Goal: Task Accomplishment & Management: Complete application form

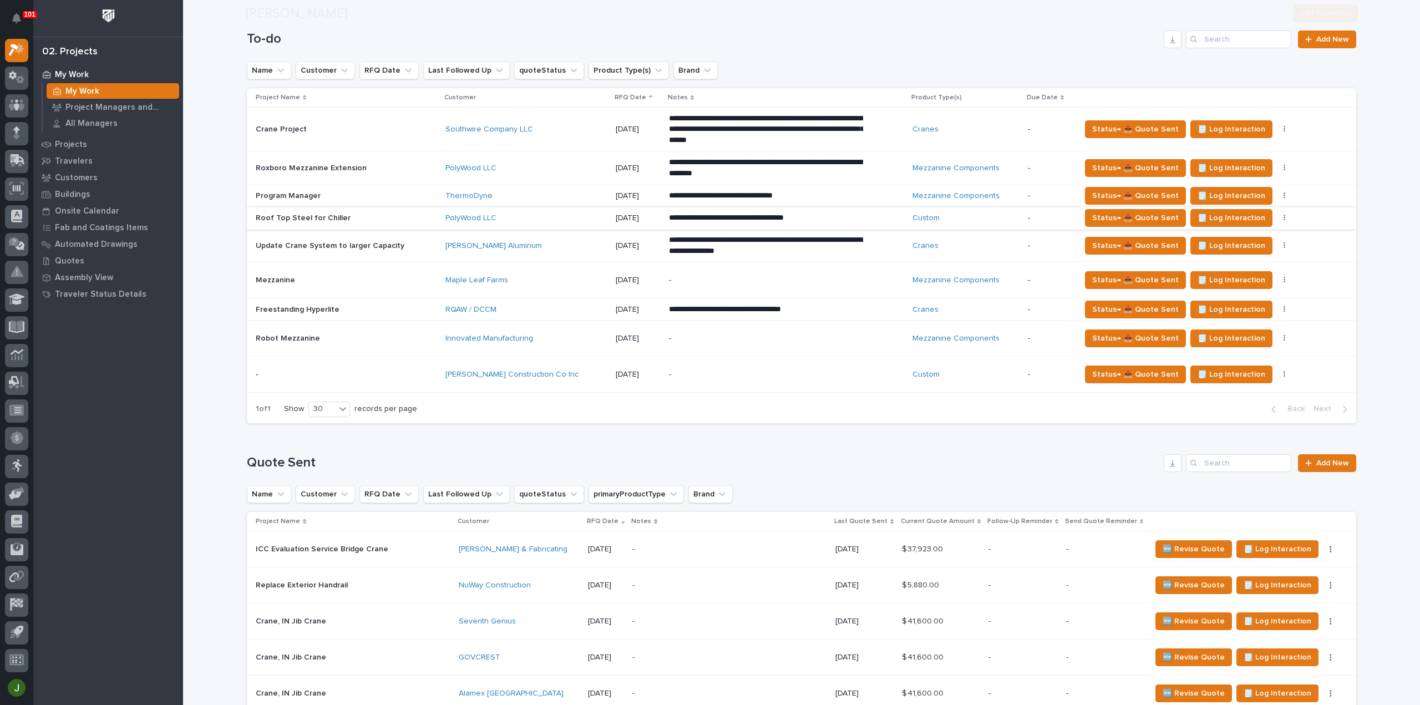
scroll to position [277, 0]
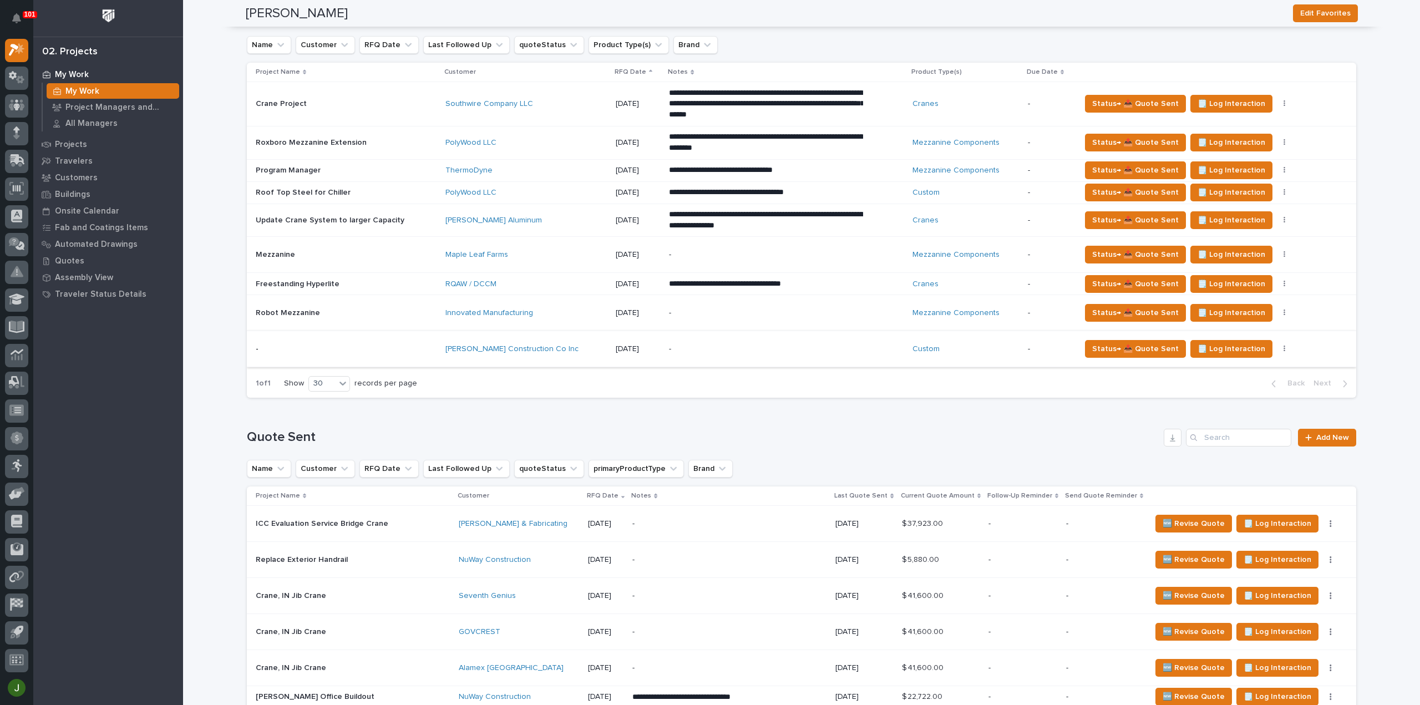
click at [1283, 347] on icon "button" at bounding box center [1284, 349] width 2 height 8
click at [1245, 368] on span "Status→ ❌ PWI Declined" at bounding box center [1222, 369] width 87 height 13
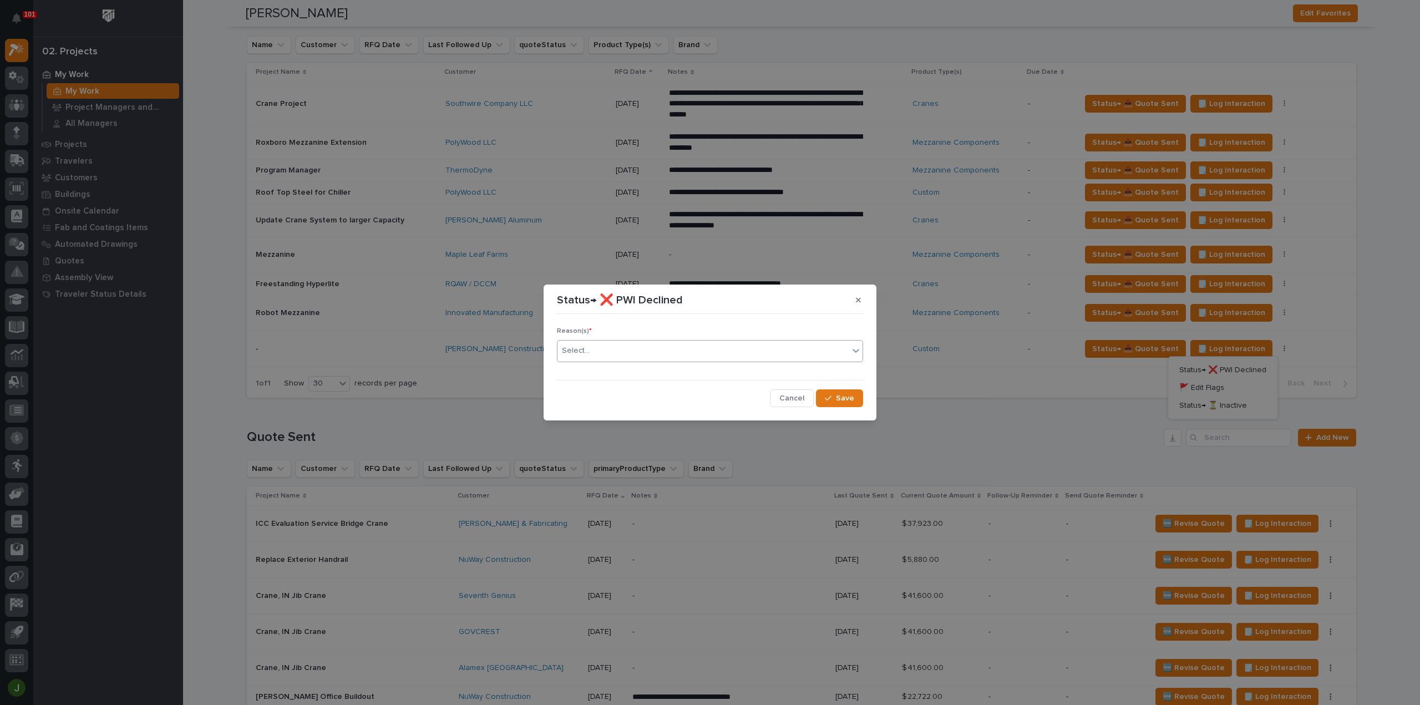
click at [855, 351] on icon at bounding box center [855, 351] width 7 height 4
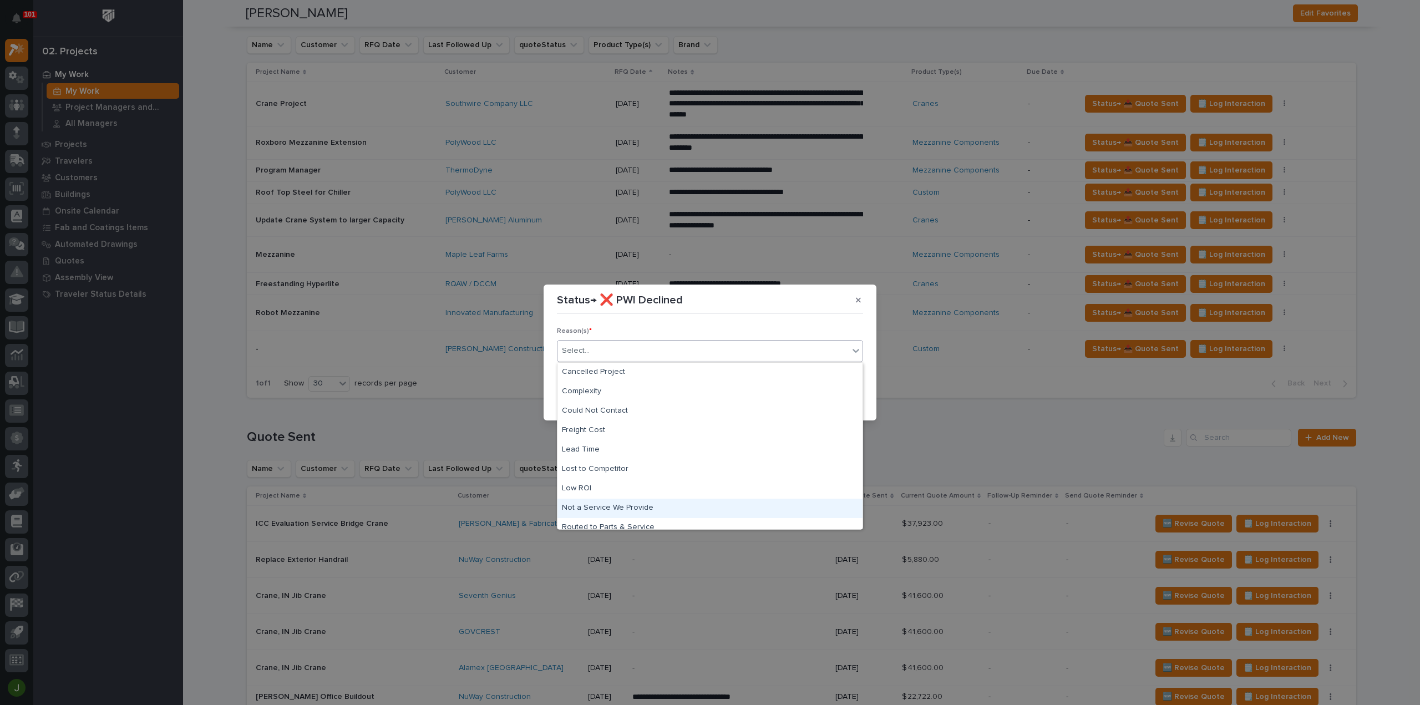
click at [632, 506] on div "Not a Service We Provide" at bounding box center [709, 508] width 305 height 19
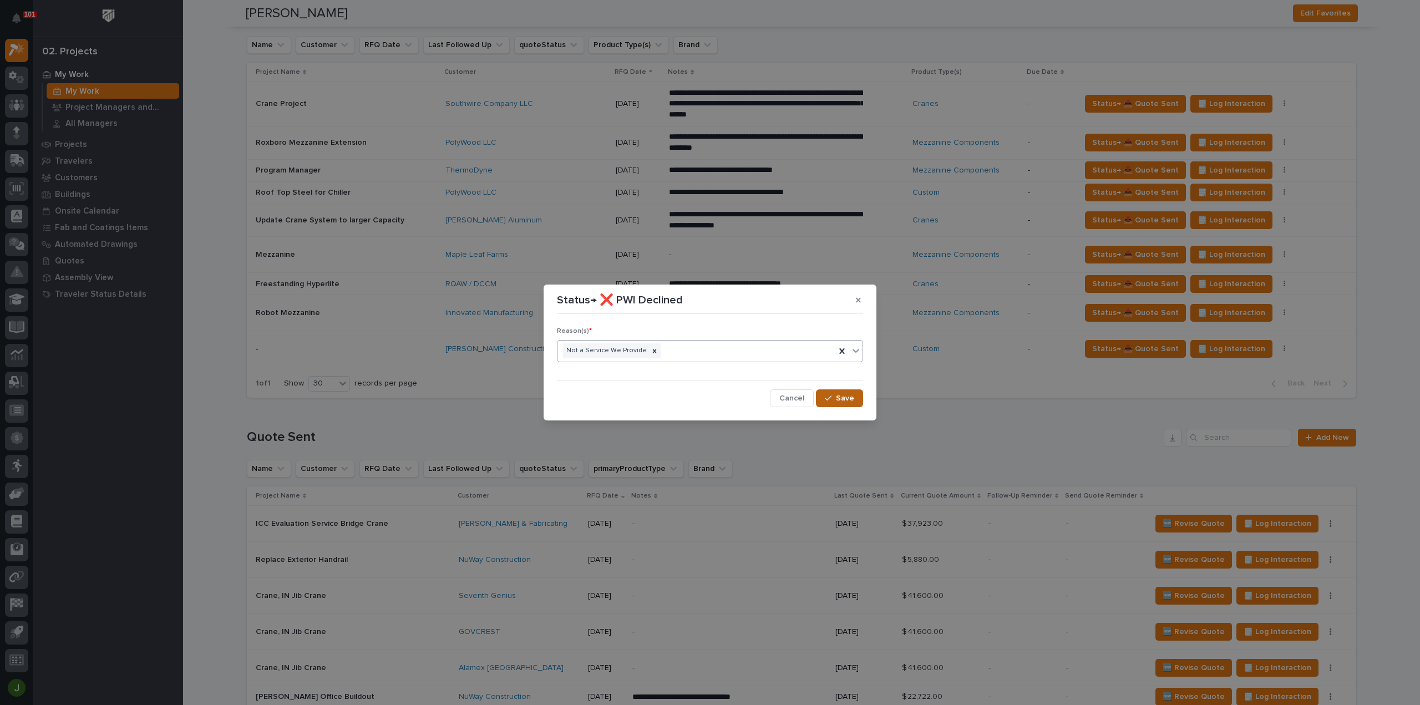
click at [842, 393] on span "Save" at bounding box center [845, 398] width 18 height 10
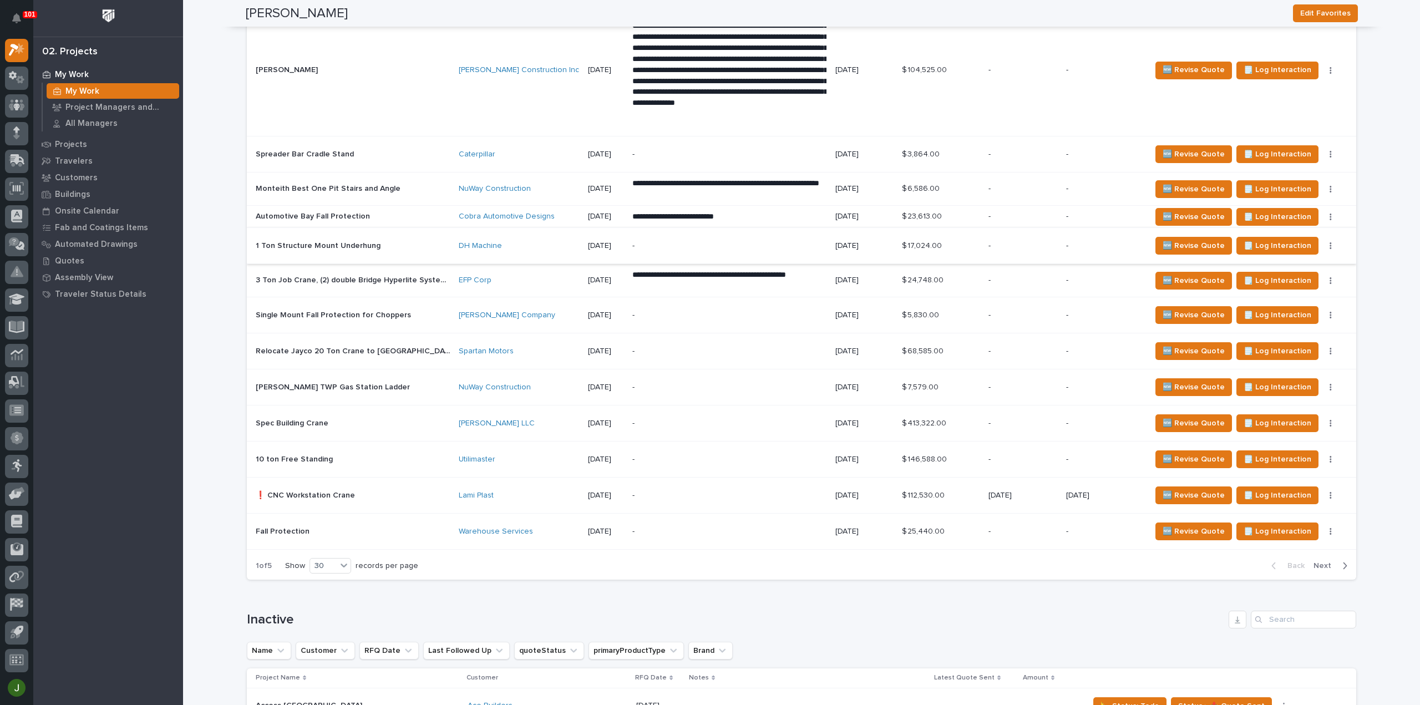
scroll to position [1331, 0]
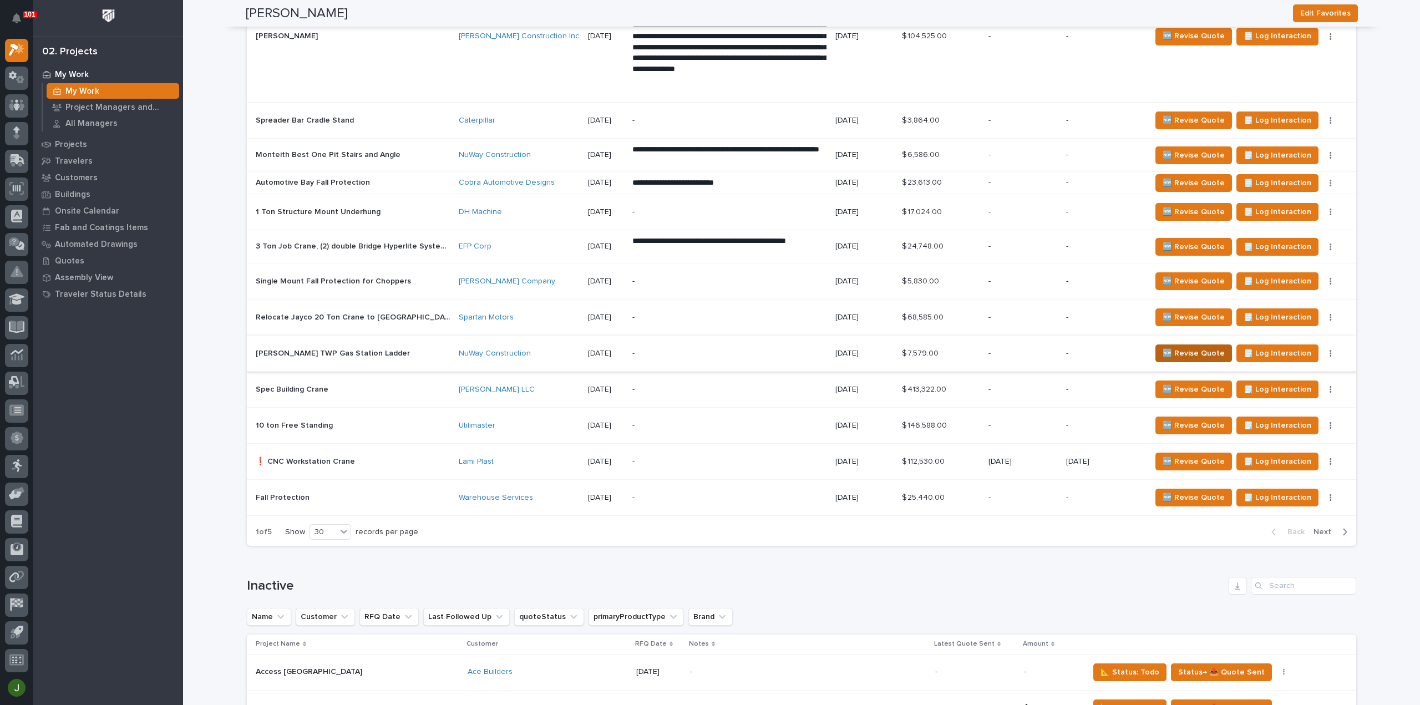
click at [1193, 347] on span "🆕 Revise Quote" at bounding box center [1193, 353] width 62 height 13
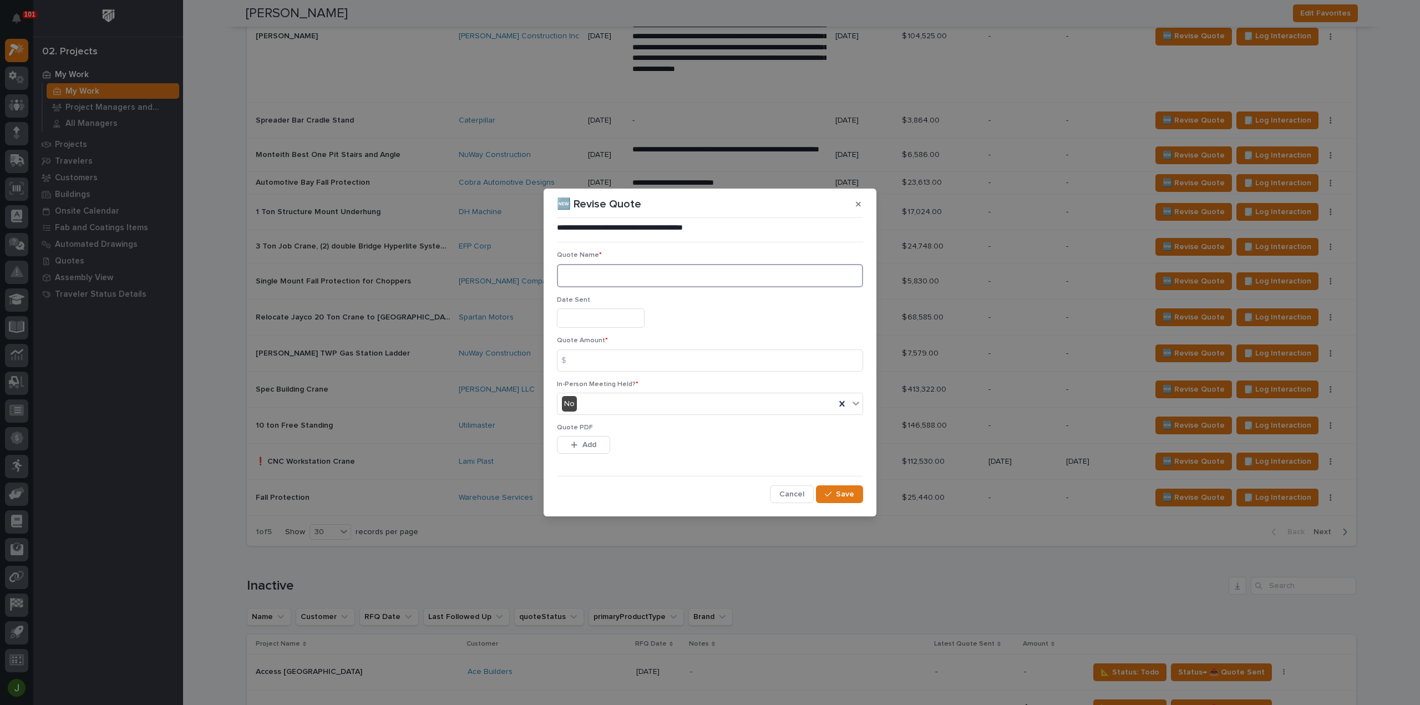
click at [583, 273] on textarea at bounding box center [710, 275] width 306 height 23
click at [583, 277] on textarea "********" at bounding box center [710, 275] width 306 height 23
click at [619, 279] on textarea "*********" at bounding box center [710, 275] width 306 height 23
type textarea "**********"
click at [589, 321] on input "text" at bounding box center [601, 317] width 88 height 19
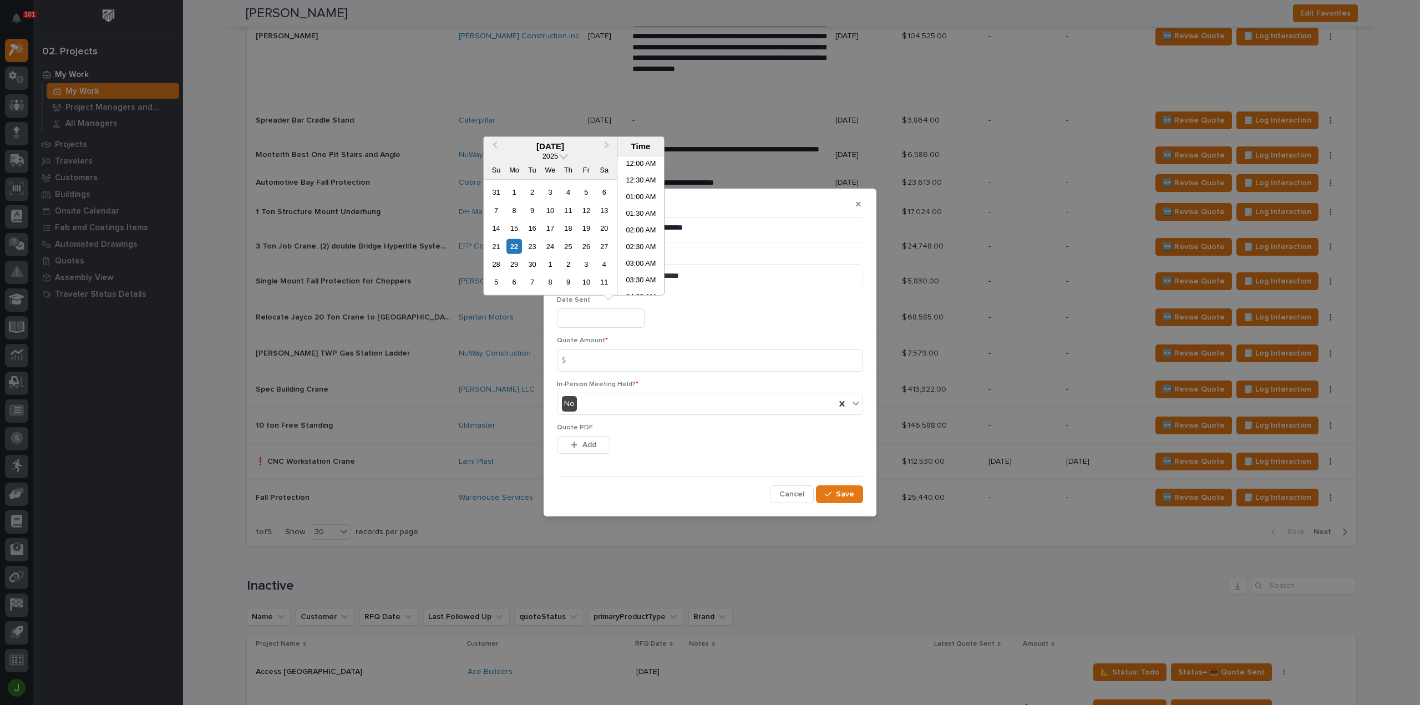
scroll to position [438, 0]
click at [637, 246] on li "03:30 PM" at bounding box center [640, 242] width 47 height 17
type input "**********"
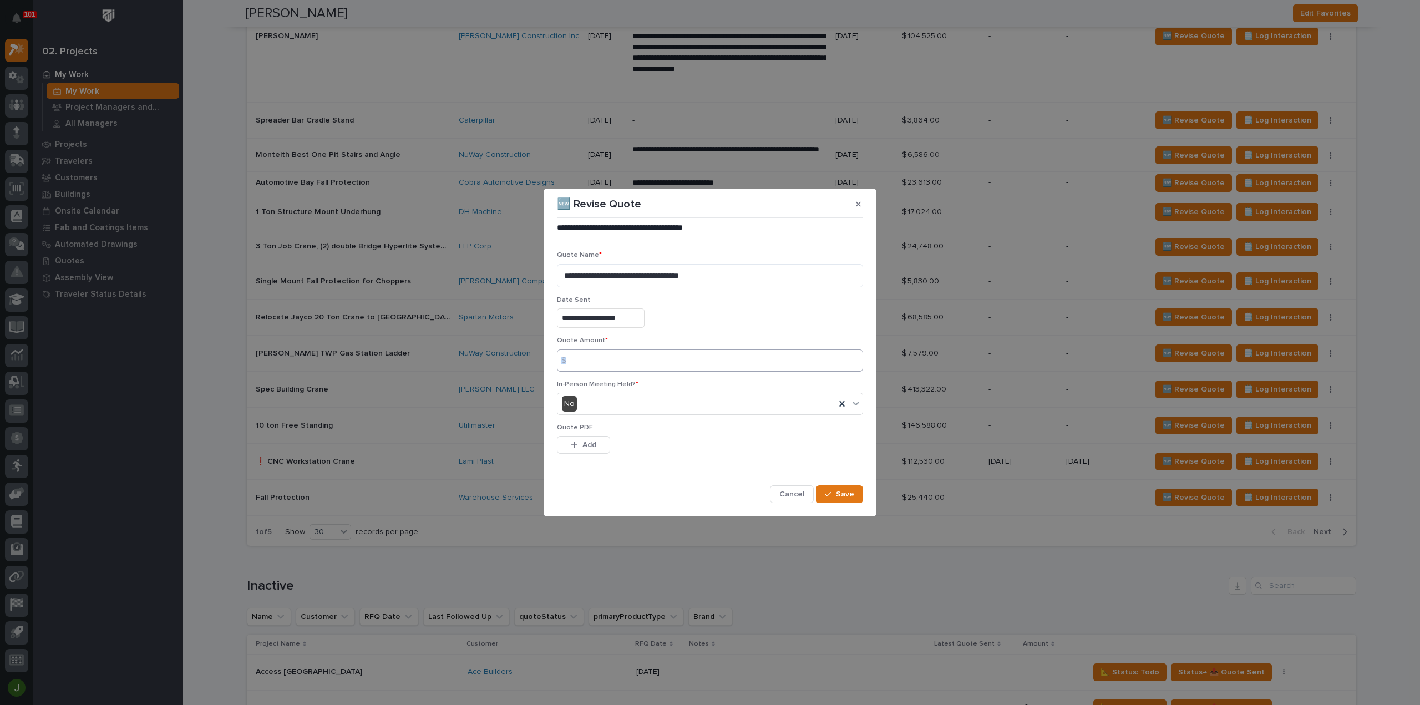
click at [579, 358] on div "$" at bounding box center [710, 360] width 306 height 22
click at [590, 362] on input at bounding box center [710, 360] width 306 height 22
type input "4869.75"
click at [580, 446] on div "button" at bounding box center [576, 445] width 11 height 8
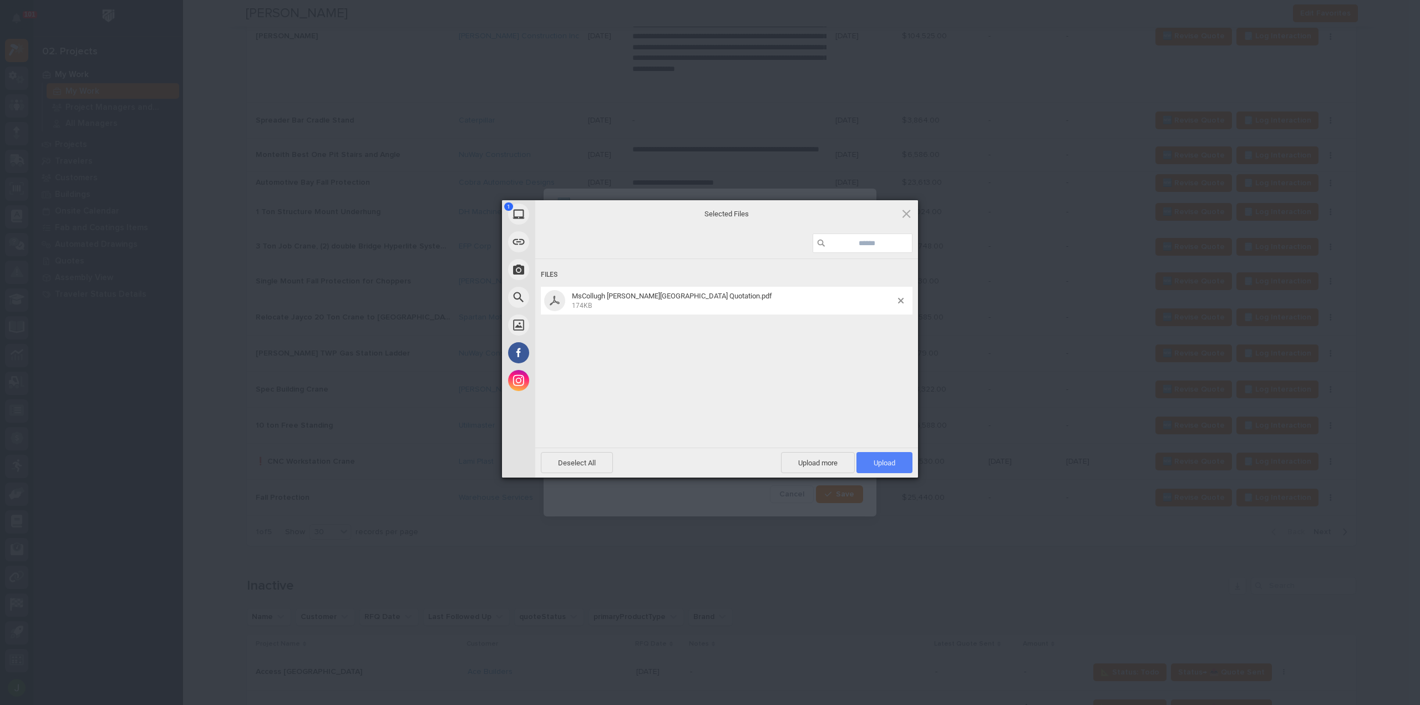
click at [888, 462] on span "Upload 1" at bounding box center [885, 463] width 22 height 8
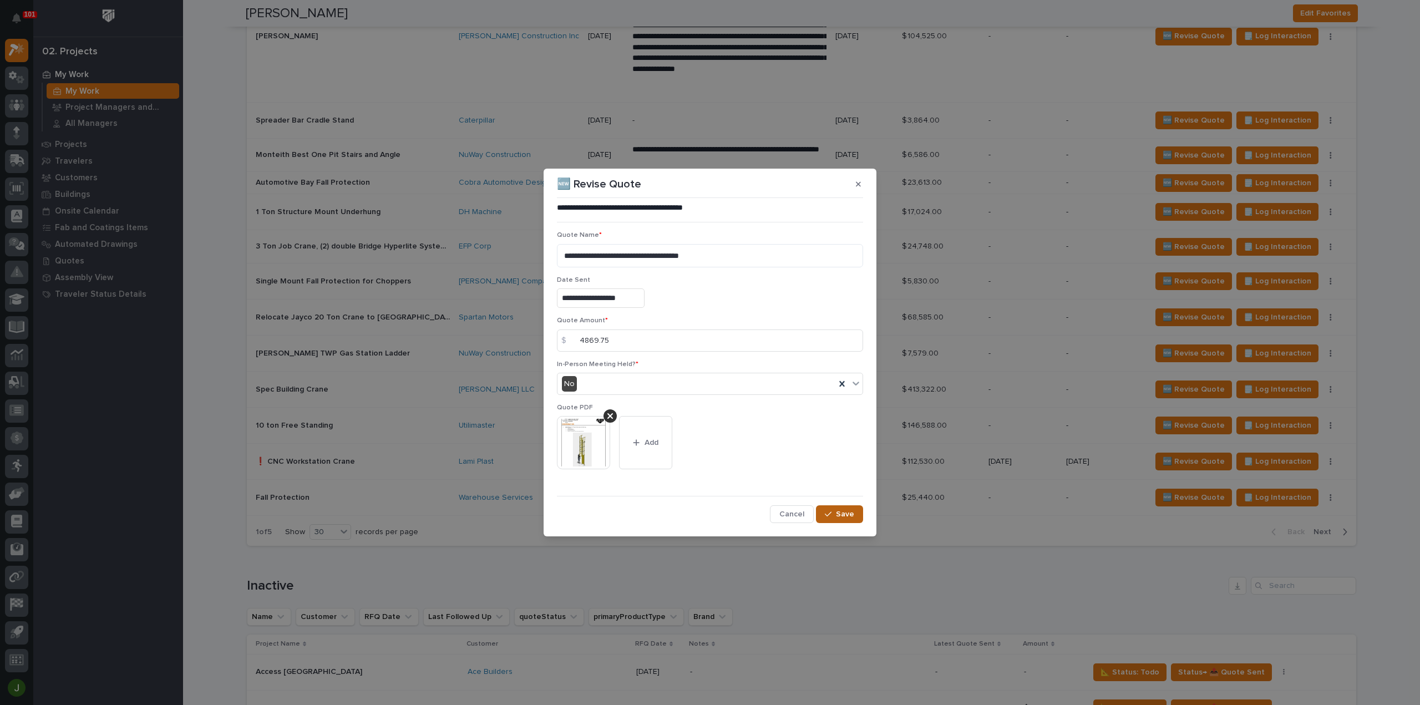
click at [849, 515] on span "Save" at bounding box center [845, 514] width 18 height 10
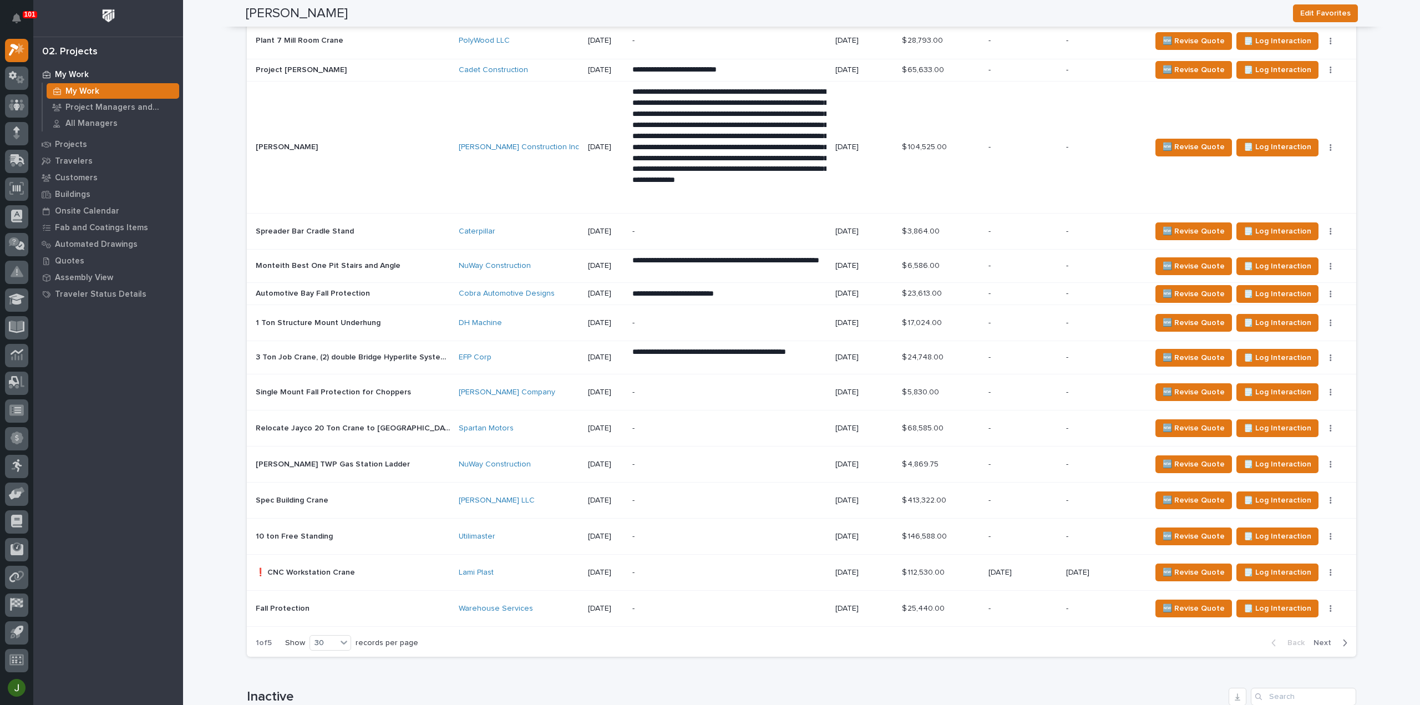
scroll to position [1387, 0]
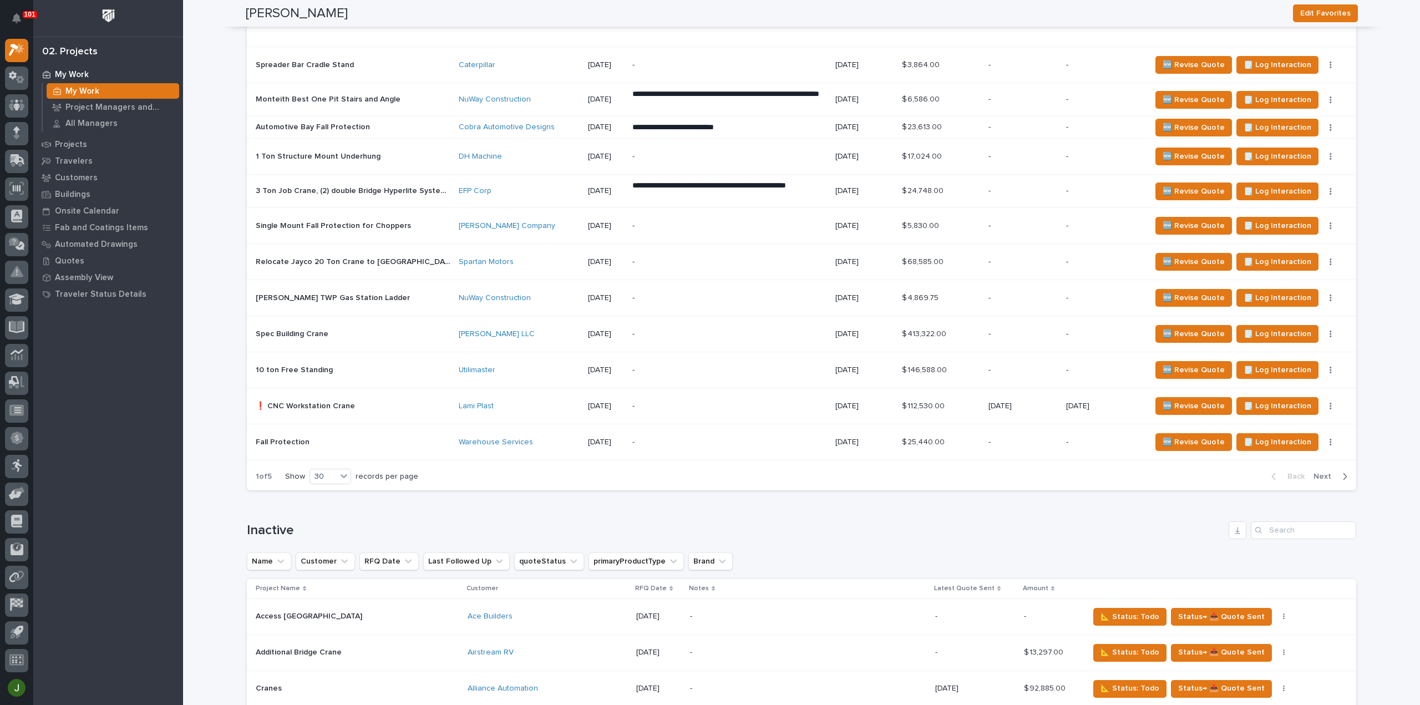
click at [271, 291] on p "[PERSON_NAME] TWP Gas Station Ladder" at bounding box center [334, 297] width 156 height 12
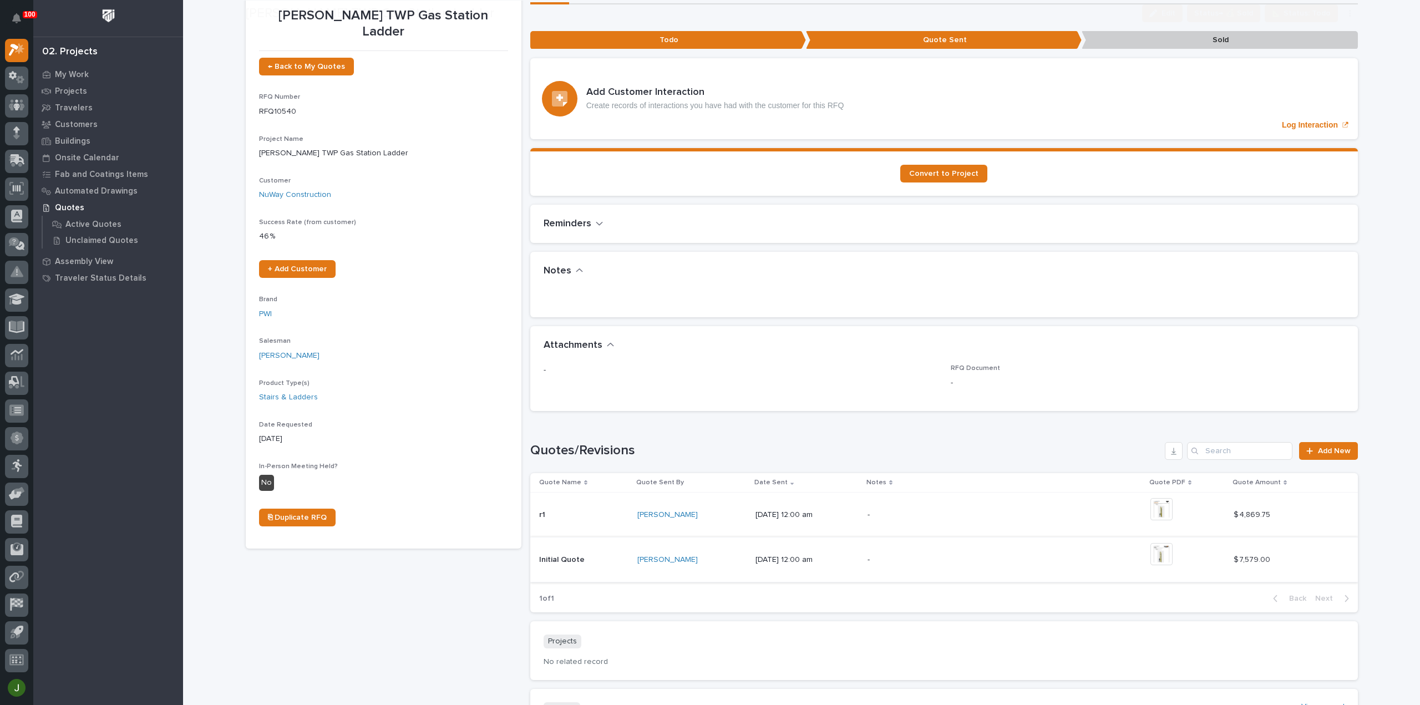
scroll to position [111, 0]
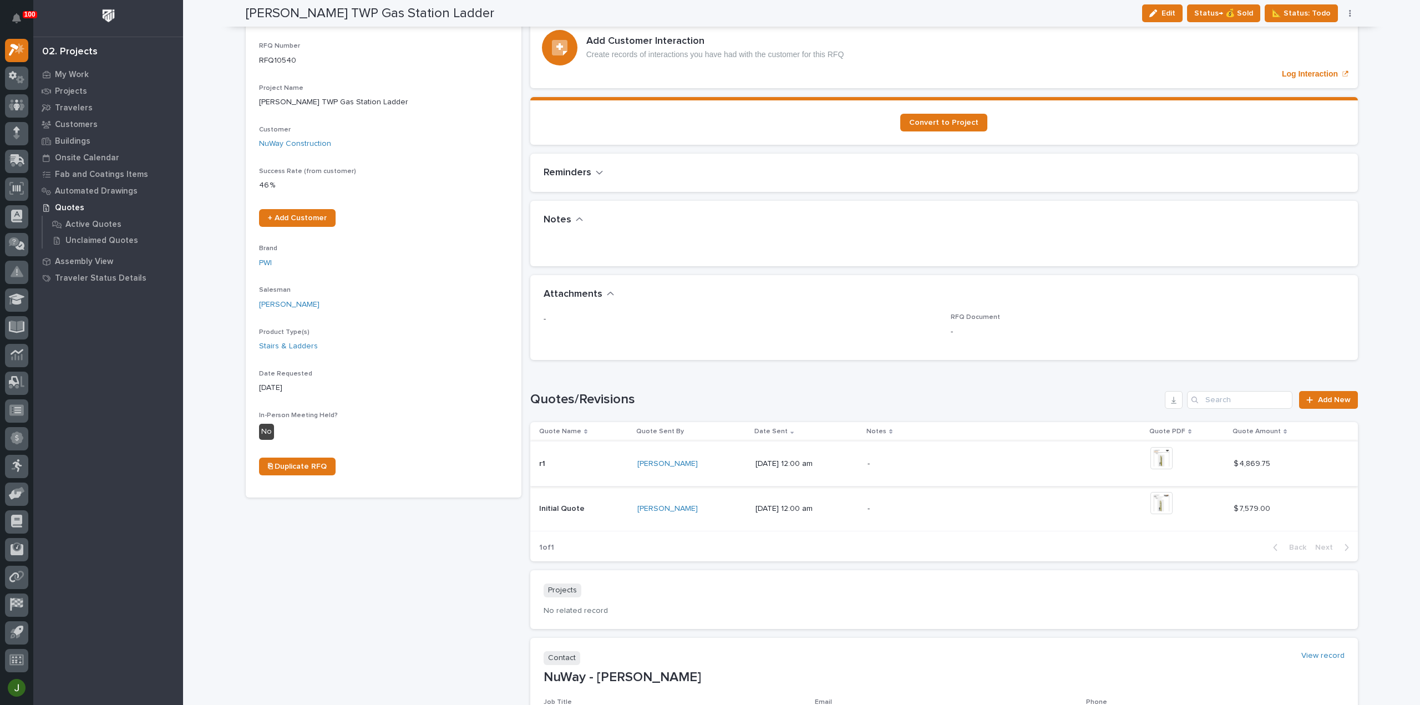
click at [1166, 453] on img at bounding box center [1161, 458] width 22 height 22
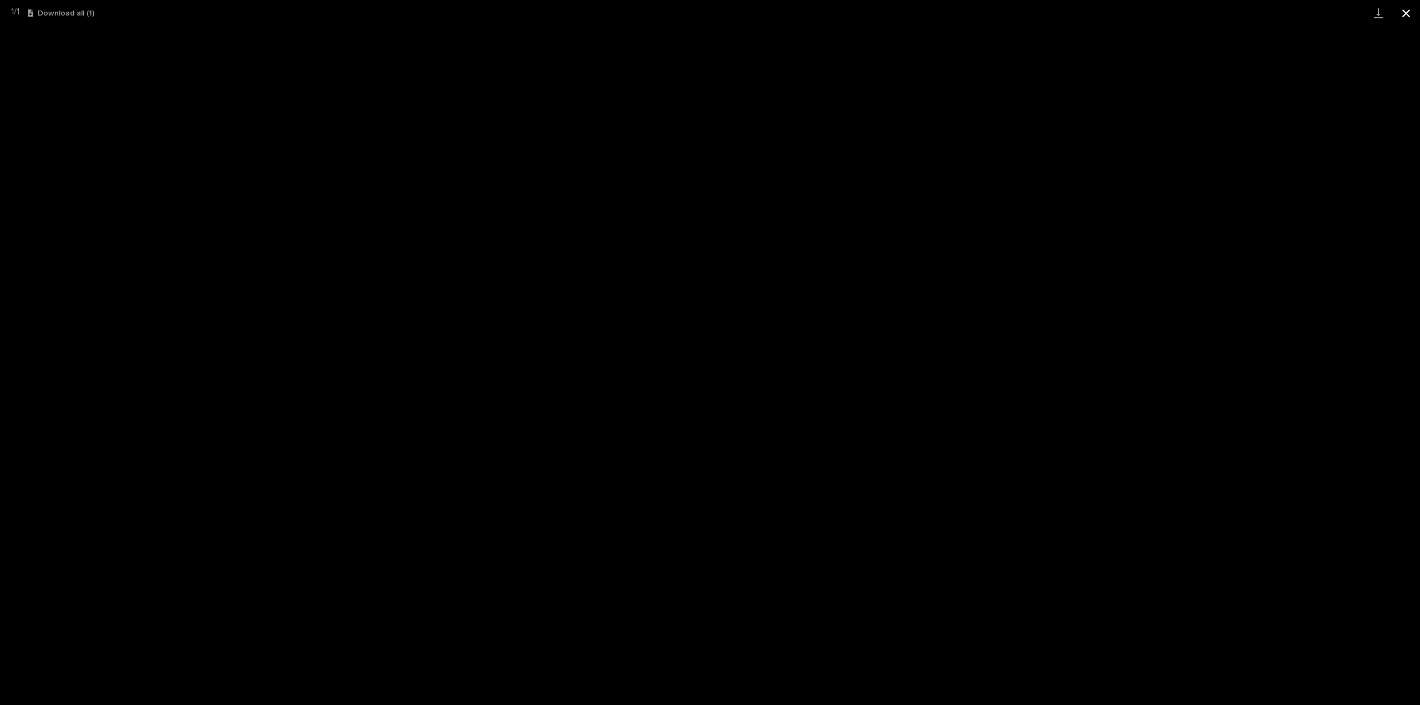
click at [1408, 12] on button "Close gallery" at bounding box center [1406, 13] width 28 height 26
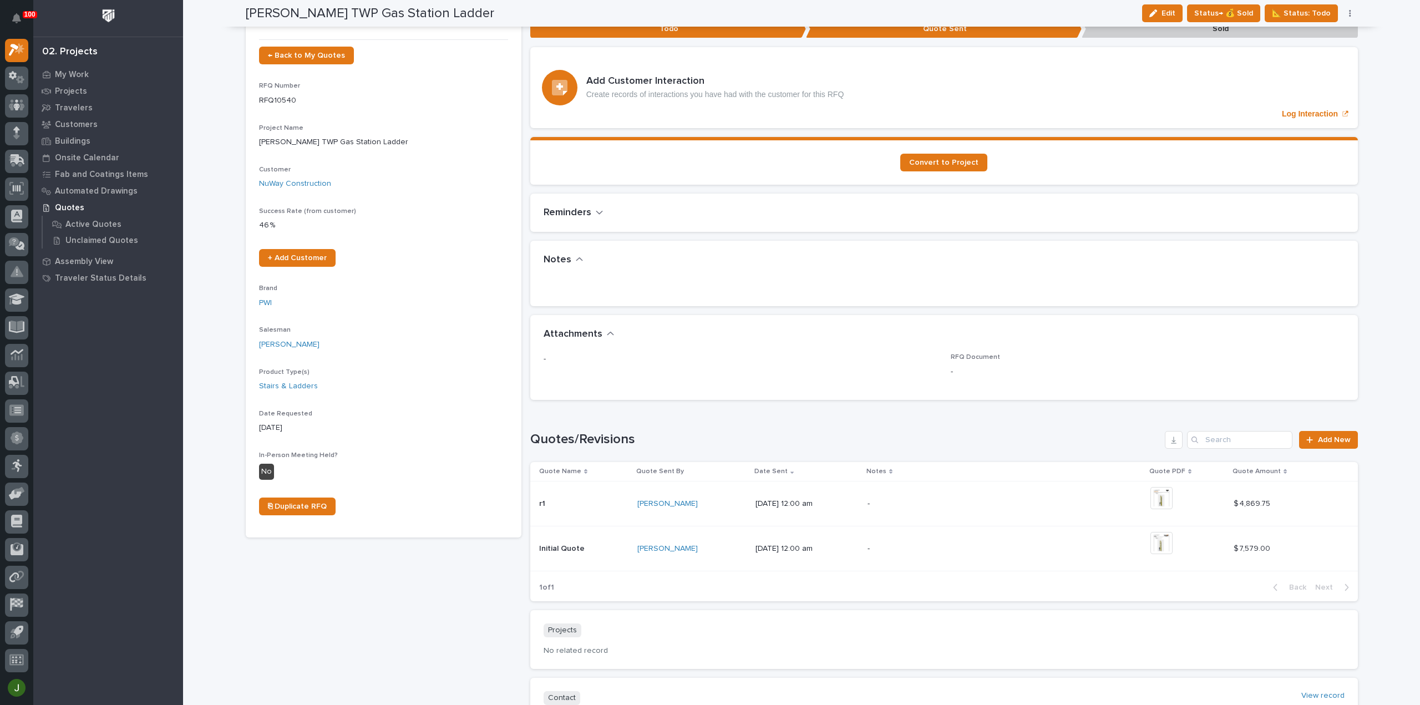
scroll to position [55, 0]
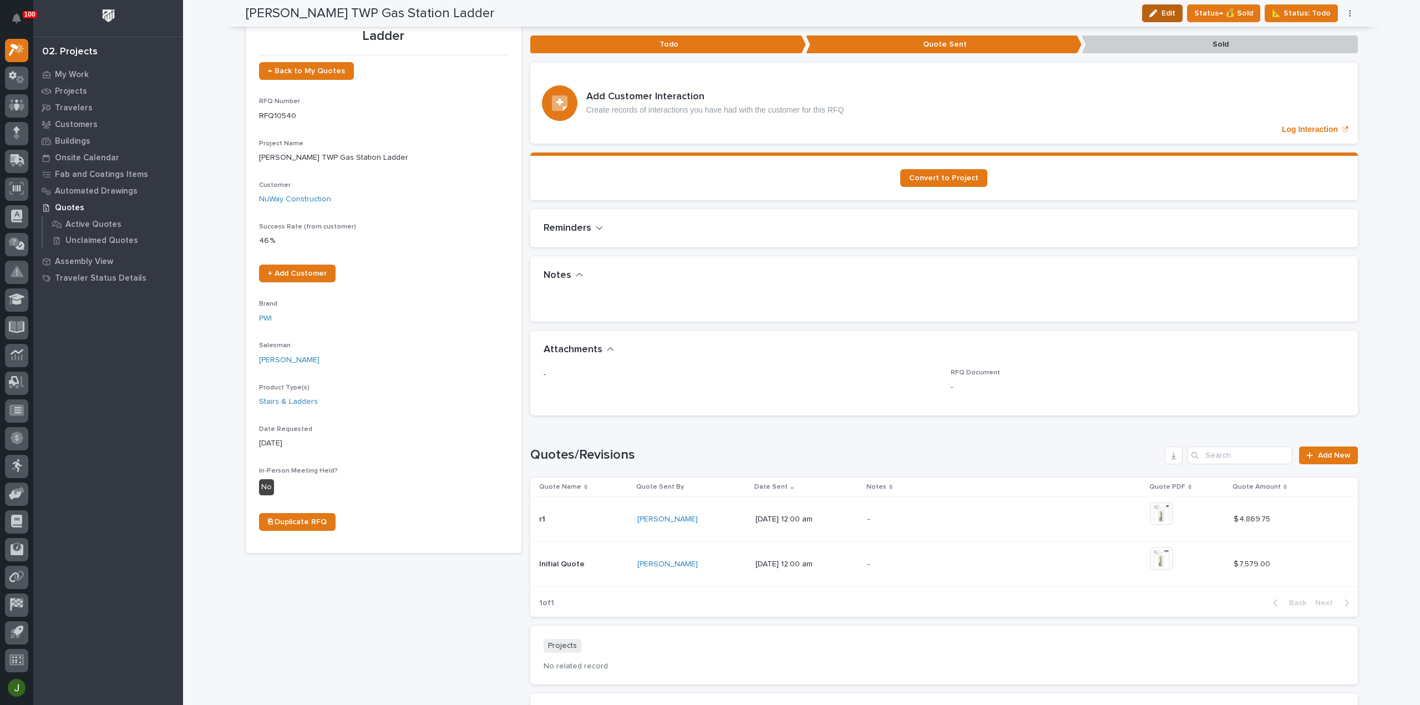
click at [1165, 12] on span "Edit" at bounding box center [1168, 13] width 14 height 10
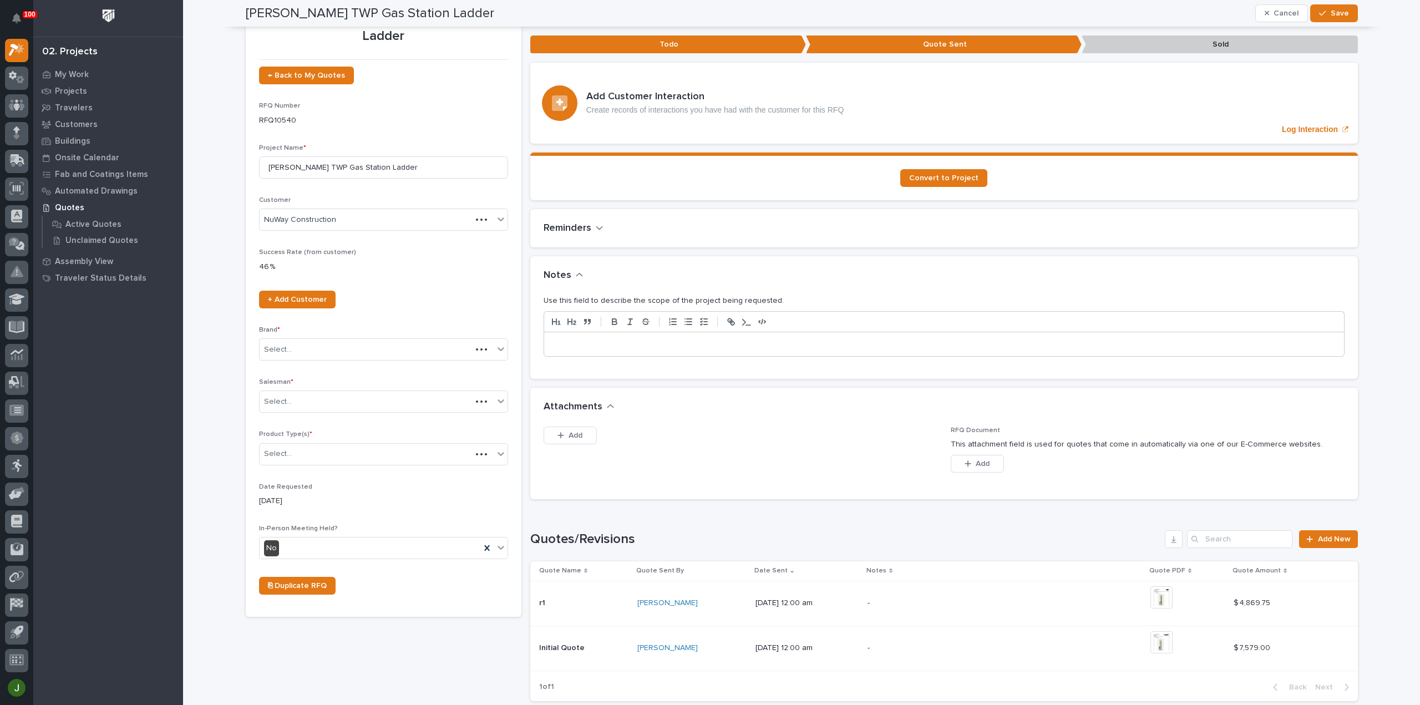
scroll to position [97, 0]
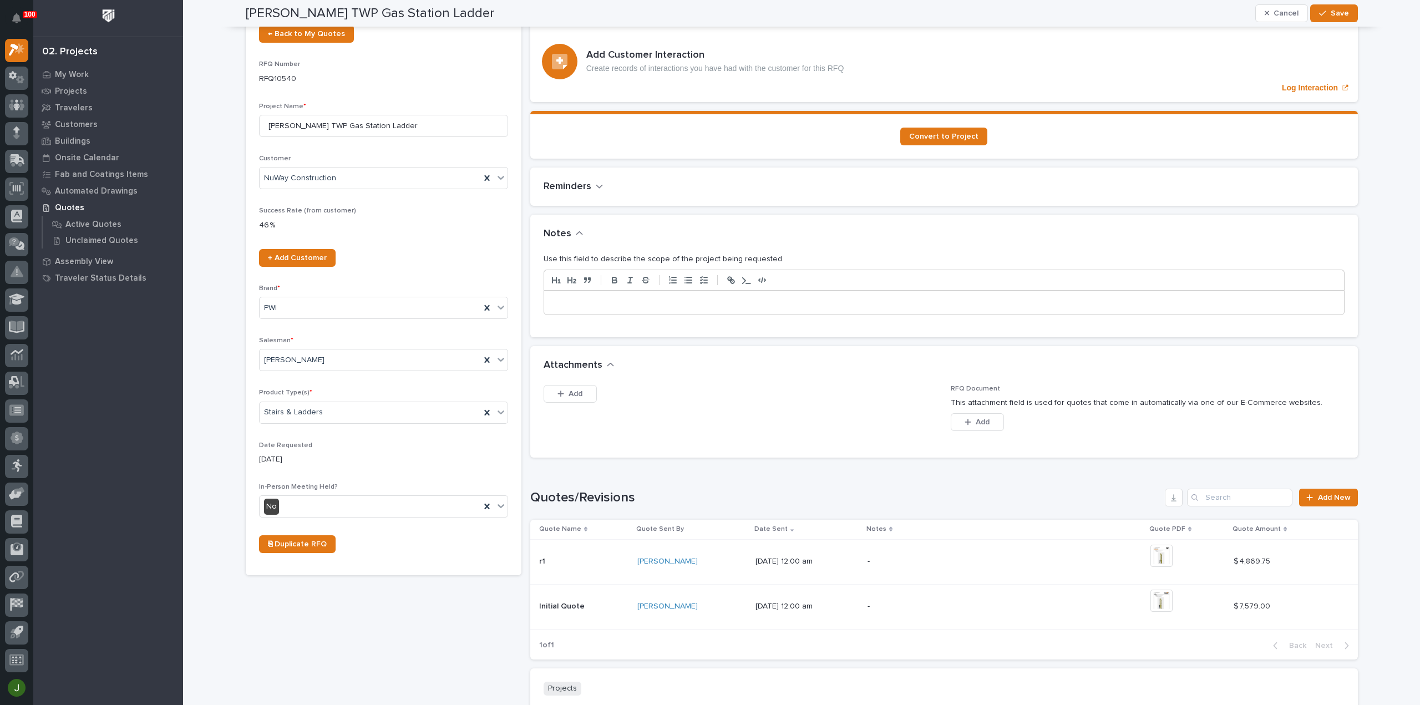
click at [539, 560] on p "r1" at bounding box center [543, 561] width 8 height 12
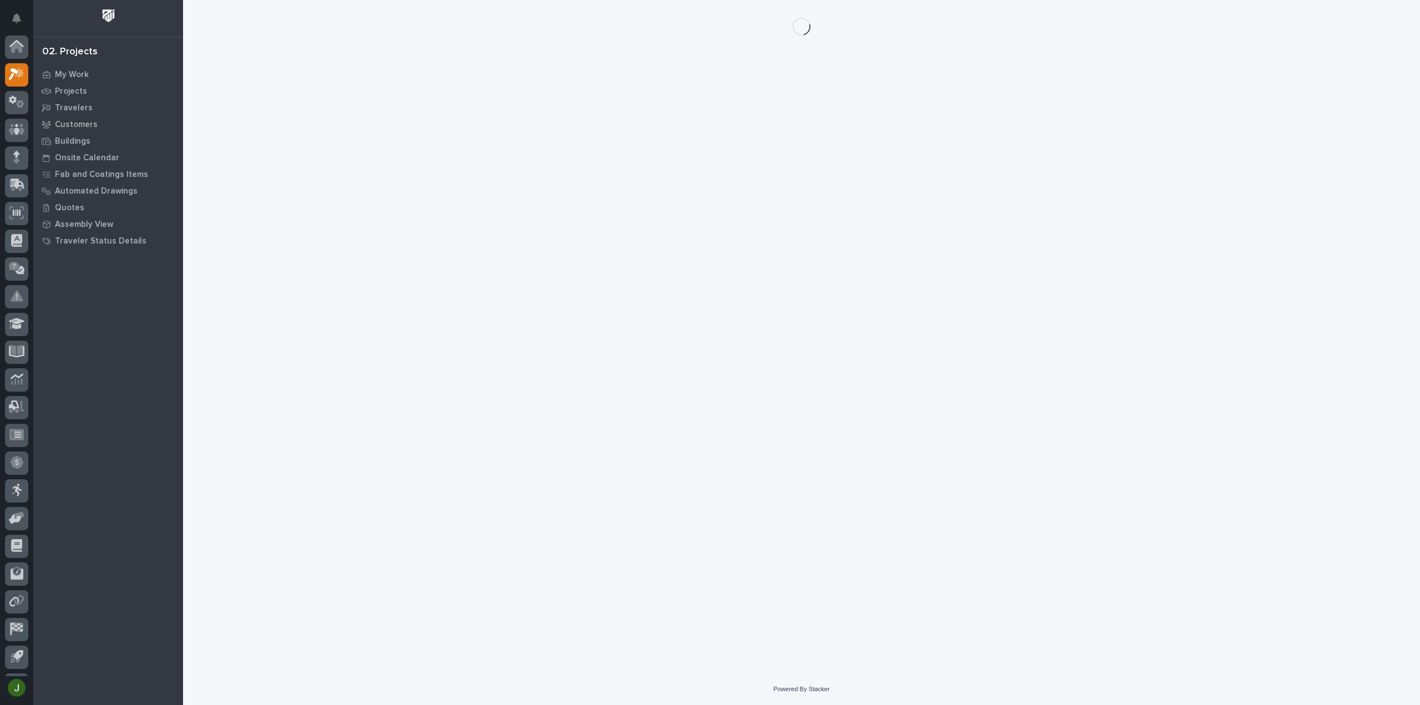
scroll to position [24, 0]
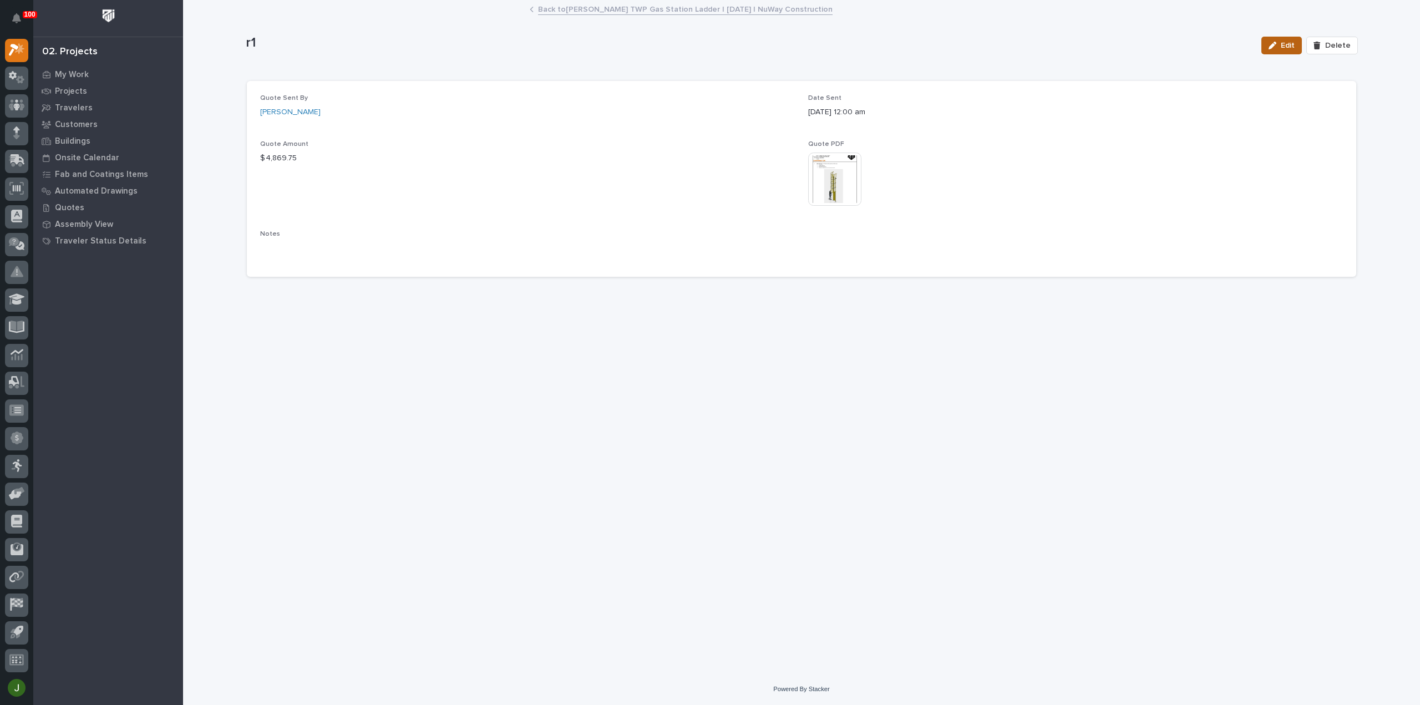
click at [1289, 44] on span "Edit" at bounding box center [1288, 45] width 14 height 10
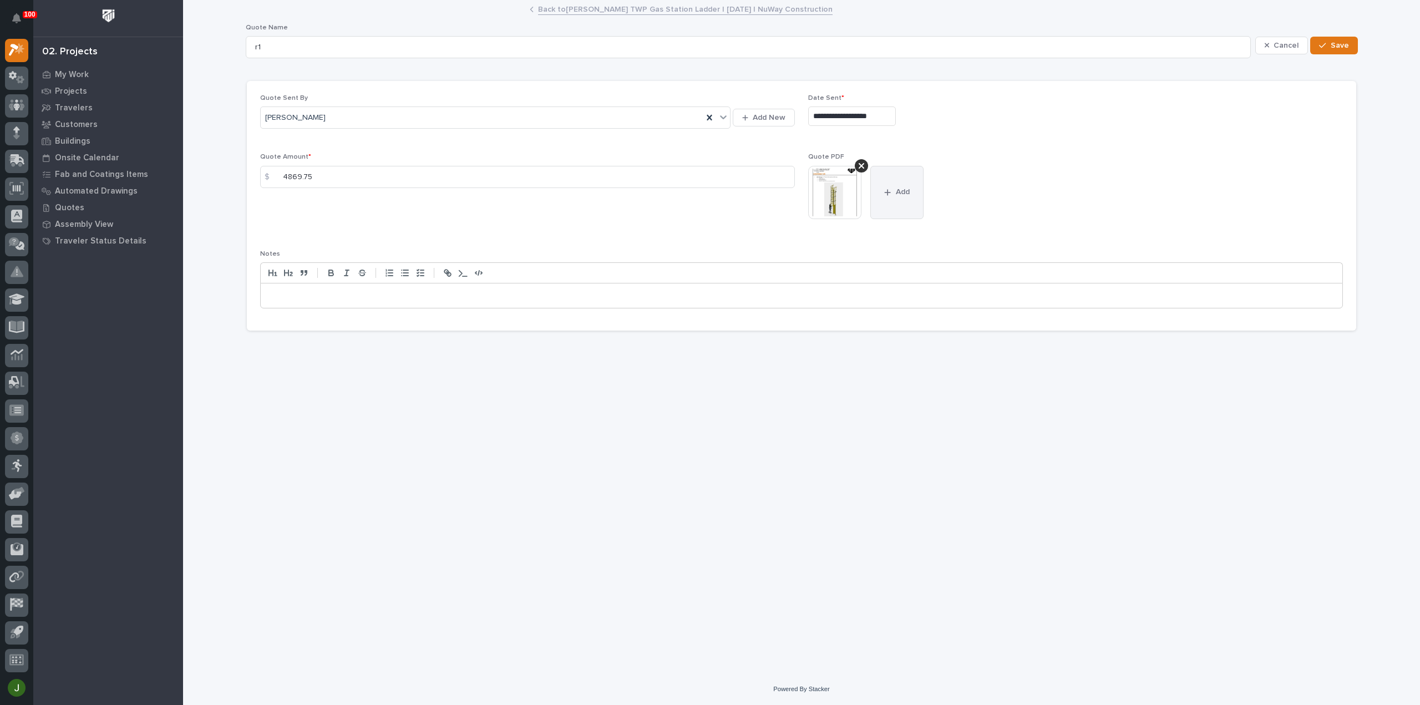
click at [897, 194] on span "Add" at bounding box center [903, 192] width 14 height 10
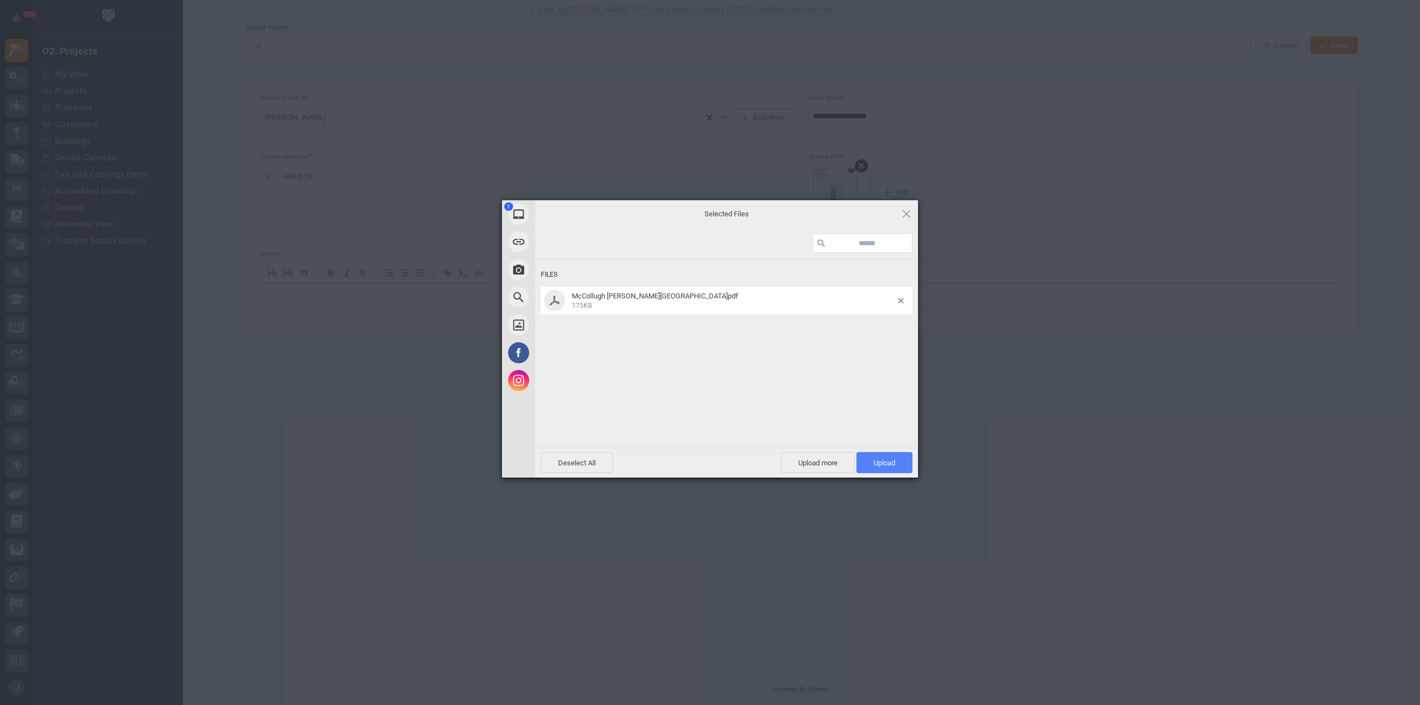
click at [887, 466] on span "Upload 1" at bounding box center [885, 463] width 22 height 8
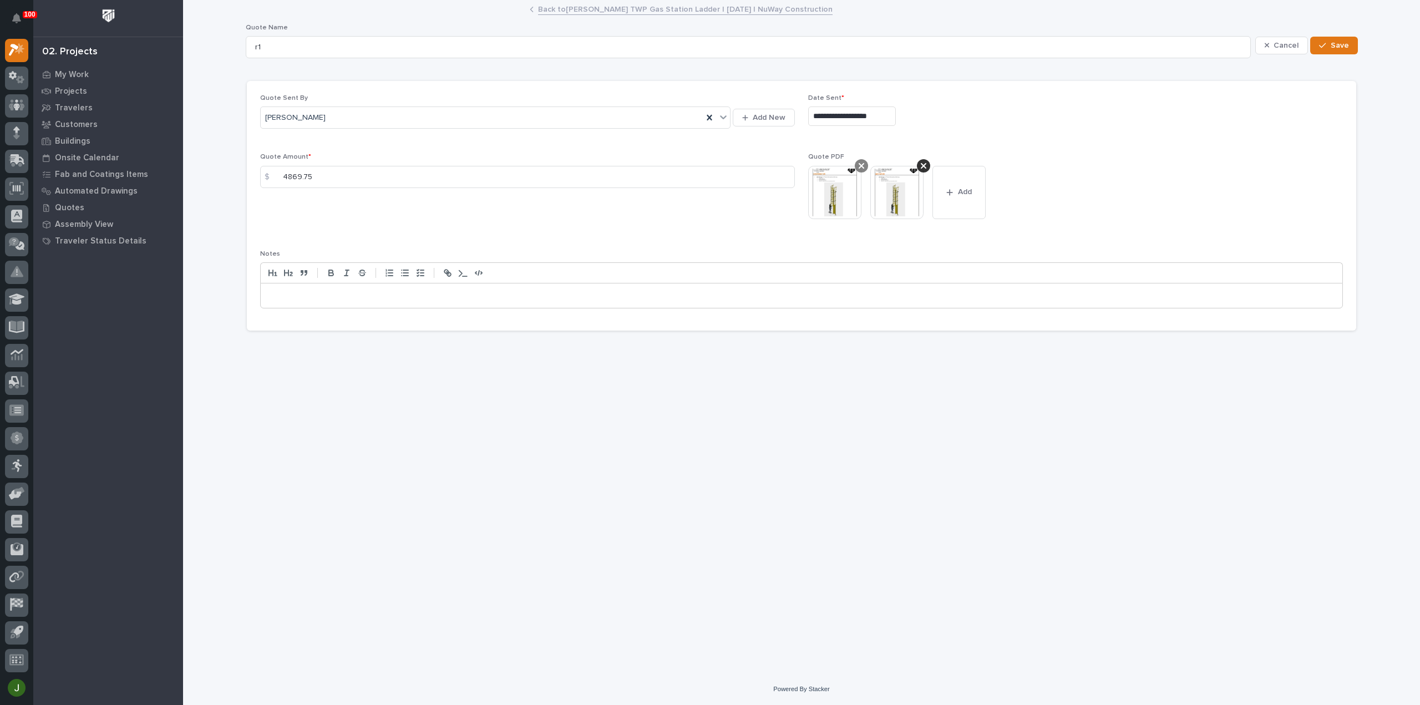
click at [860, 163] on icon at bounding box center [862, 165] width 6 height 9
click at [1330, 45] on div "button" at bounding box center [1324, 46] width 11 height 8
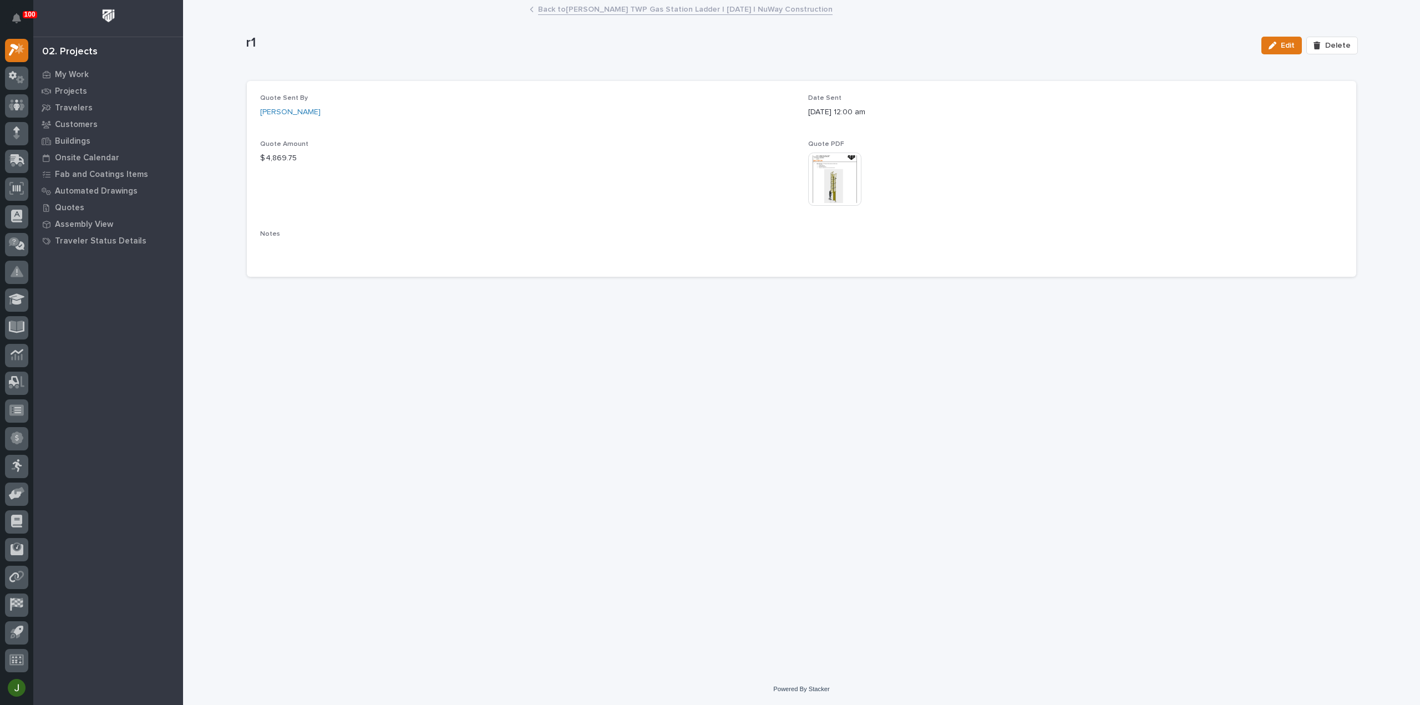
click at [561, 8] on link "Back to [PERSON_NAME][GEOGRAPHIC_DATA] Ladder | [DATE] | NuWay Construction" at bounding box center [685, 8] width 295 height 13
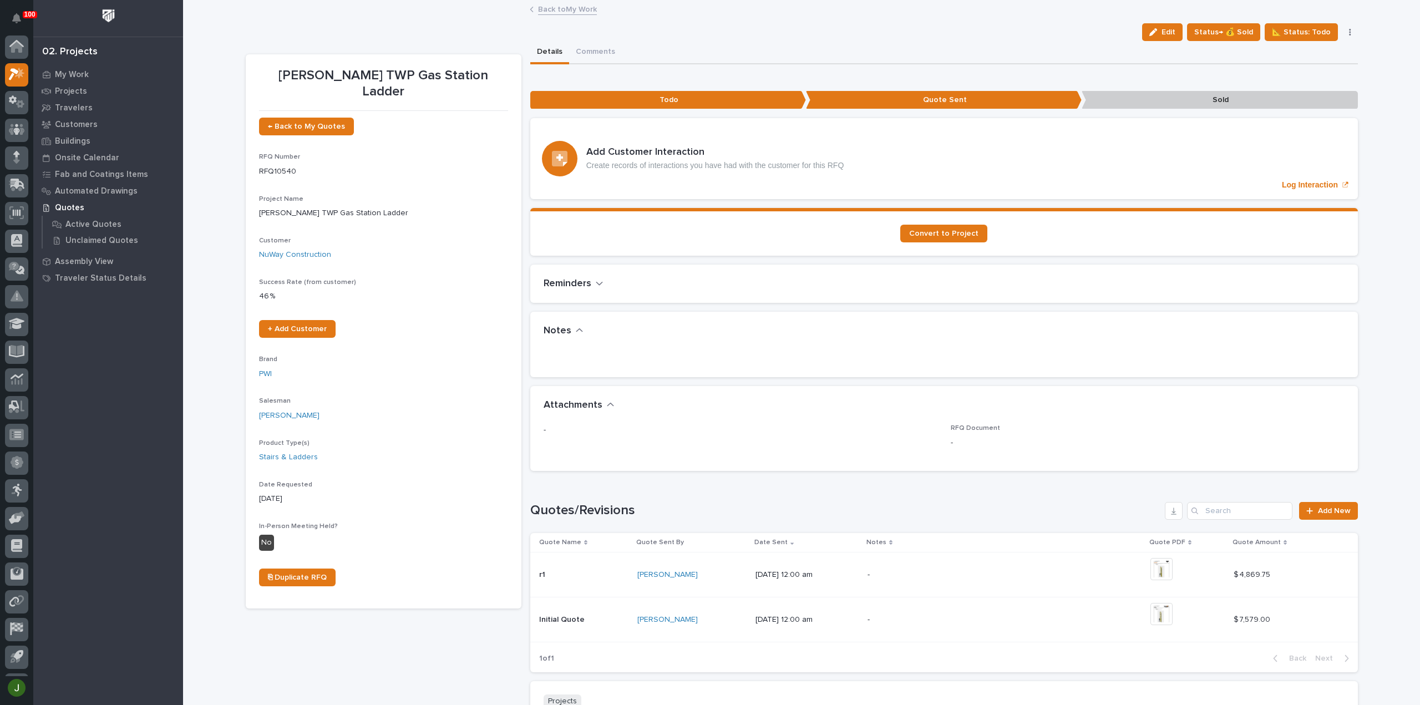
scroll to position [24, 0]
click at [945, 231] on span "Convert to Project" at bounding box center [943, 234] width 69 height 8
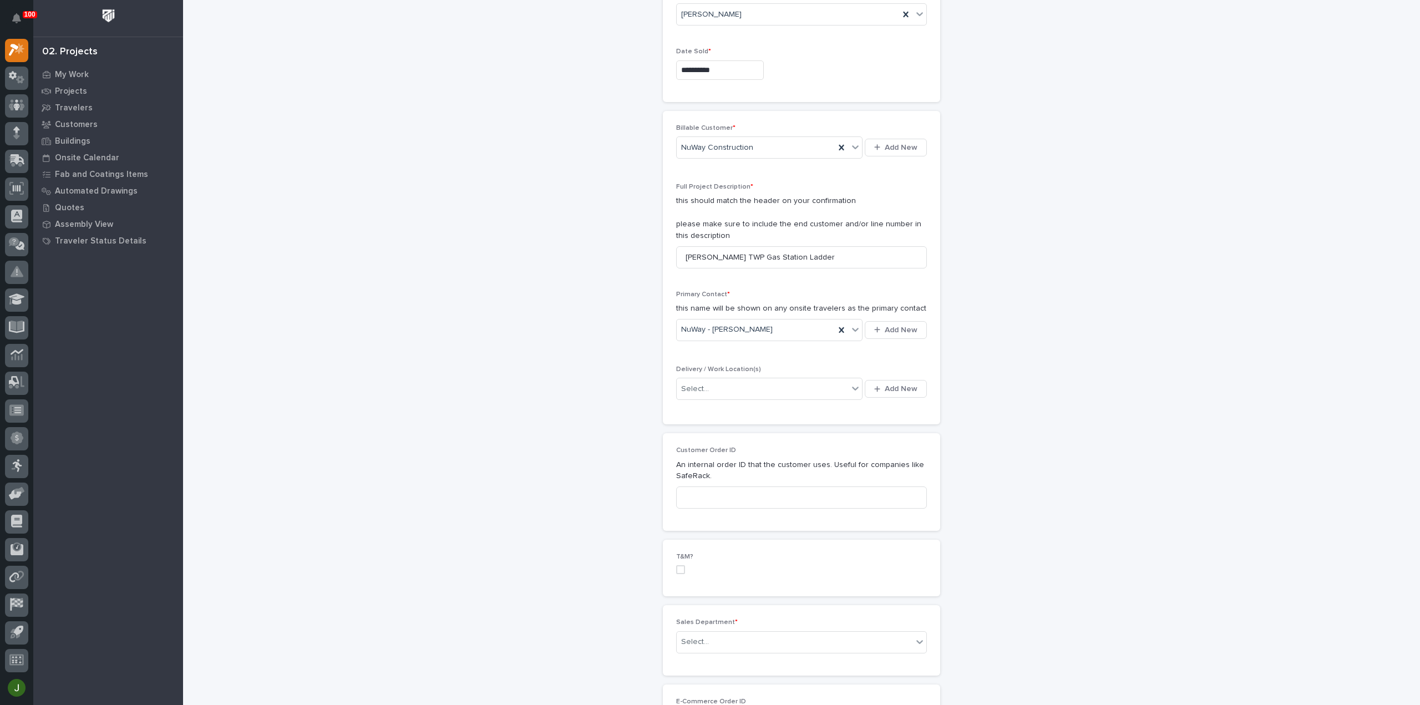
scroll to position [166, 0]
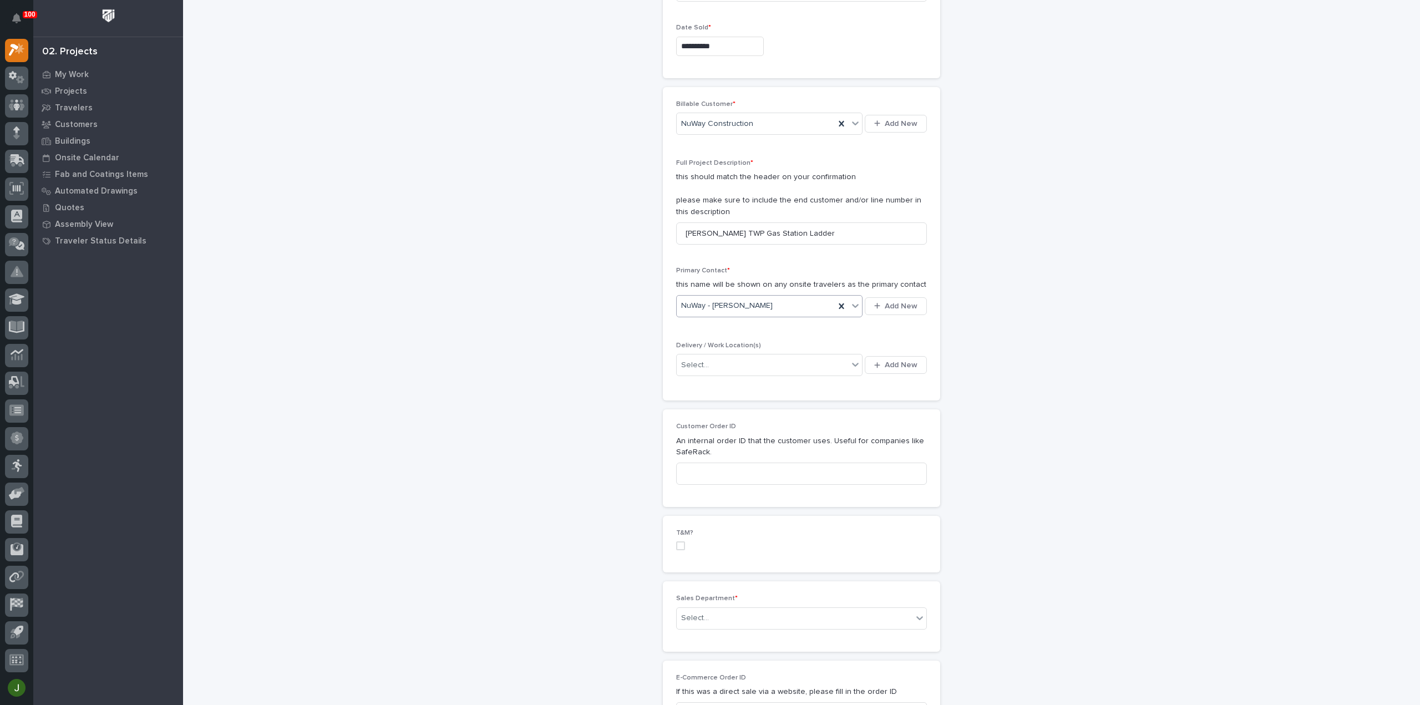
click at [852, 303] on icon at bounding box center [855, 305] width 11 height 11
click at [731, 343] on div "NuWay - [PERSON_NAME]" at bounding box center [765, 344] width 186 height 19
click at [705, 361] on div "Select..." at bounding box center [762, 365] width 171 height 18
click at [881, 336] on div "Billable Customer * NuWay Construction Add New Full Project Description * this …" at bounding box center [801, 243] width 251 height 287
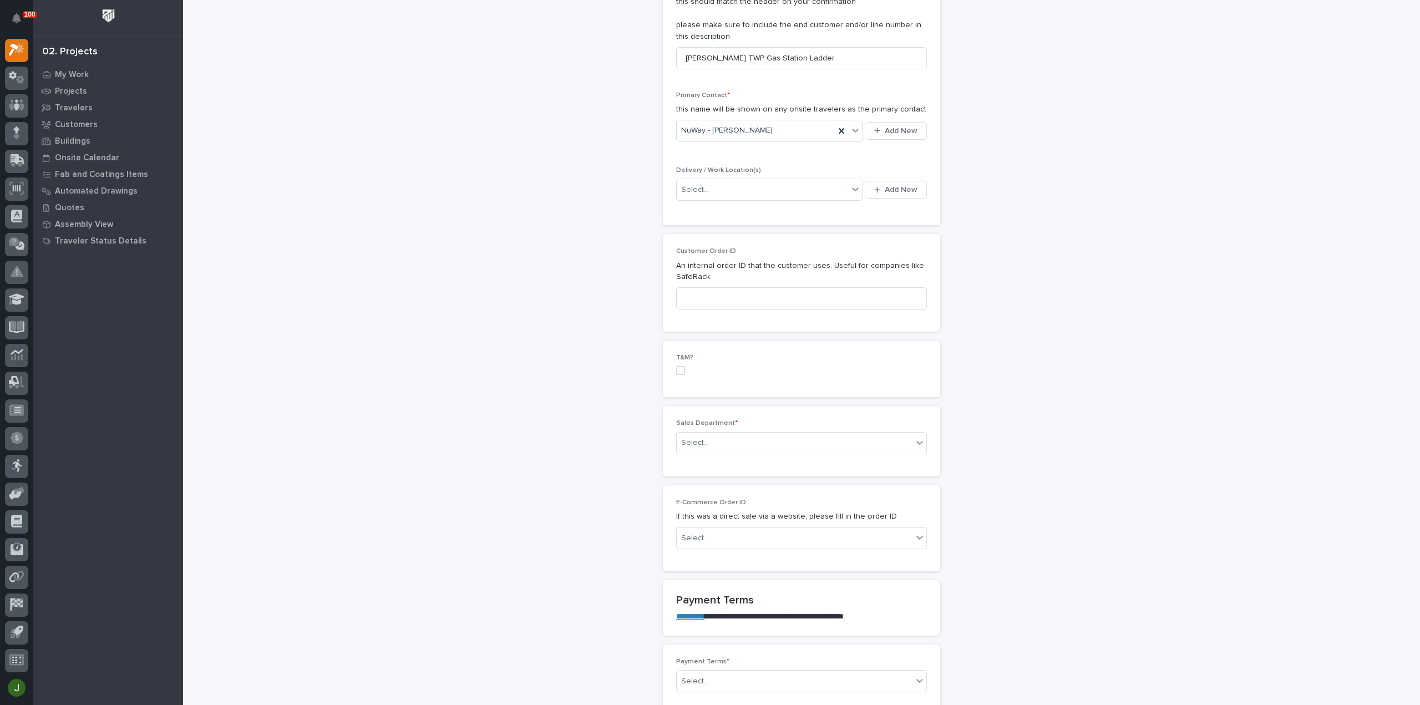
scroll to position [277, 0]
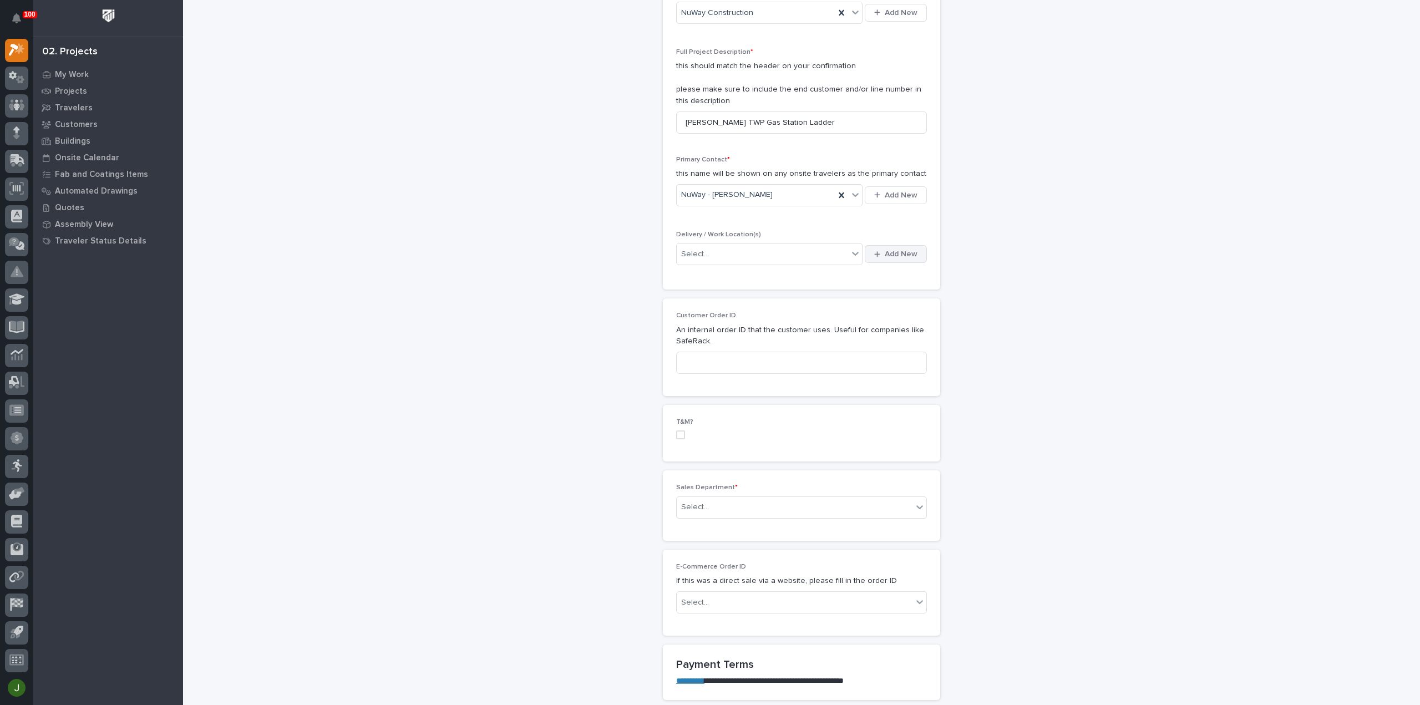
click at [893, 253] on span "Add New" at bounding box center [901, 254] width 33 height 10
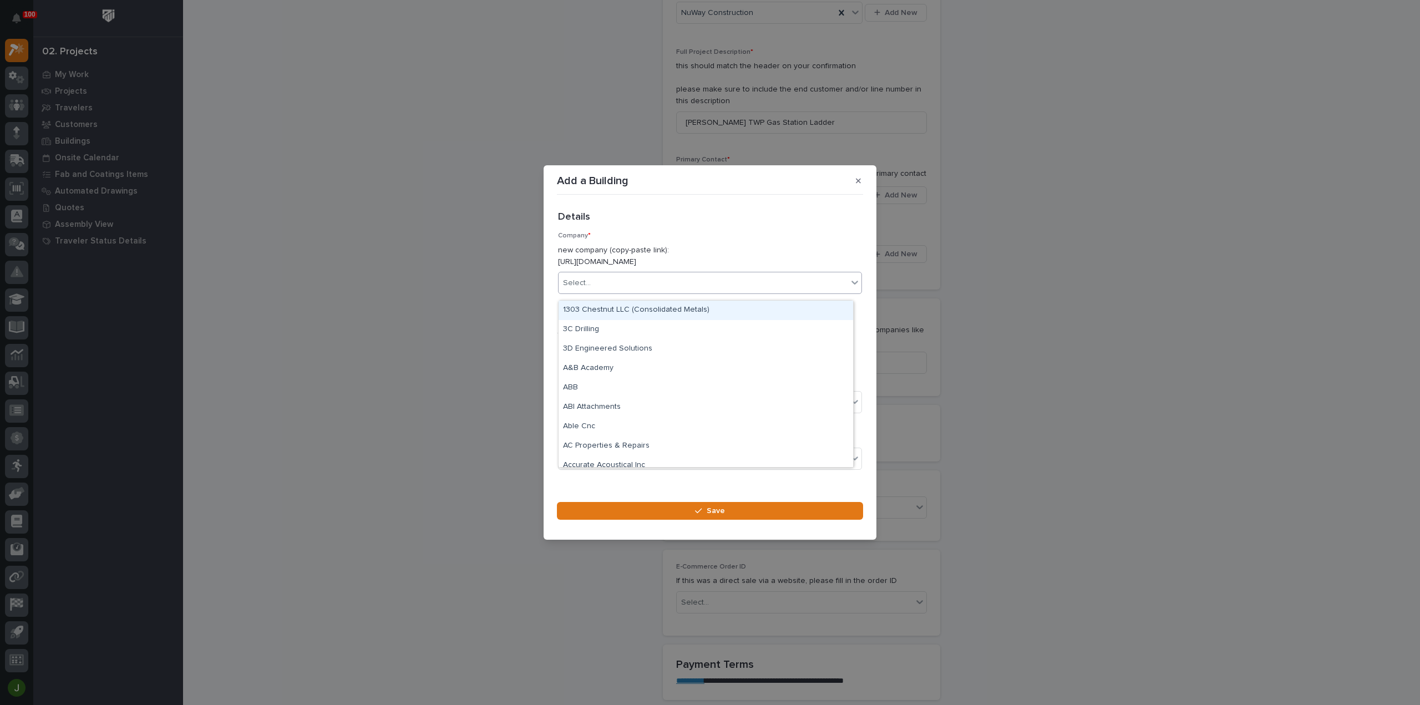
click at [849, 288] on icon at bounding box center [854, 282] width 11 height 11
type input "*****"
click at [625, 307] on div "NuWay Construction" at bounding box center [706, 310] width 295 height 19
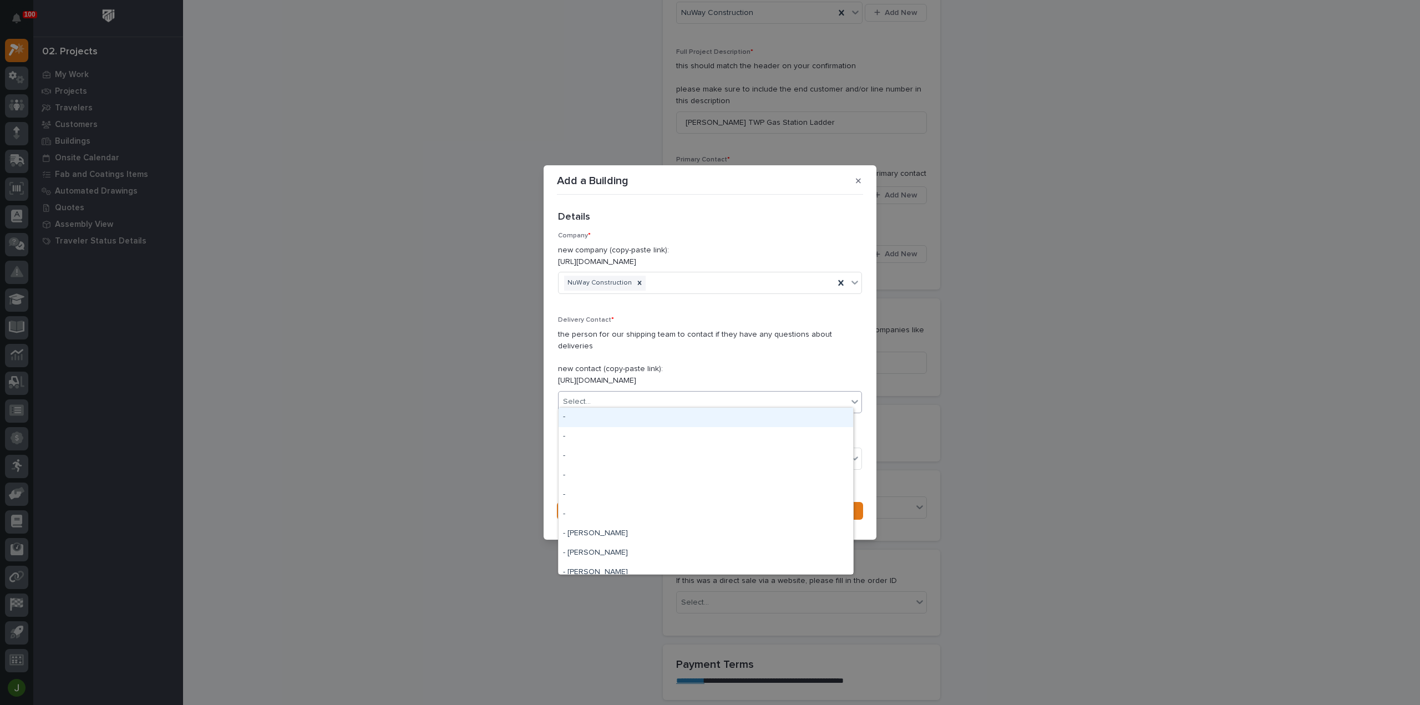
click at [849, 396] on icon at bounding box center [854, 401] width 11 height 11
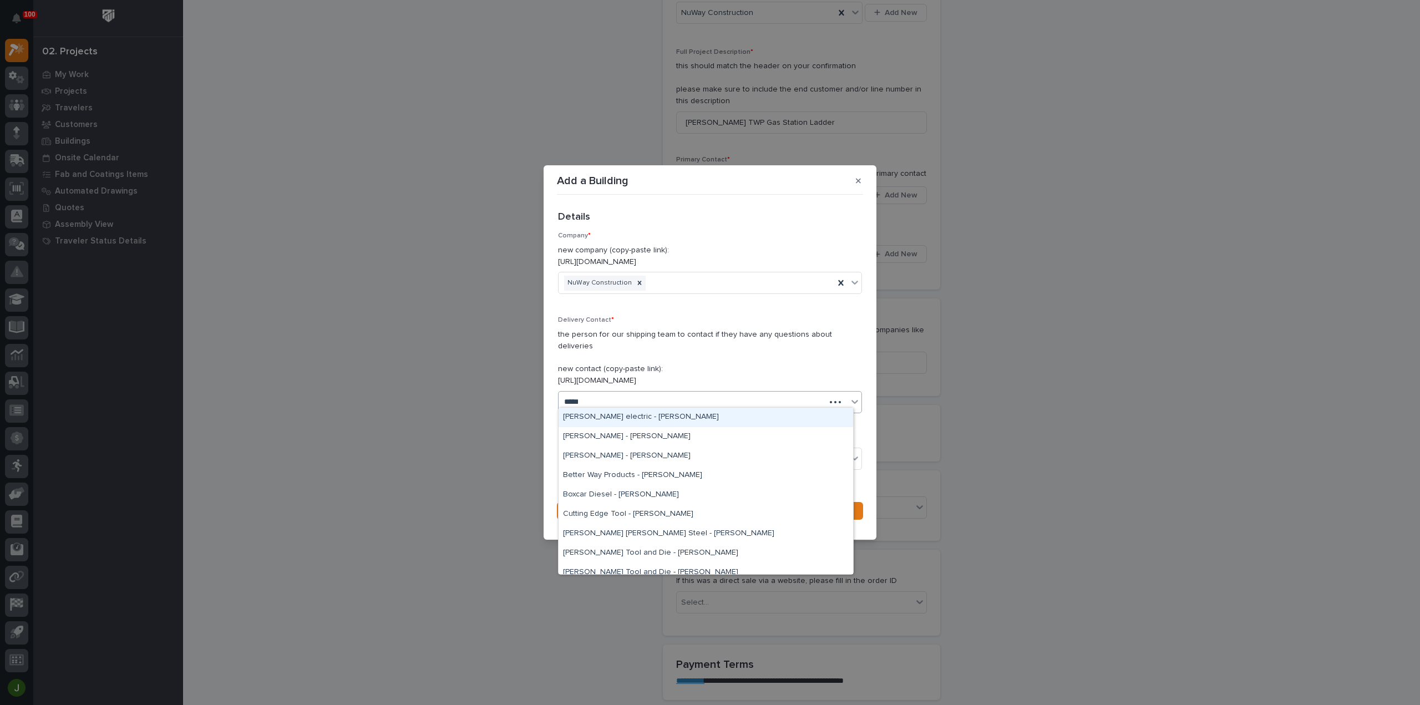
type input "******"
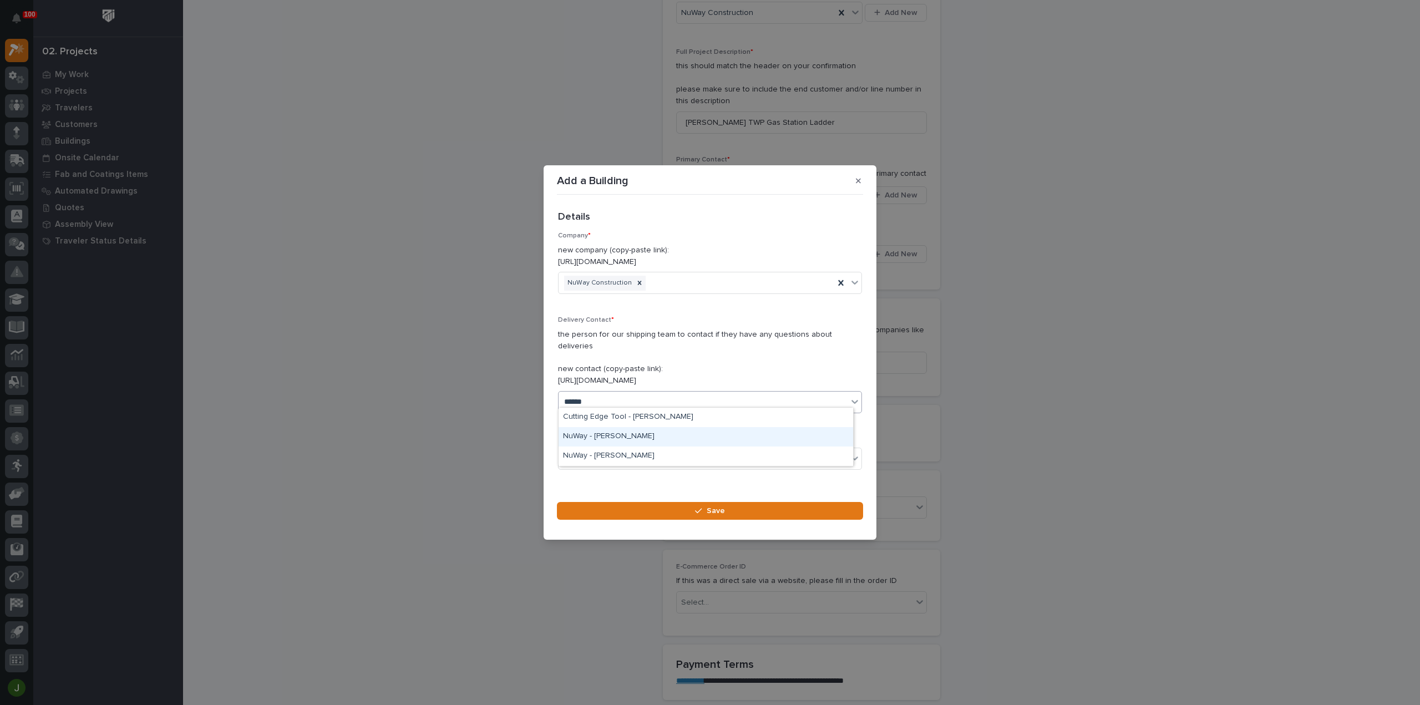
click at [652, 438] on div "NuWay - Will Gaby" at bounding box center [706, 436] width 295 height 19
click at [643, 450] on div "Select..." at bounding box center [703, 459] width 289 height 18
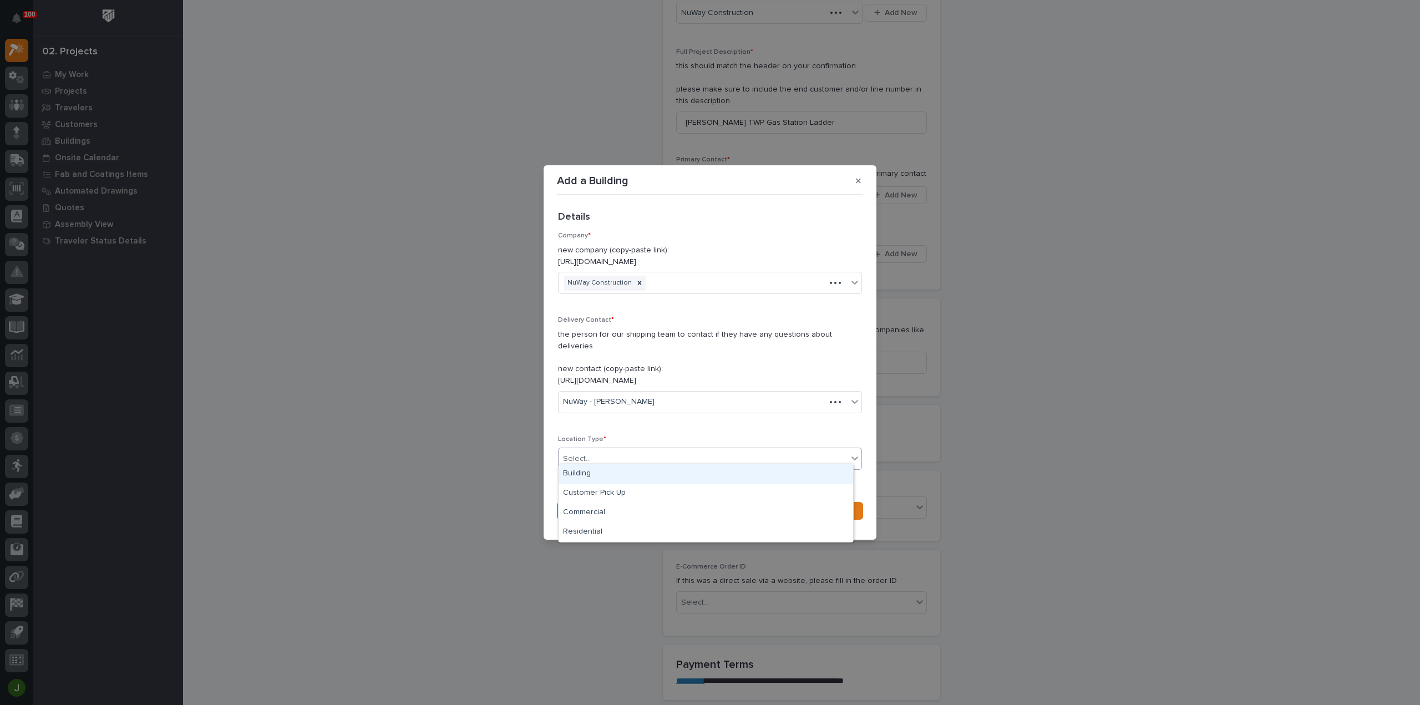
click at [597, 472] on div "Building" at bounding box center [706, 473] width 295 height 19
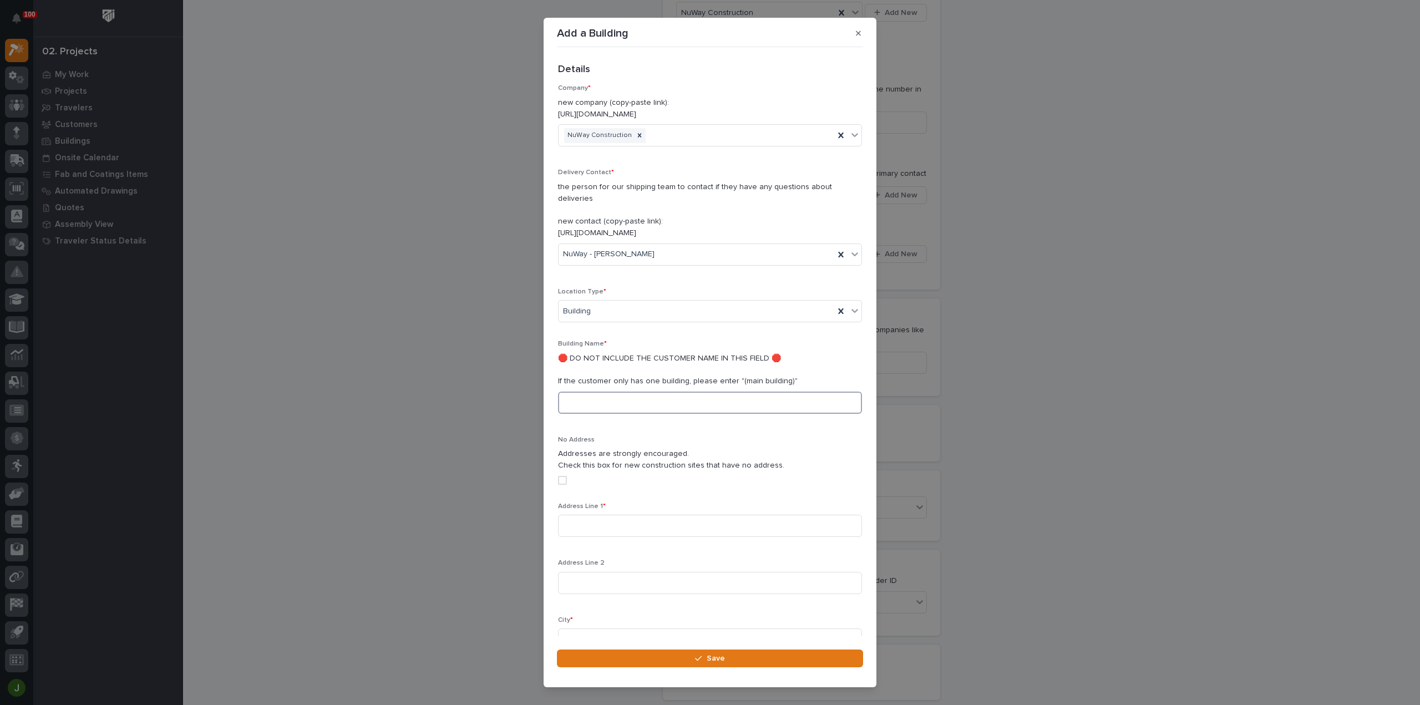
click at [582, 393] on input at bounding box center [710, 403] width 304 height 22
type input "Main"
click at [801, 436] on div "No Address Addresses are strongly encouraged. Check this box for new constructi…" at bounding box center [710, 465] width 304 height 58
click at [585, 515] on input at bounding box center [710, 526] width 304 height 22
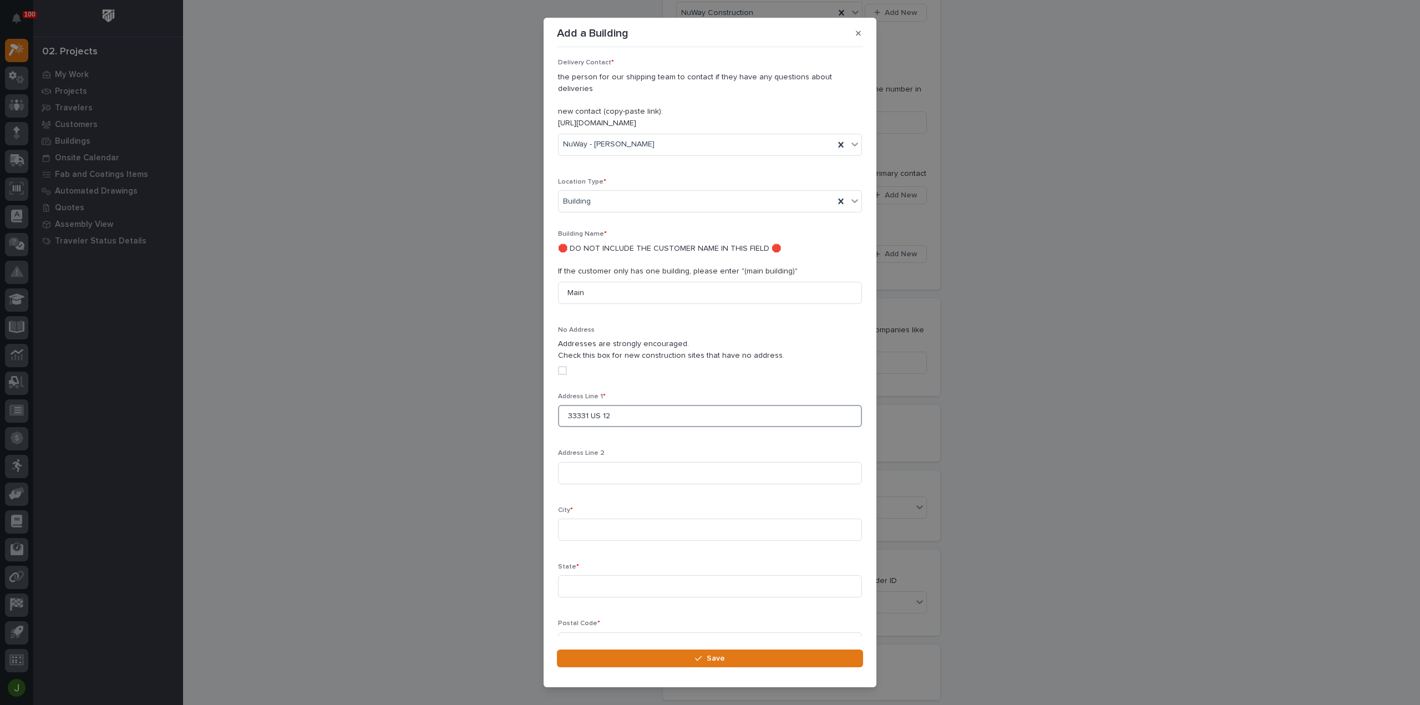
scroll to position [111, 0]
type input "33331 US 12"
click at [589, 517] on input at bounding box center [710, 528] width 304 height 22
type input "Niles"
click at [578, 574] on input at bounding box center [710, 585] width 304 height 22
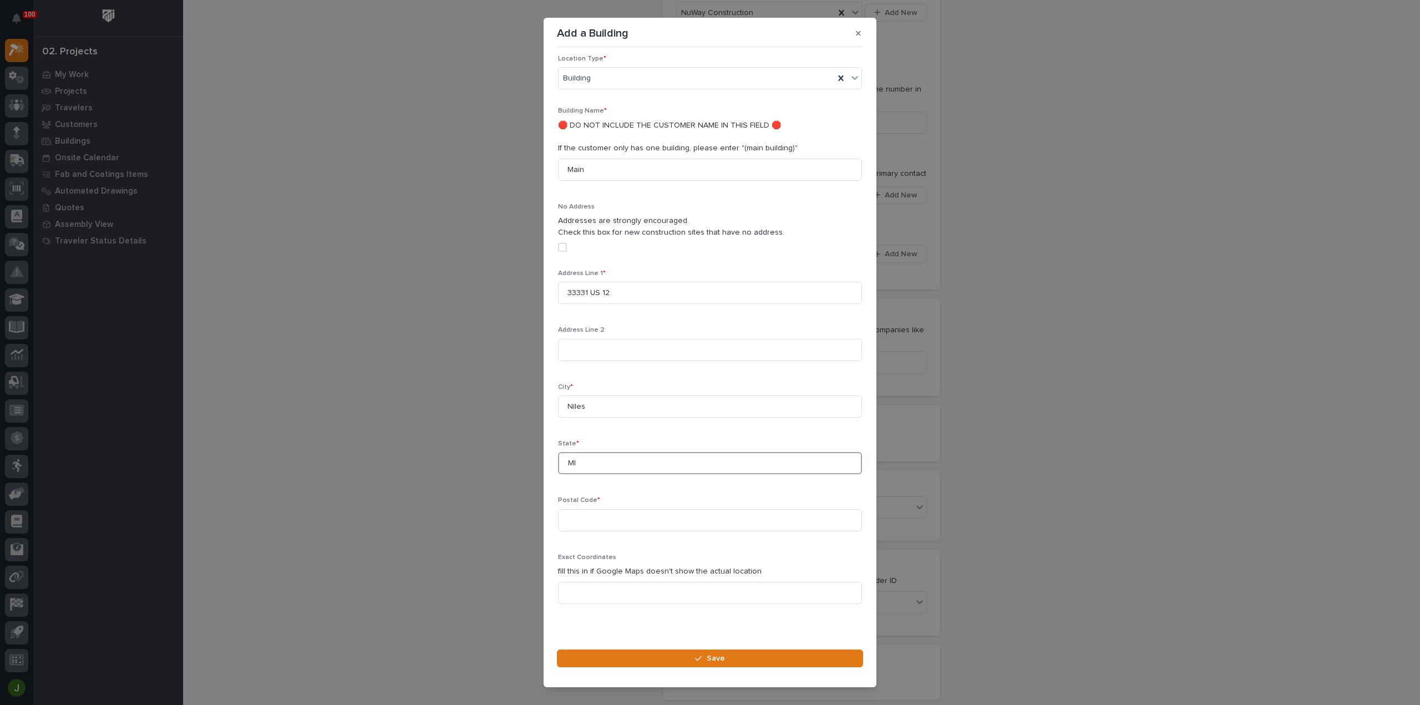
scroll to position [237, 0]
type input "MI"
click at [575, 505] on input at bounding box center [710, 516] width 304 height 22
type input "49120"
click at [706, 659] on div "button" at bounding box center [700, 658] width 11 height 8
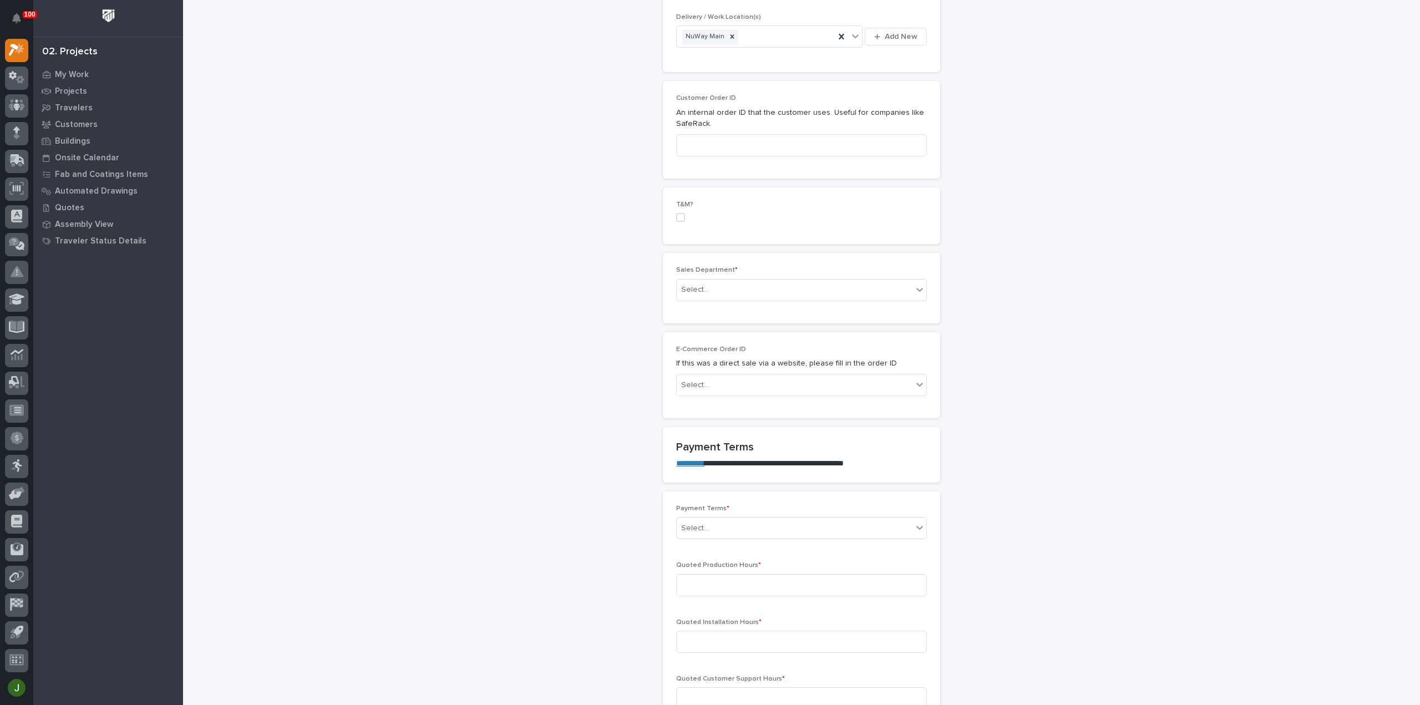
scroll to position [499, 0]
click at [717, 280] on div "Select..." at bounding box center [795, 285] width 236 height 18
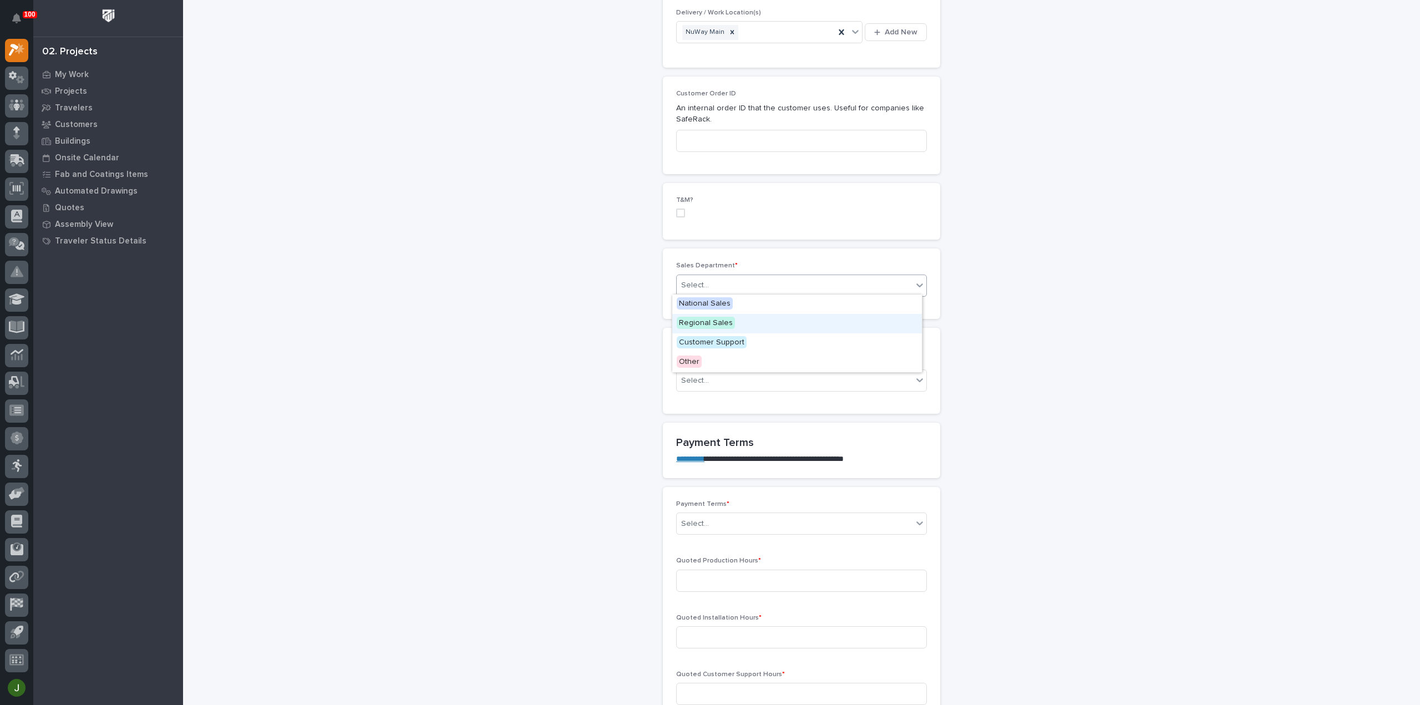
click at [704, 322] on span "Regional Sales" at bounding box center [706, 323] width 58 height 12
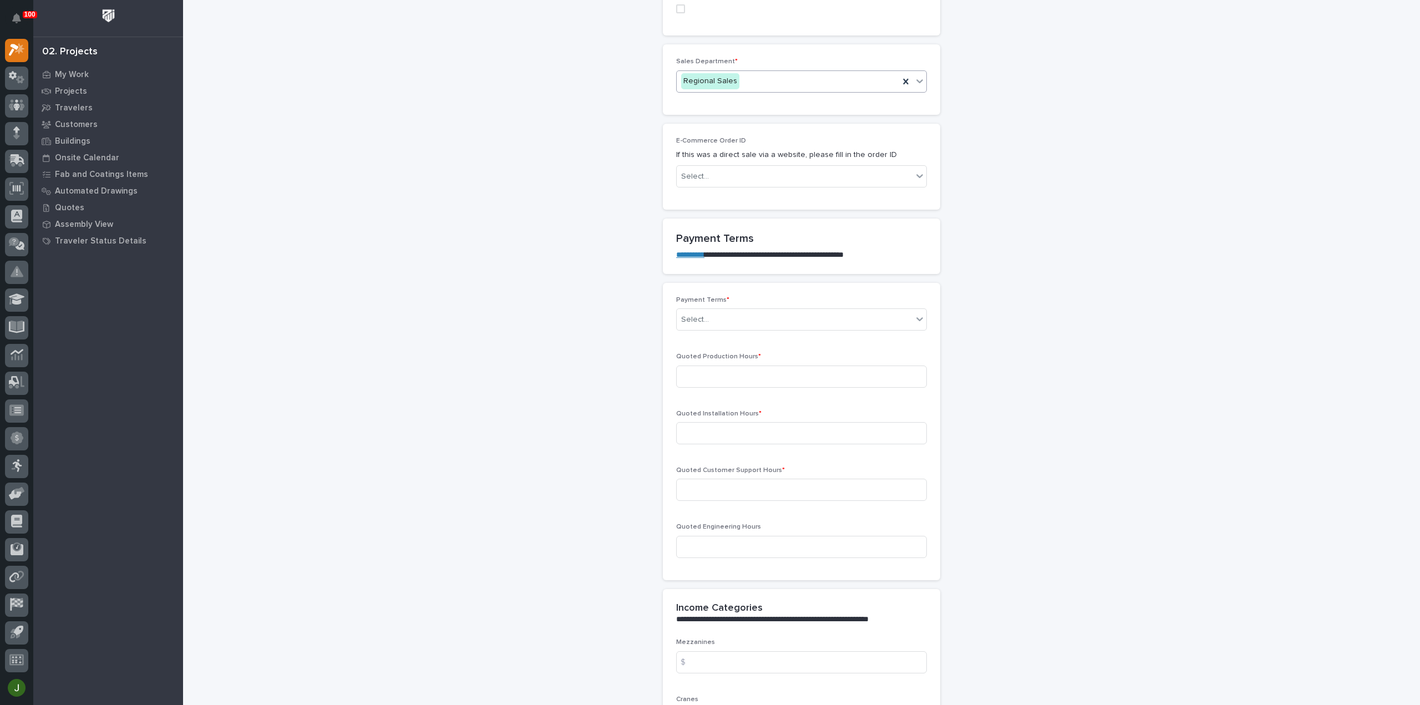
scroll to position [721, 0]
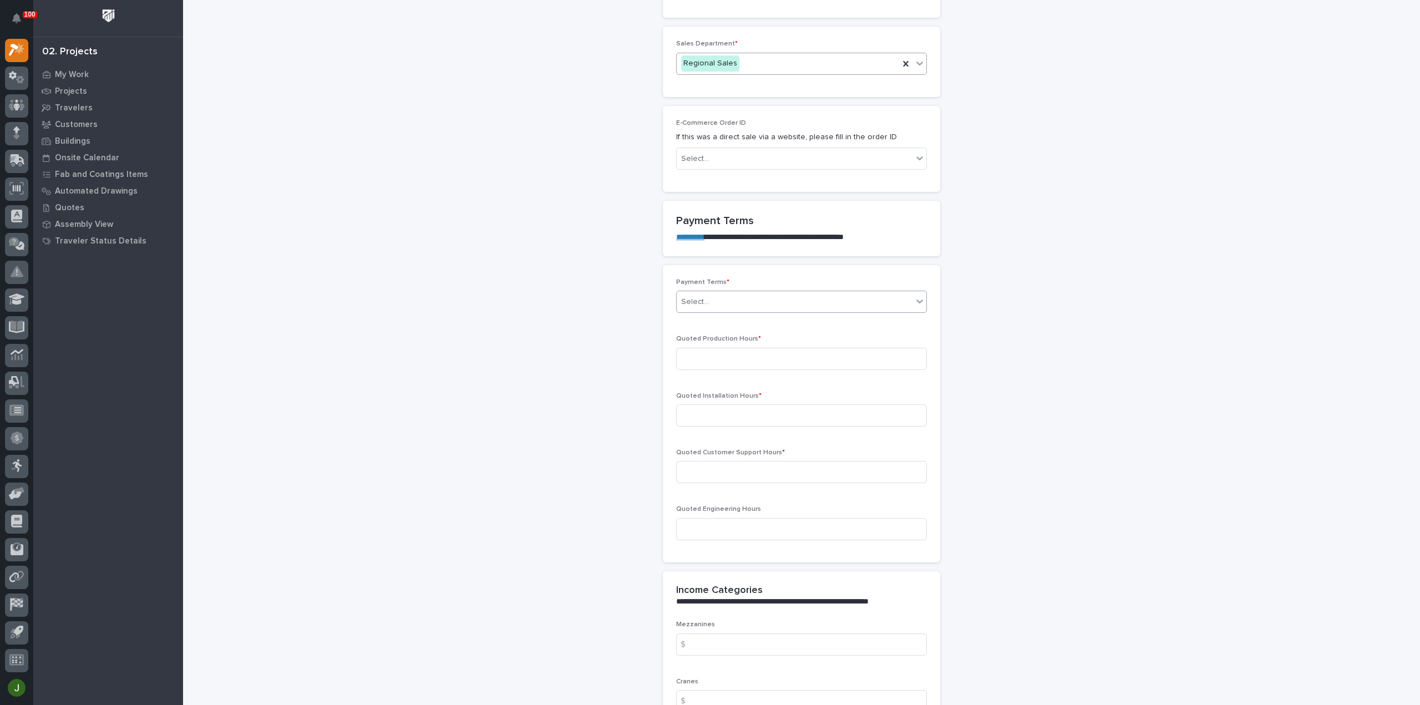
click at [715, 297] on div "Select..." at bounding box center [795, 302] width 236 height 18
click at [699, 395] on div "Net 30" at bounding box center [797, 397] width 250 height 19
click at [692, 356] on input at bounding box center [801, 359] width 251 height 22
type input "8"
click at [703, 413] on input at bounding box center [801, 415] width 251 height 22
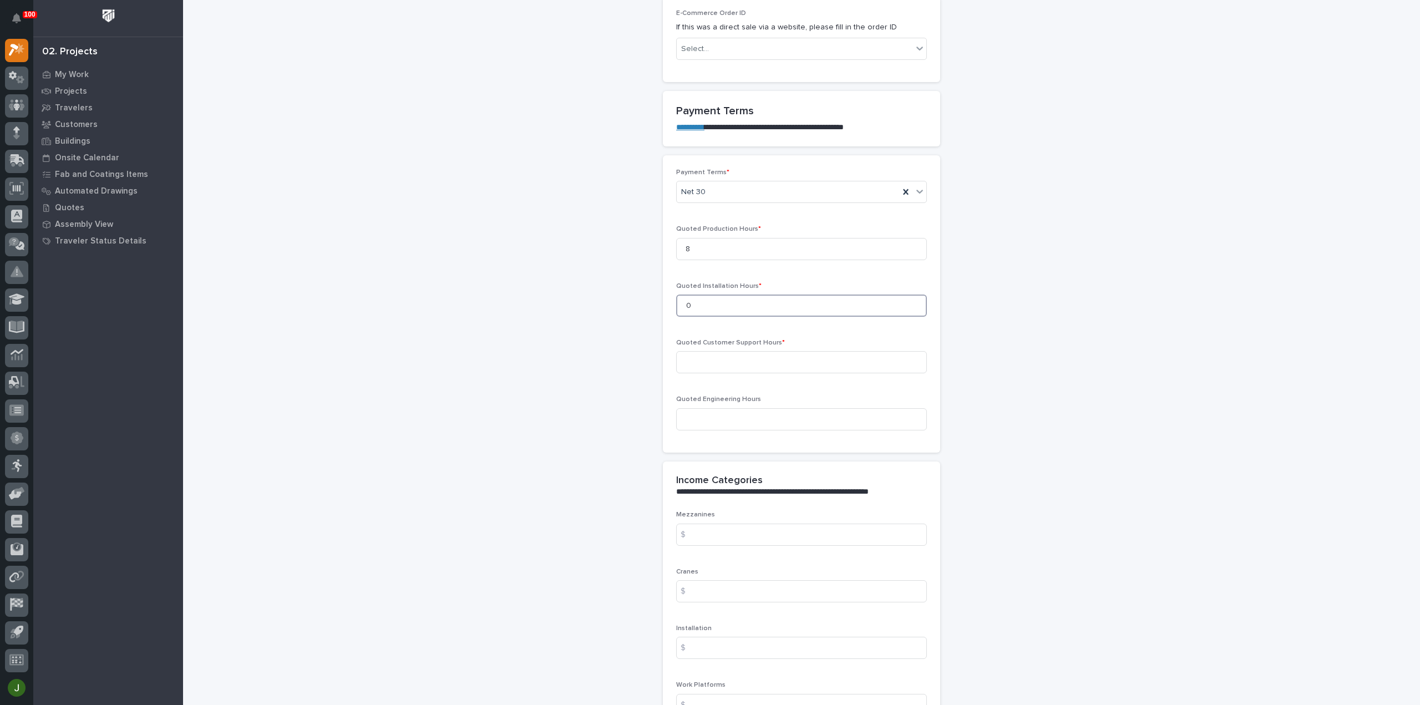
scroll to position [832, 0]
type input "0"
click at [699, 356] on input at bounding box center [801, 361] width 251 height 22
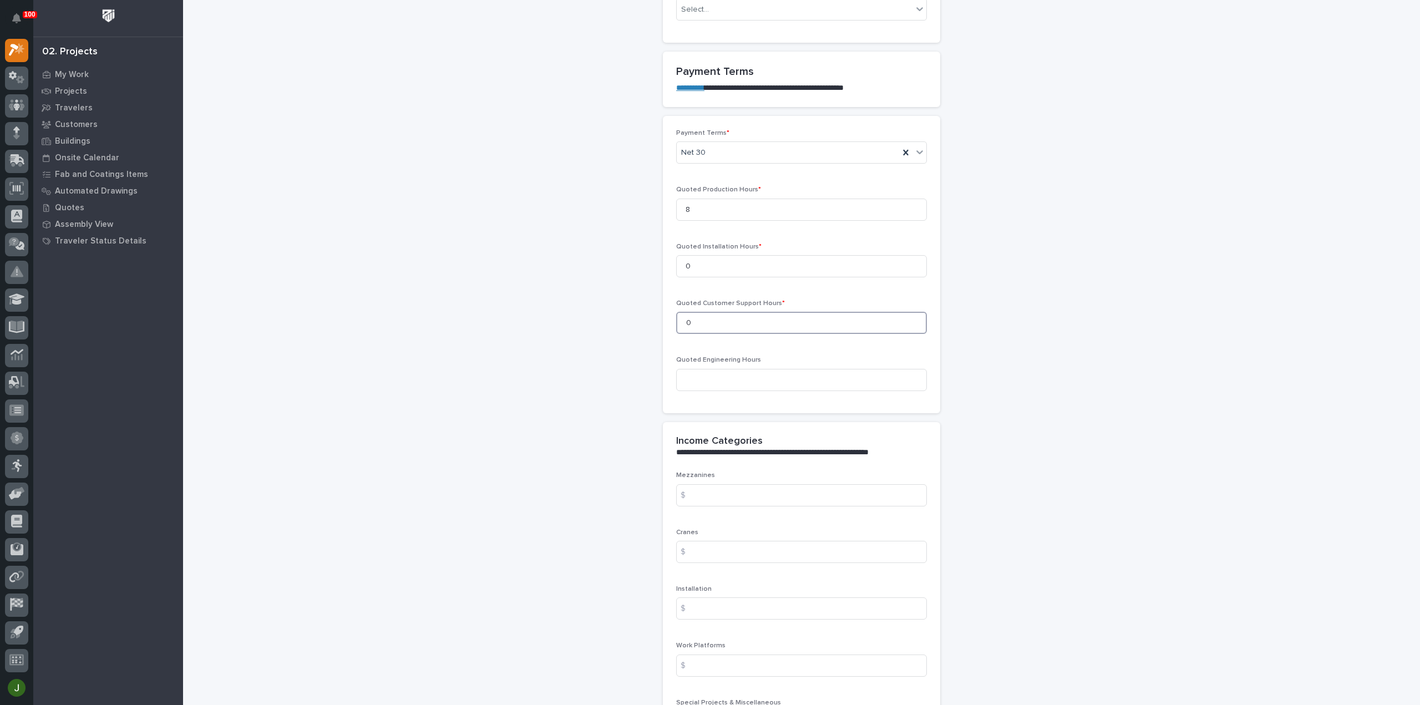
scroll to position [887, 0]
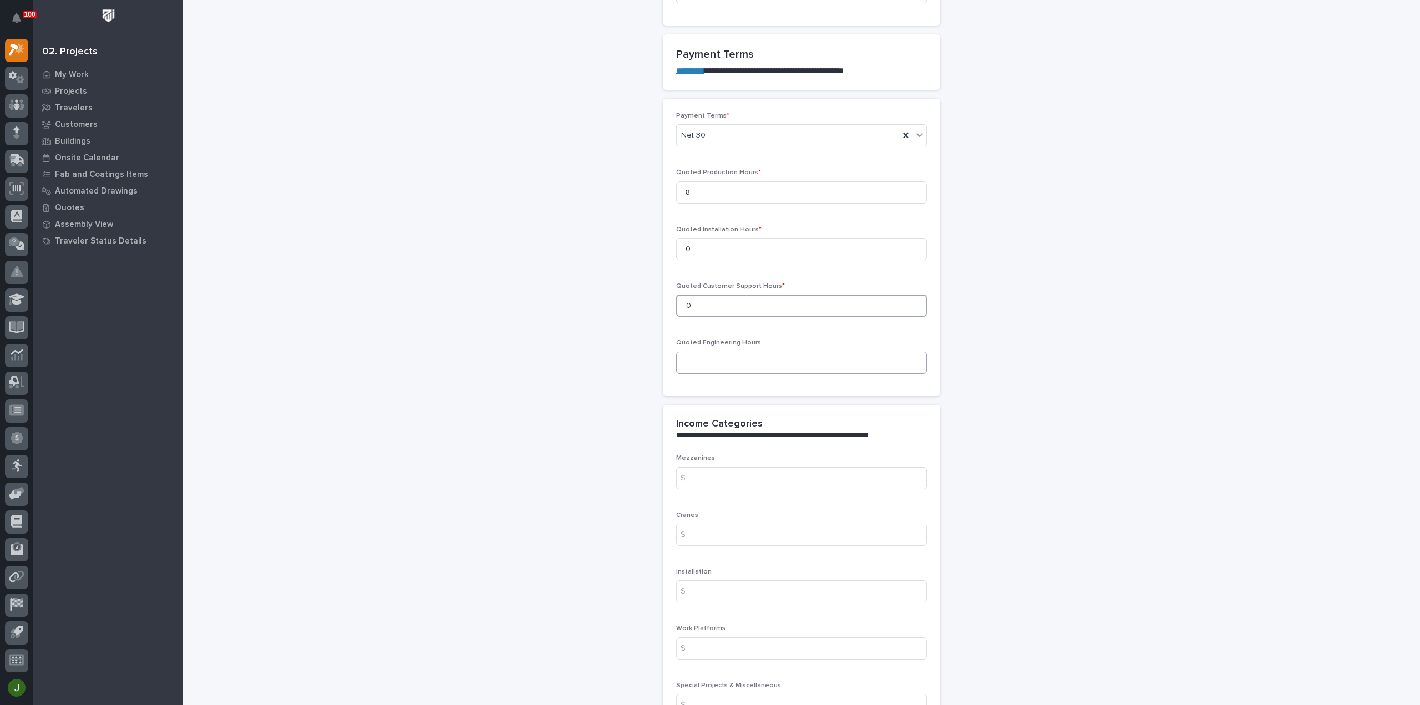
type input "0"
click at [706, 359] on input at bounding box center [801, 363] width 251 height 22
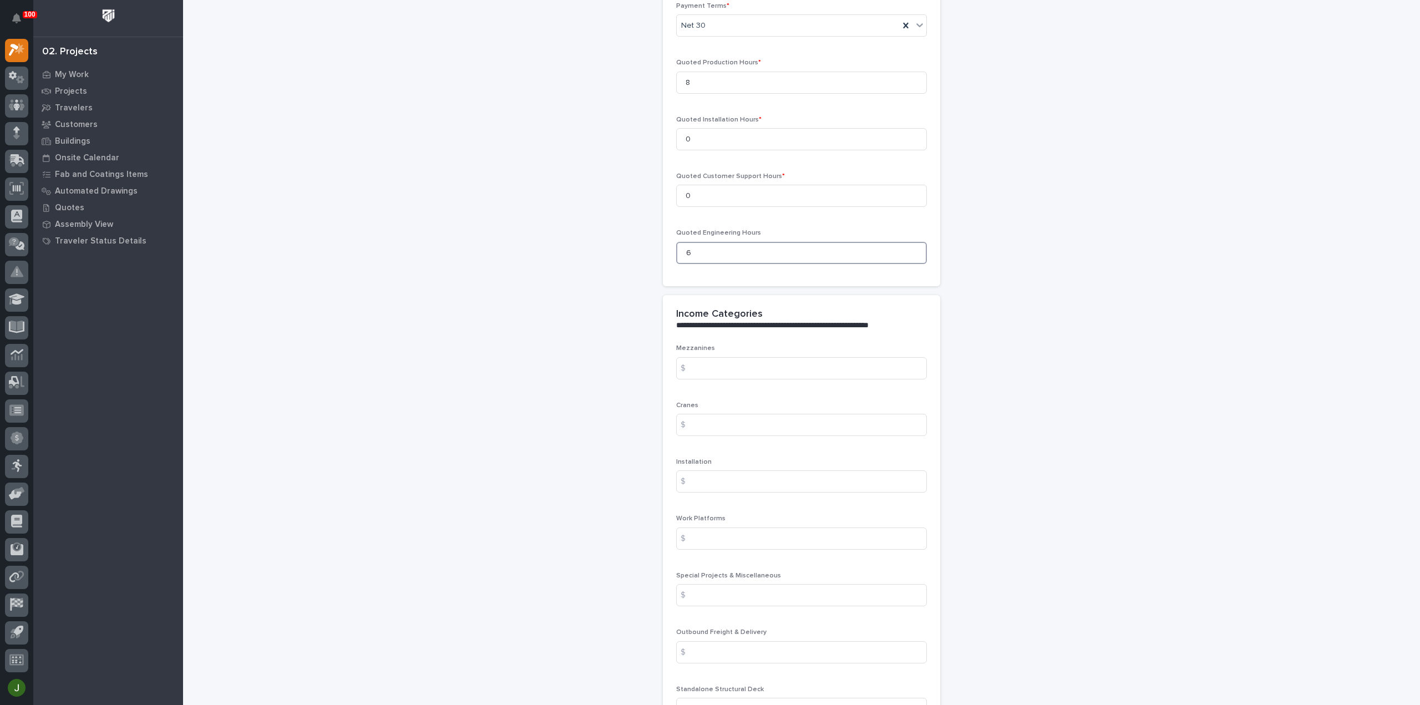
scroll to position [998, 0]
type input "6"
click at [701, 362] on input at bounding box center [801, 367] width 251 height 22
click at [700, 591] on input at bounding box center [801, 594] width 251 height 22
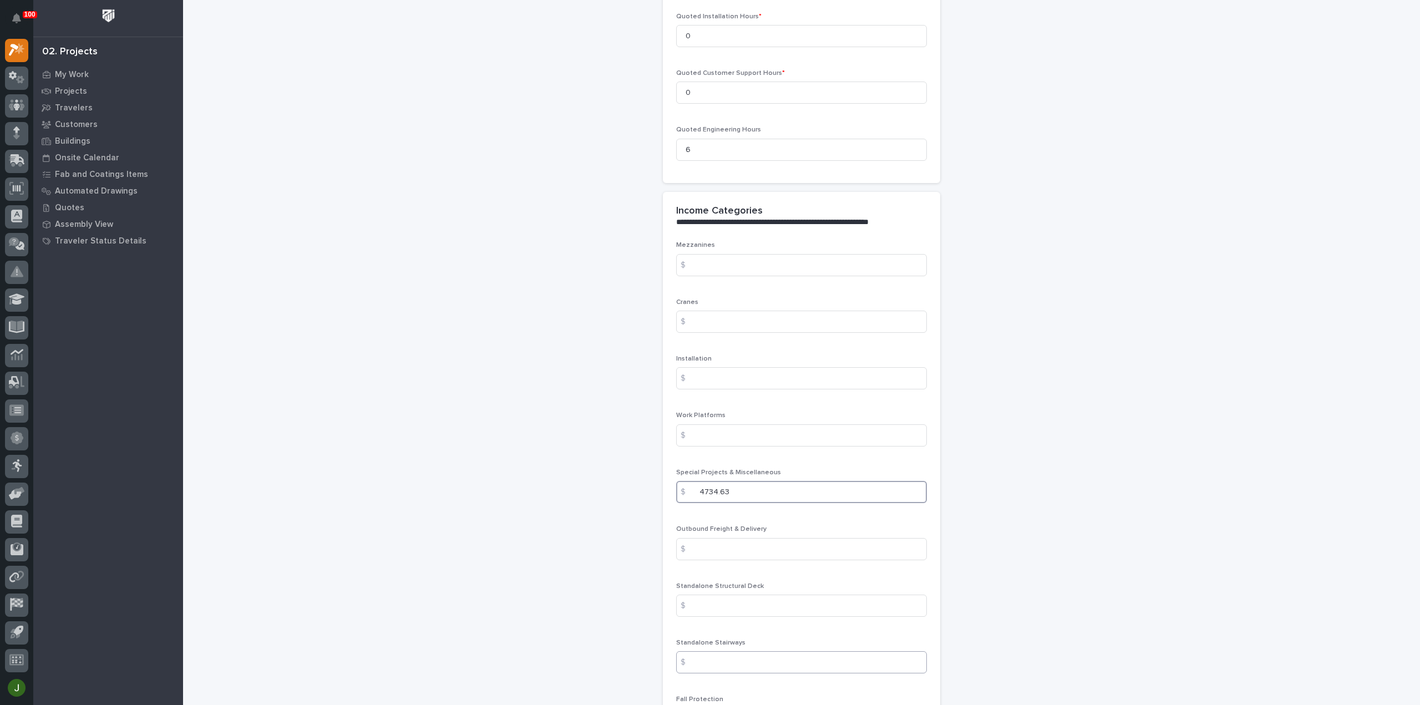
scroll to position [1165, 0]
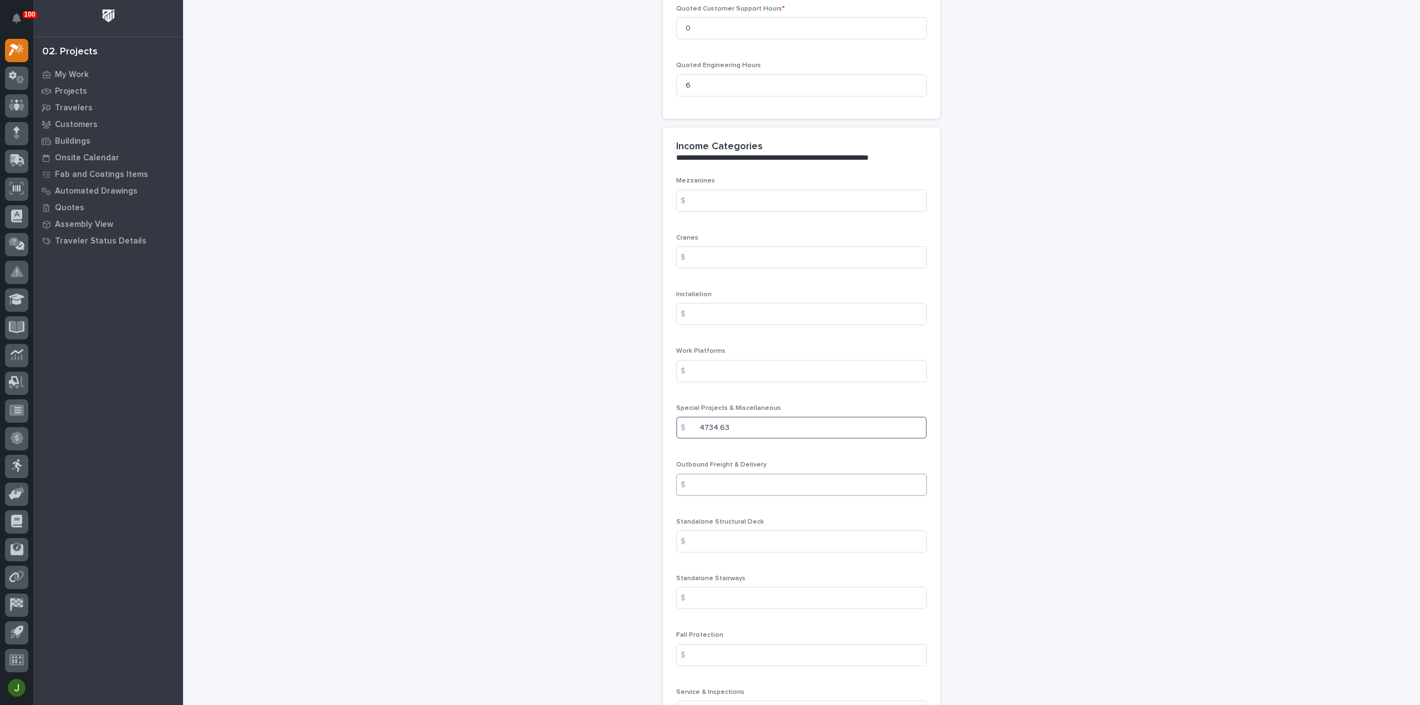
type input "4734.63"
click at [701, 478] on input at bounding box center [801, 485] width 251 height 22
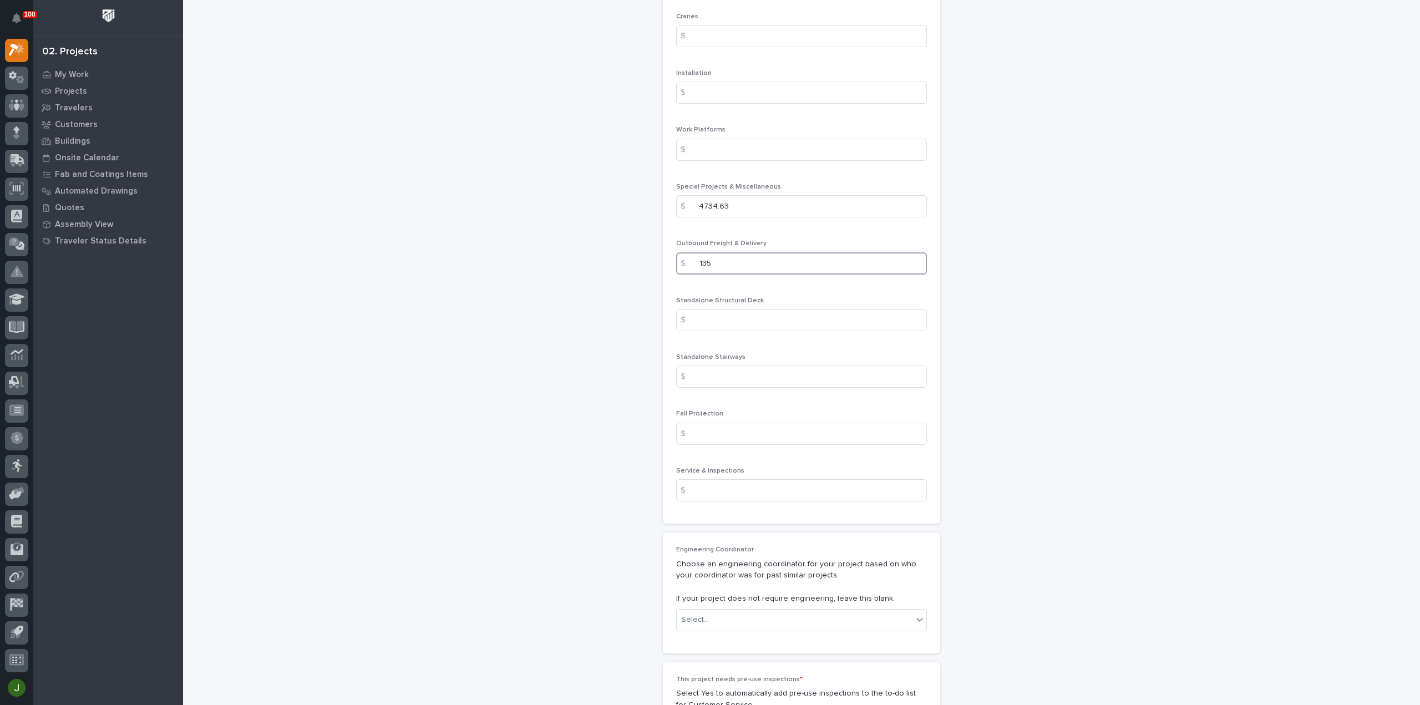
scroll to position [1387, 0]
type input "135"
click at [732, 433] on input at bounding box center [801, 433] width 251 height 22
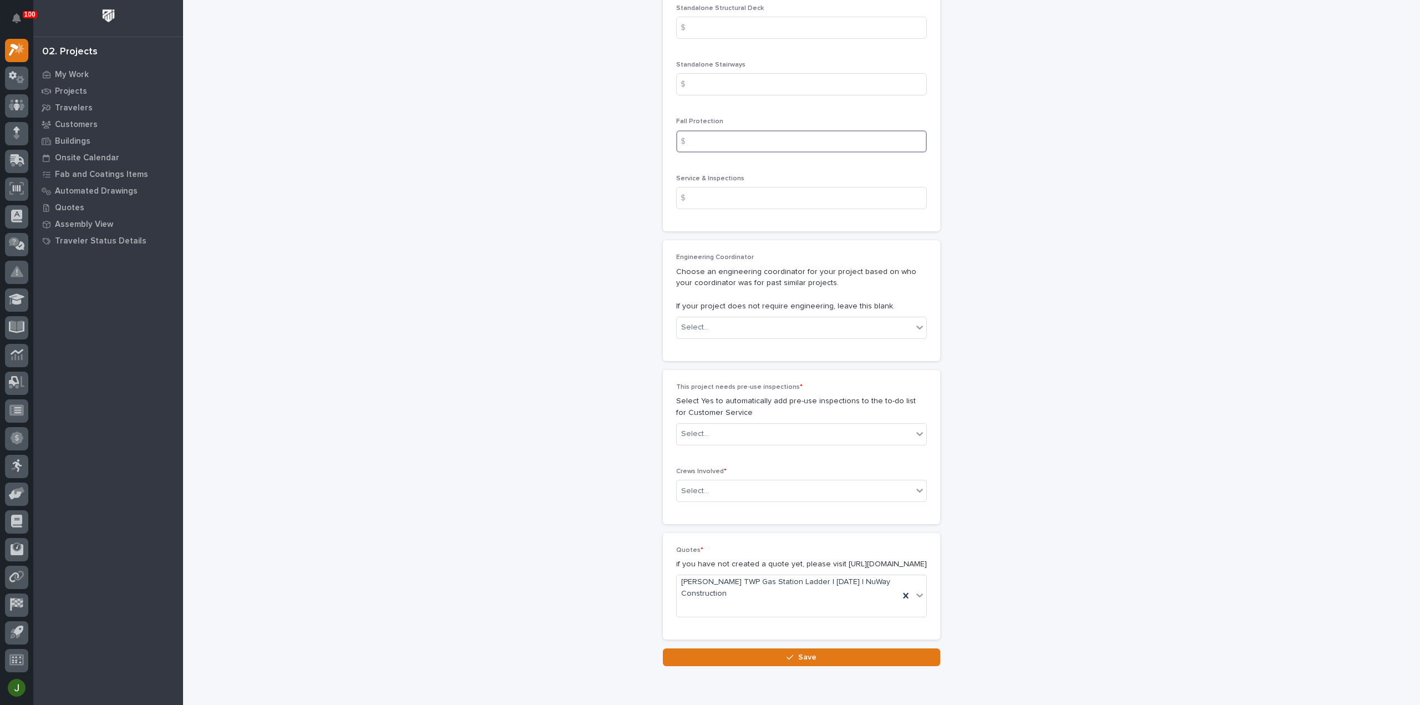
scroll to position [1719, 0]
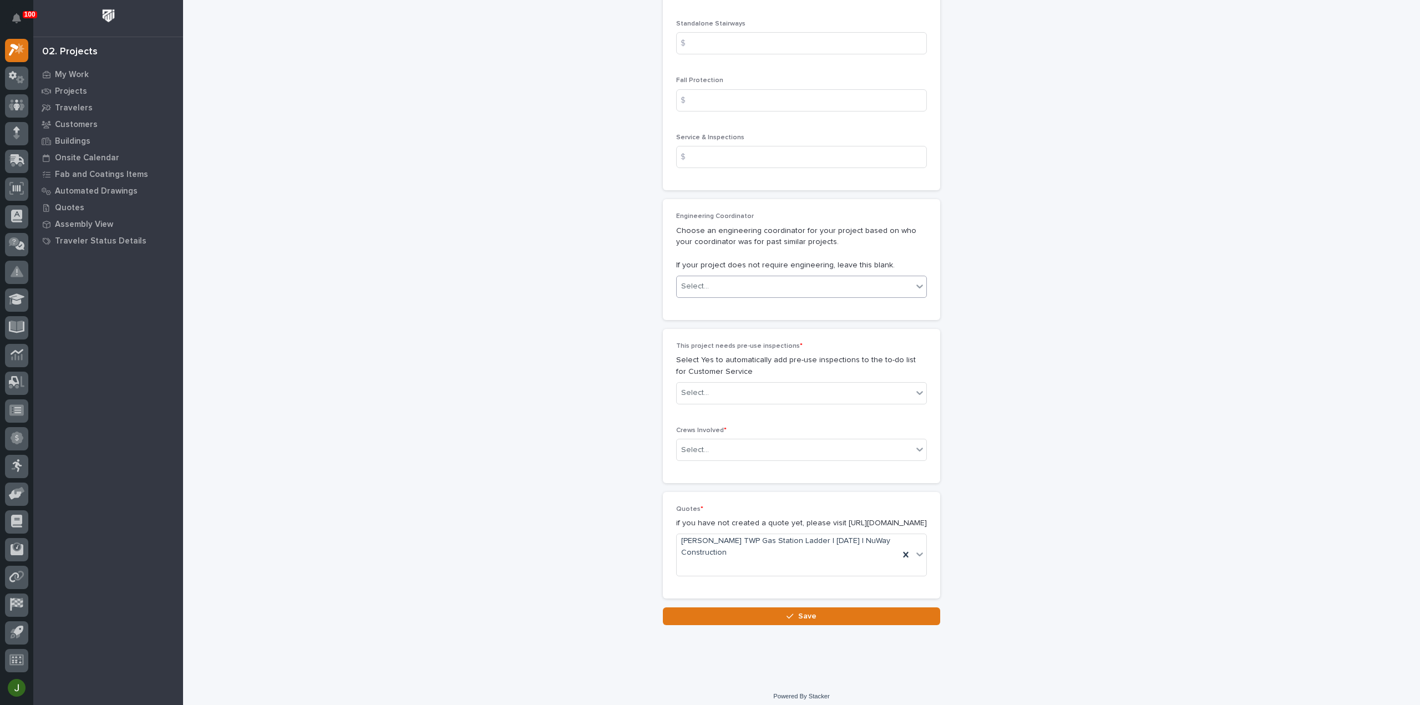
click at [715, 282] on div "Select..." at bounding box center [795, 286] width 236 height 18
click at [723, 303] on div "Ben Lee Miller" at bounding box center [797, 304] width 250 height 19
click at [714, 388] on div "Select..." at bounding box center [795, 393] width 236 height 18
click at [694, 433] on div "No" at bounding box center [797, 429] width 250 height 19
click at [705, 445] on div "Select..." at bounding box center [795, 450] width 236 height 18
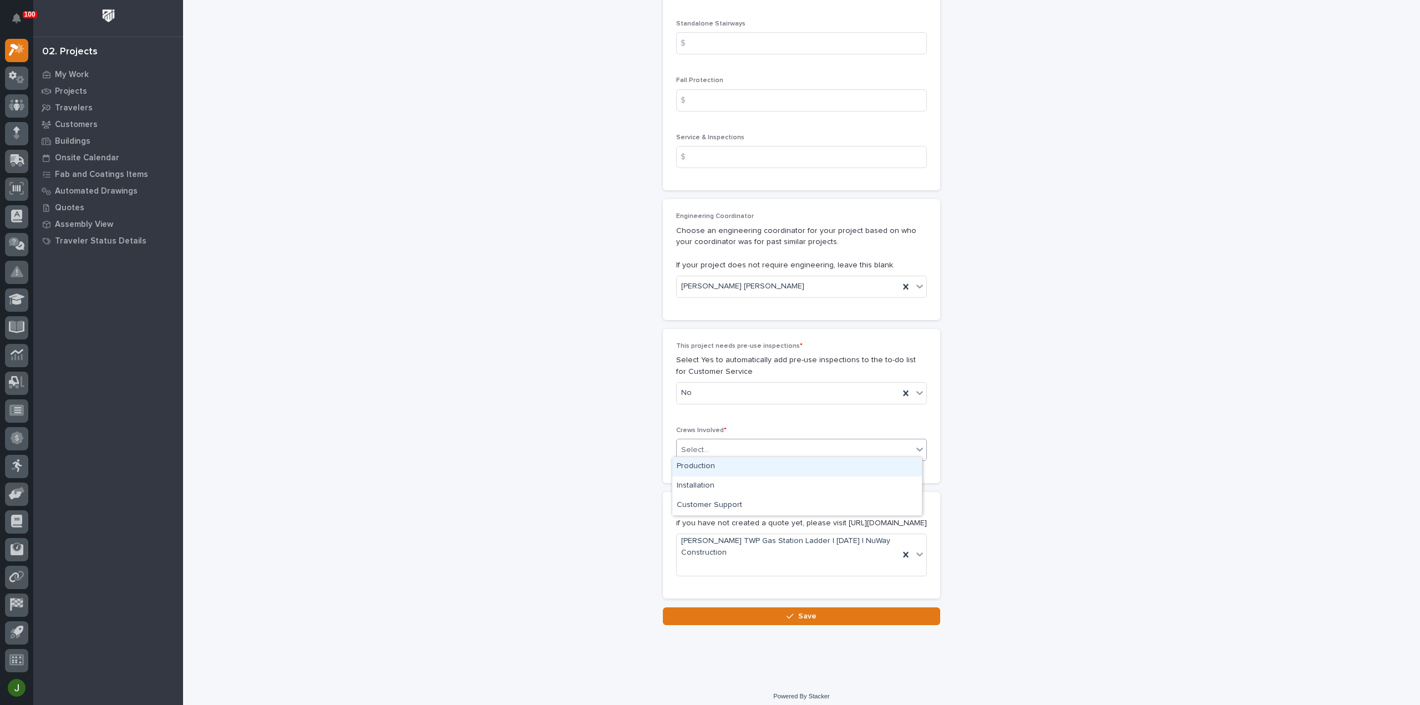
click at [704, 466] on div "Production" at bounding box center [797, 466] width 250 height 19
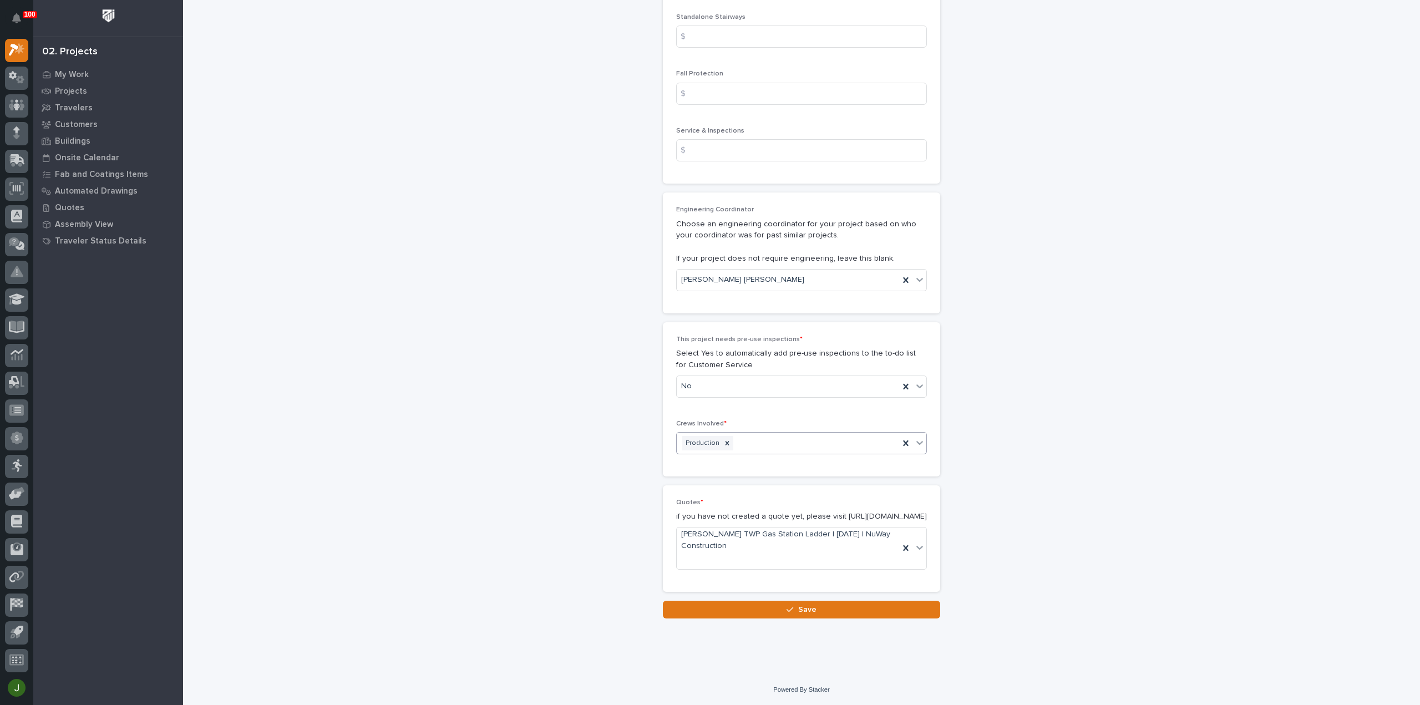
scroll to position [1733, 0]
click at [802, 612] on span "Save" at bounding box center [807, 610] width 18 height 10
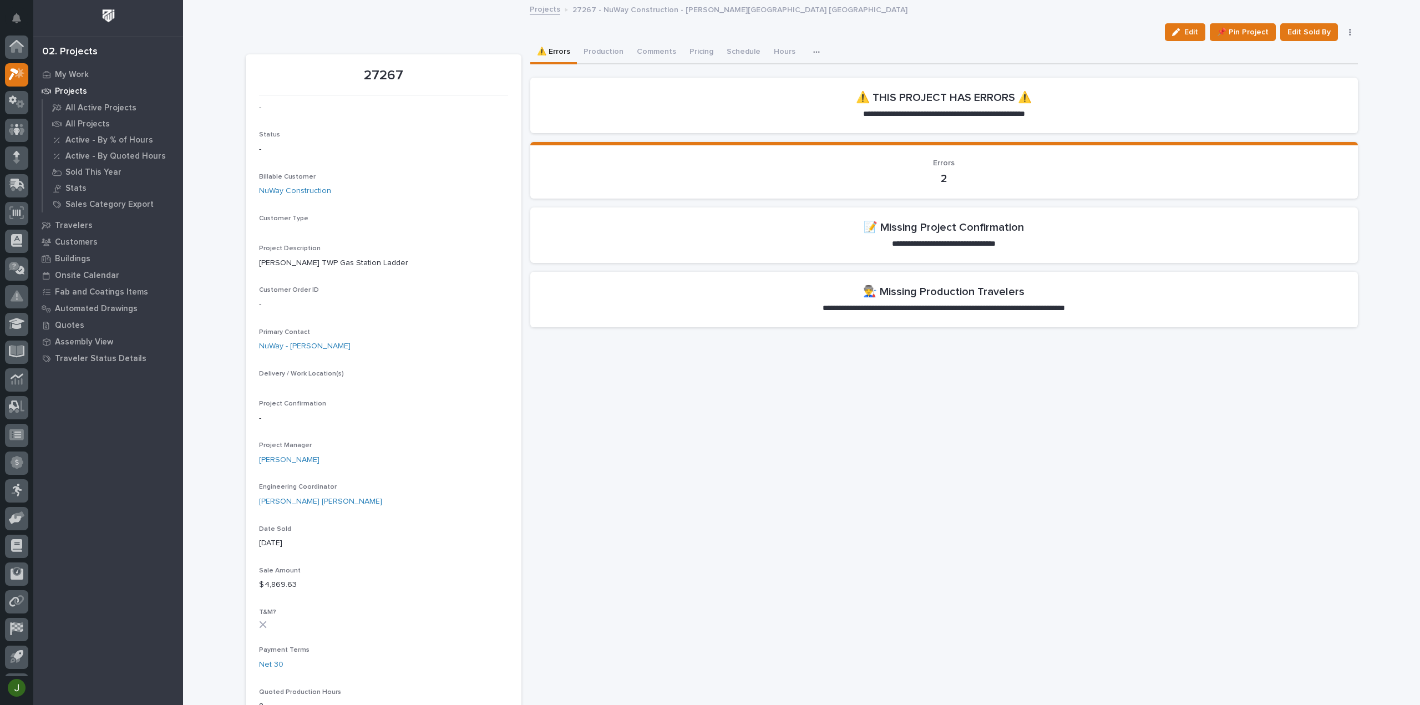
scroll to position [24, 0]
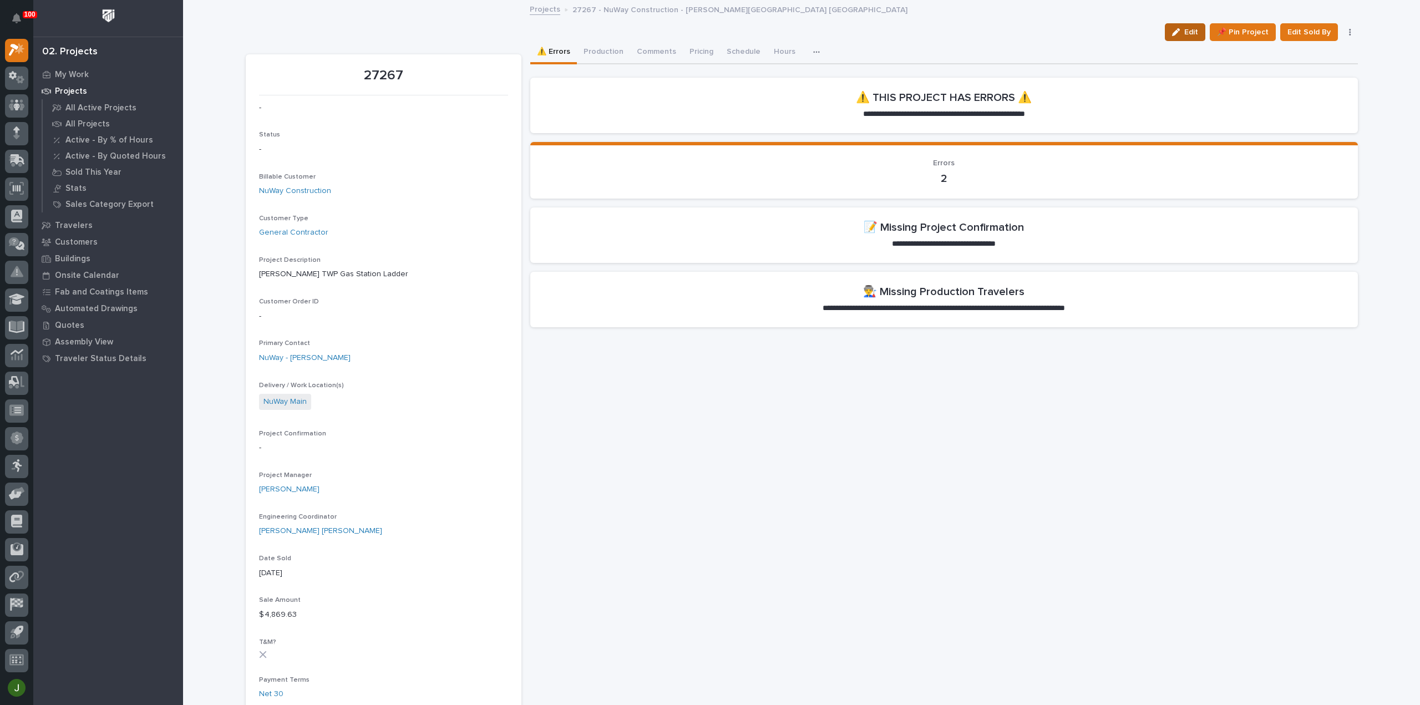
click at [1187, 31] on span "Edit" at bounding box center [1191, 32] width 14 height 10
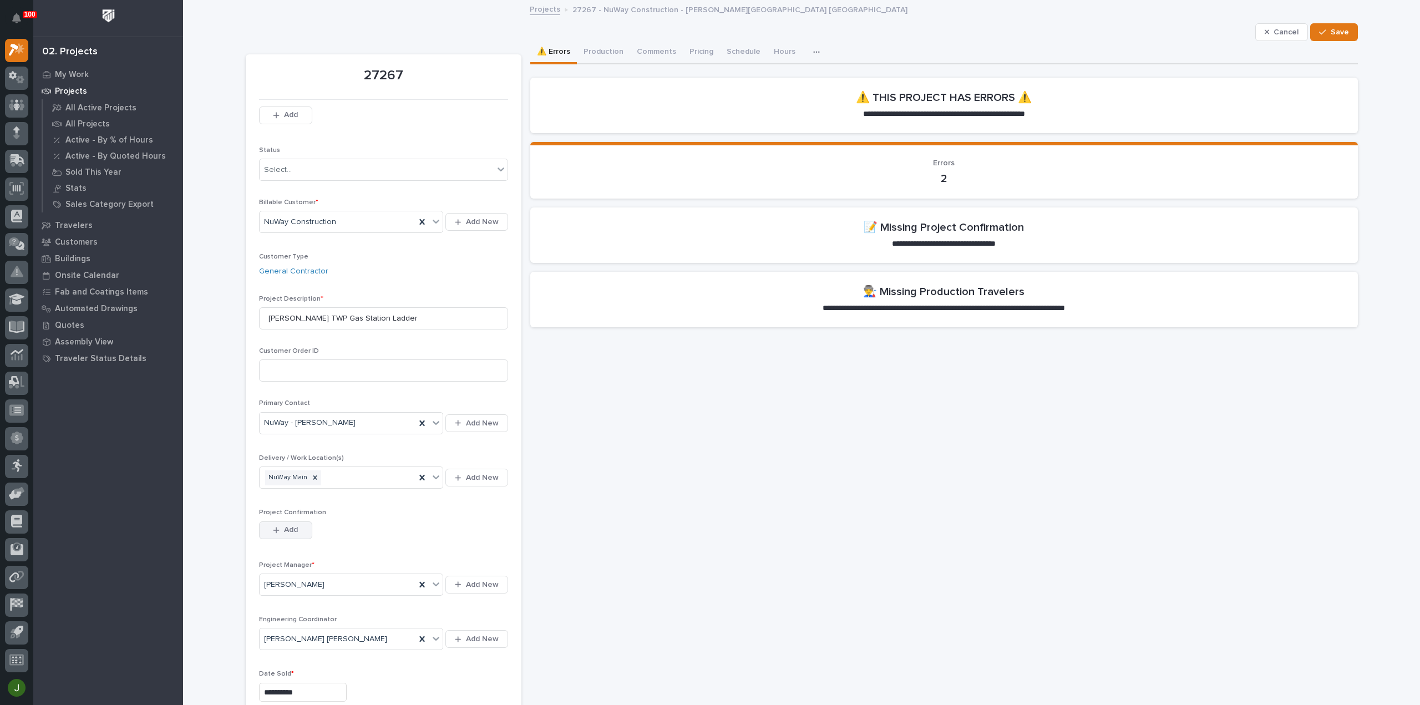
click at [273, 531] on icon "button" at bounding box center [276, 530] width 7 height 8
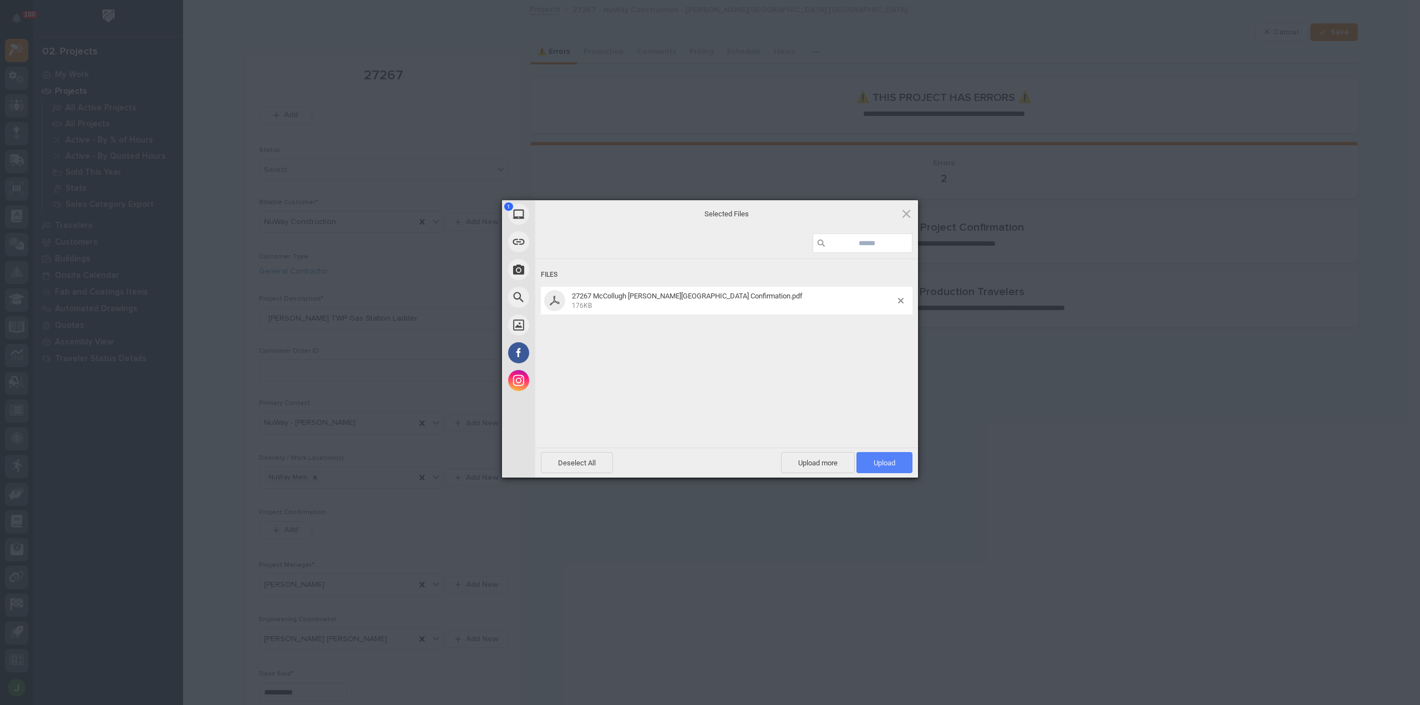
click at [890, 464] on span "Upload 1" at bounding box center [885, 463] width 22 height 8
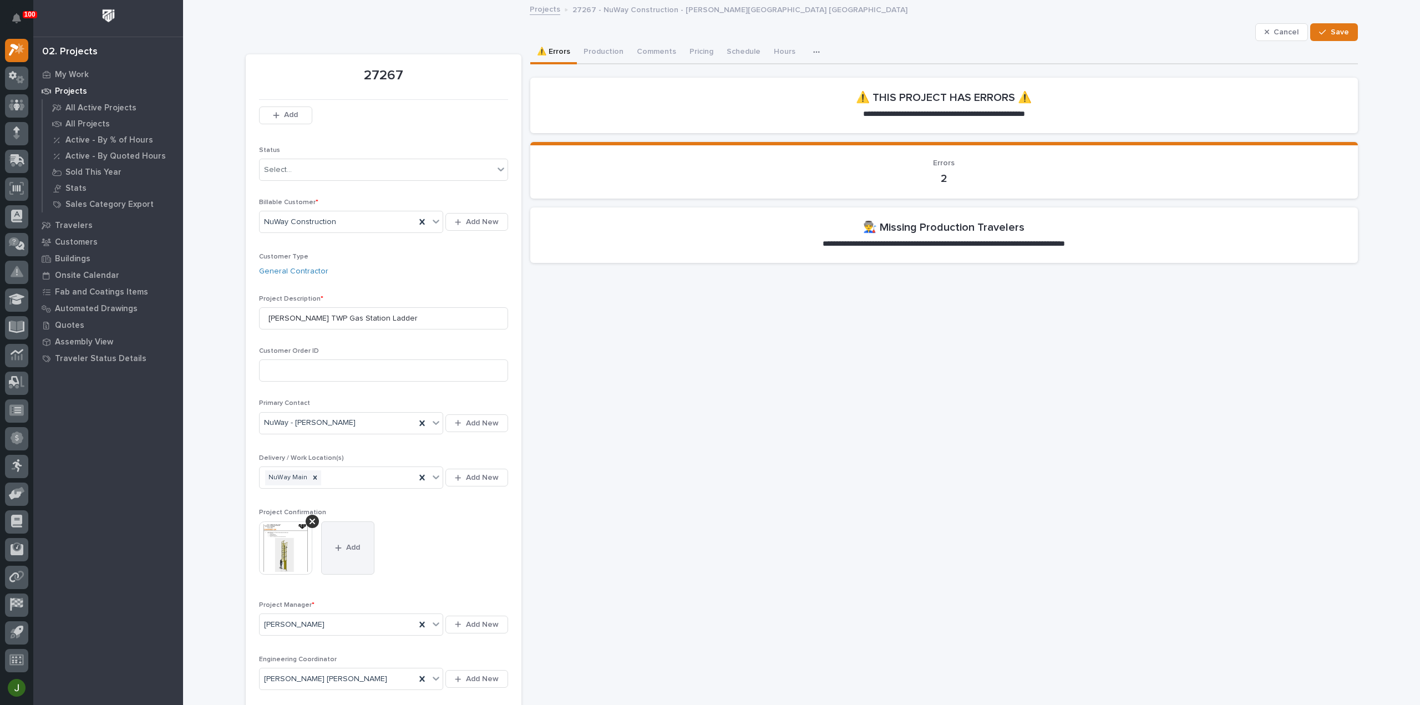
click at [340, 549] on div "button" at bounding box center [340, 548] width 11 height 8
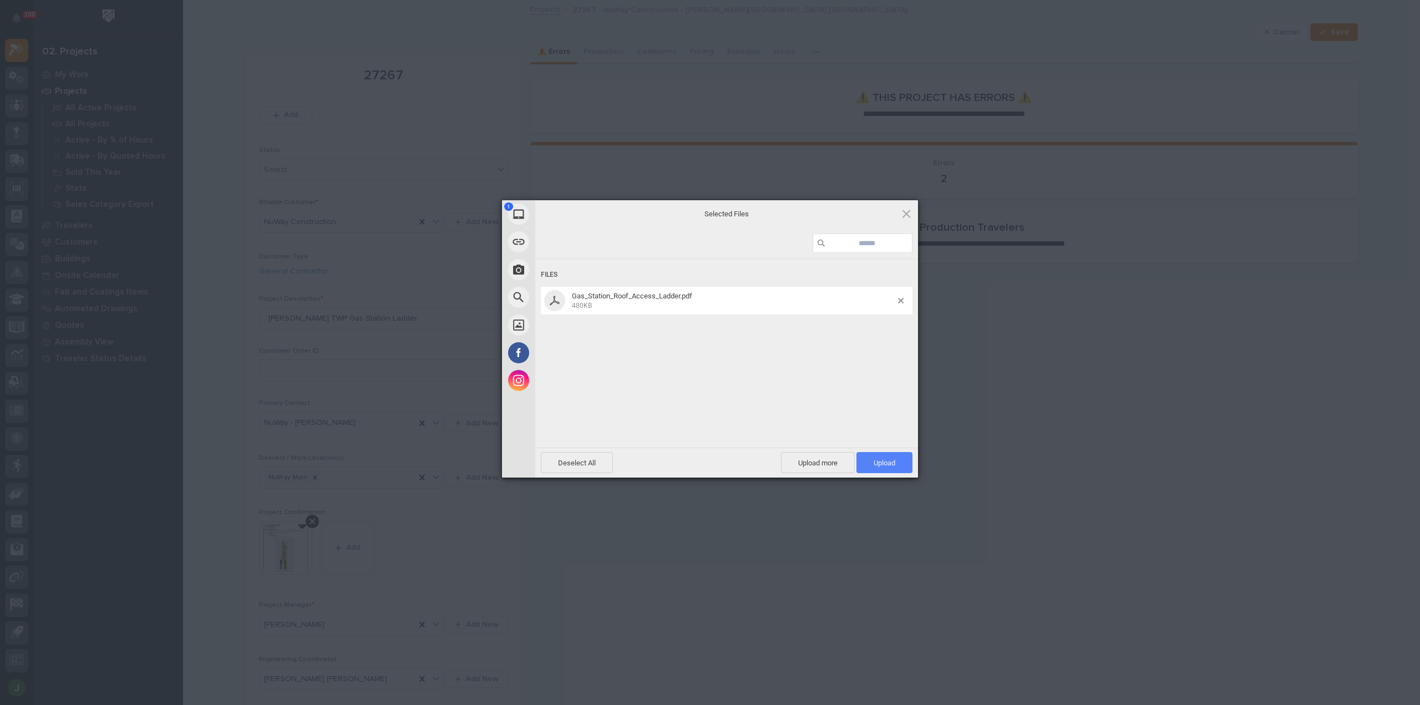
click at [881, 459] on span "Upload 1" at bounding box center [885, 463] width 22 height 8
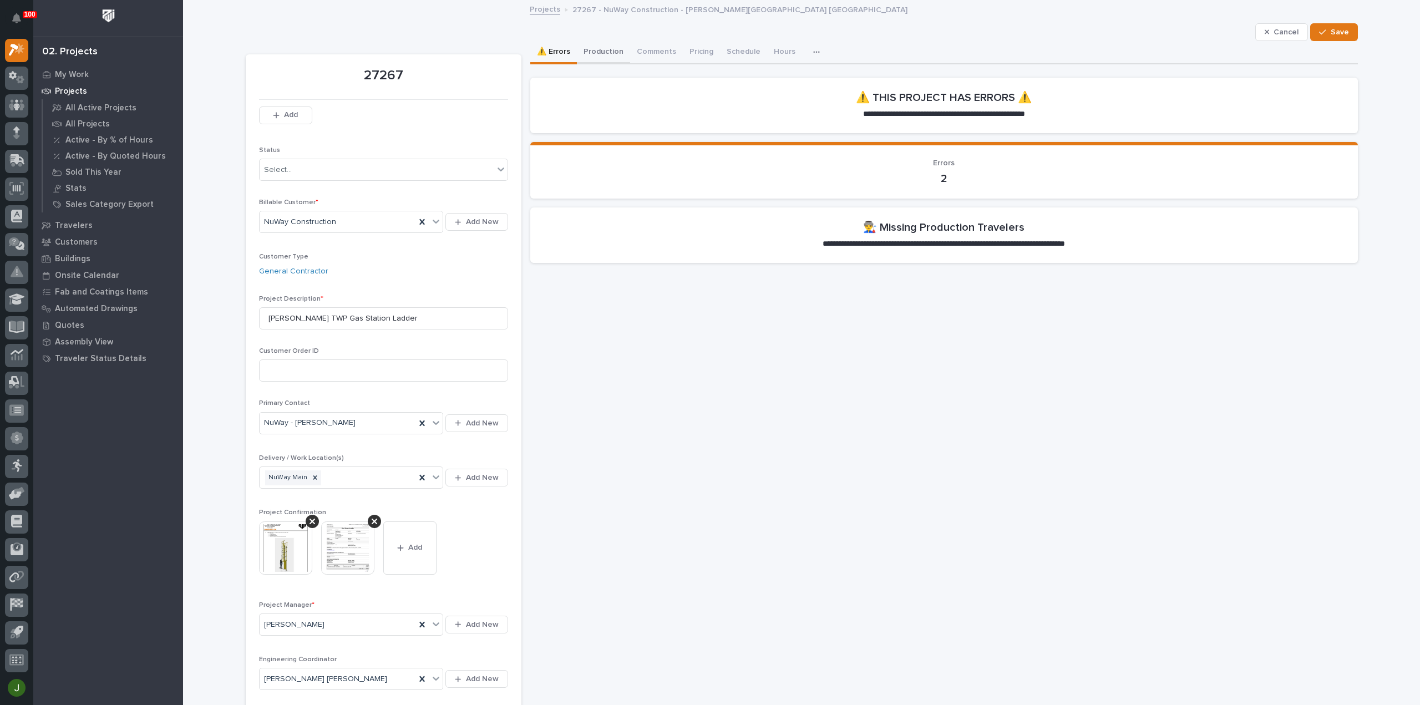
click at [601, 50] on button "Production" at bounding box center [603, 52] width 53 height 23
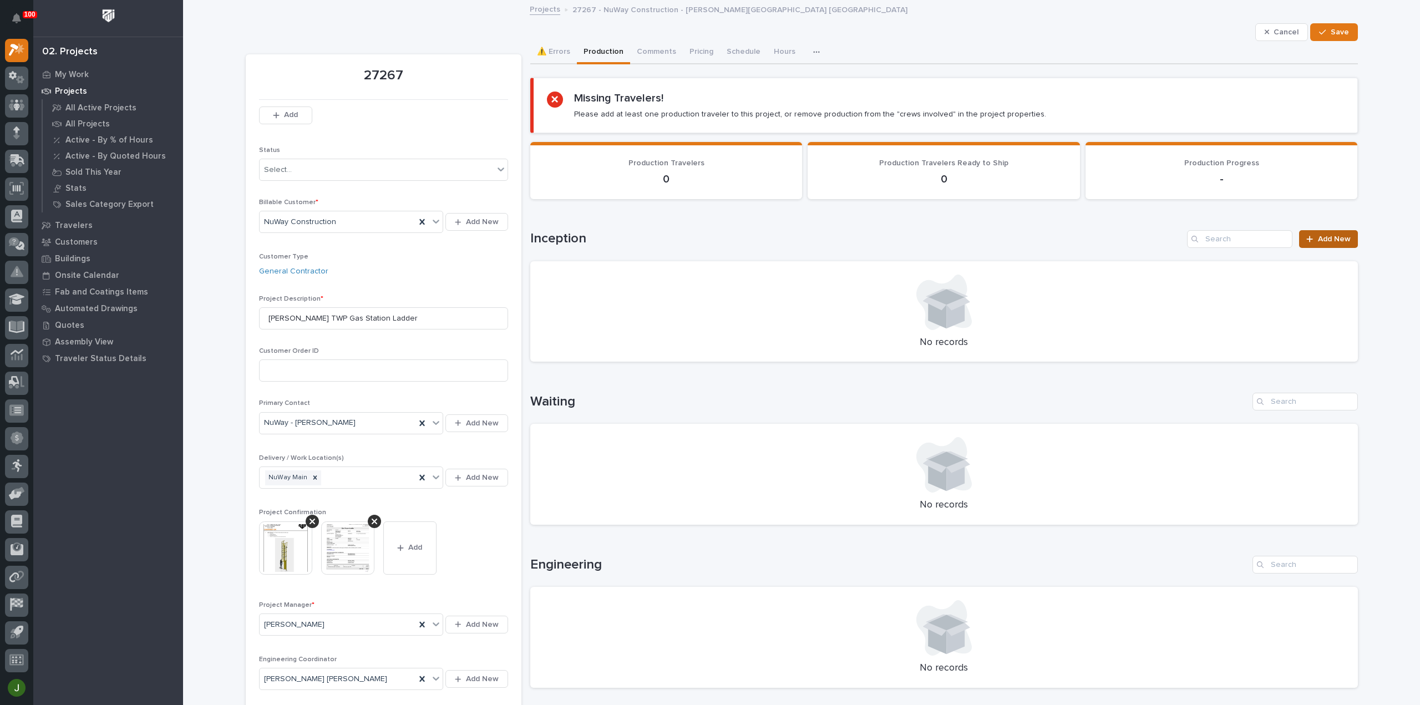
click at [1328, 237] on span "Add New" at bounding box center [1334, 239] width 33 height 8
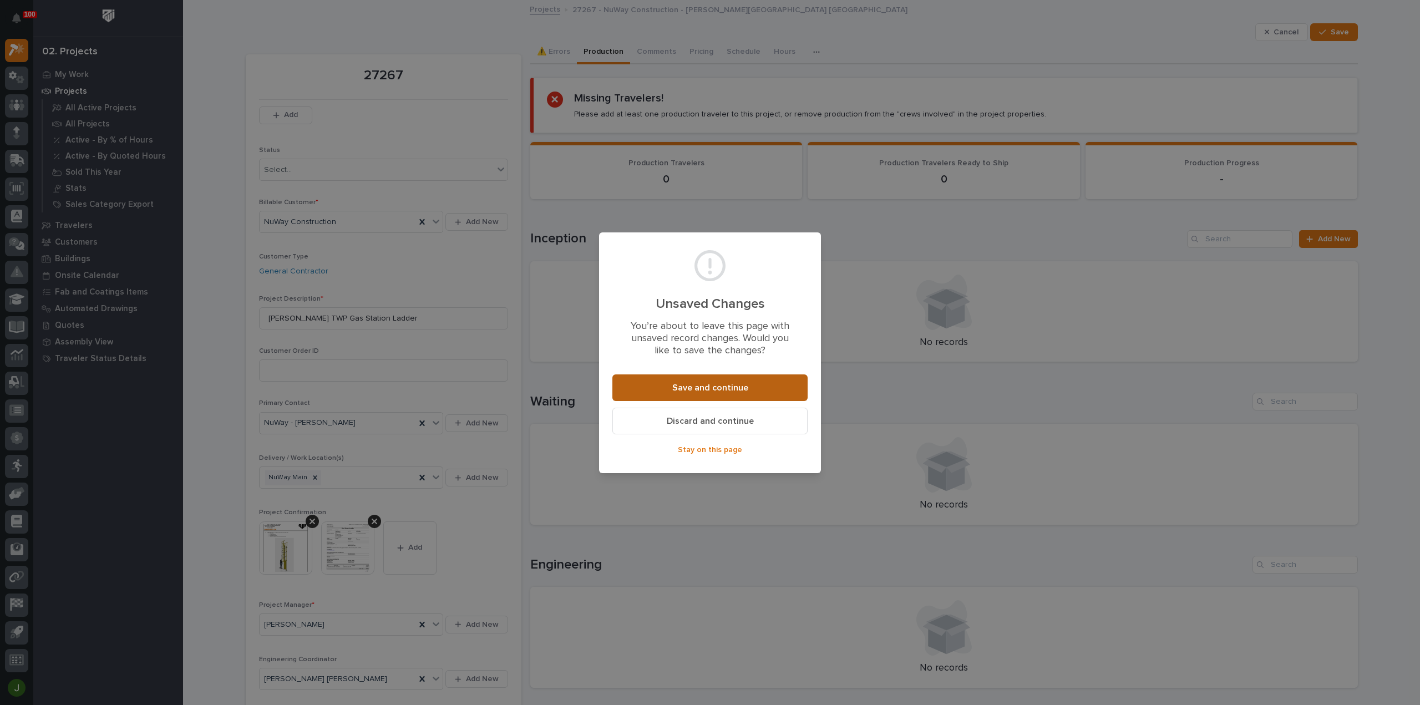
click at [699, 388] on span "Save and continue" at bounding box center [710, 388] width 76 height 12
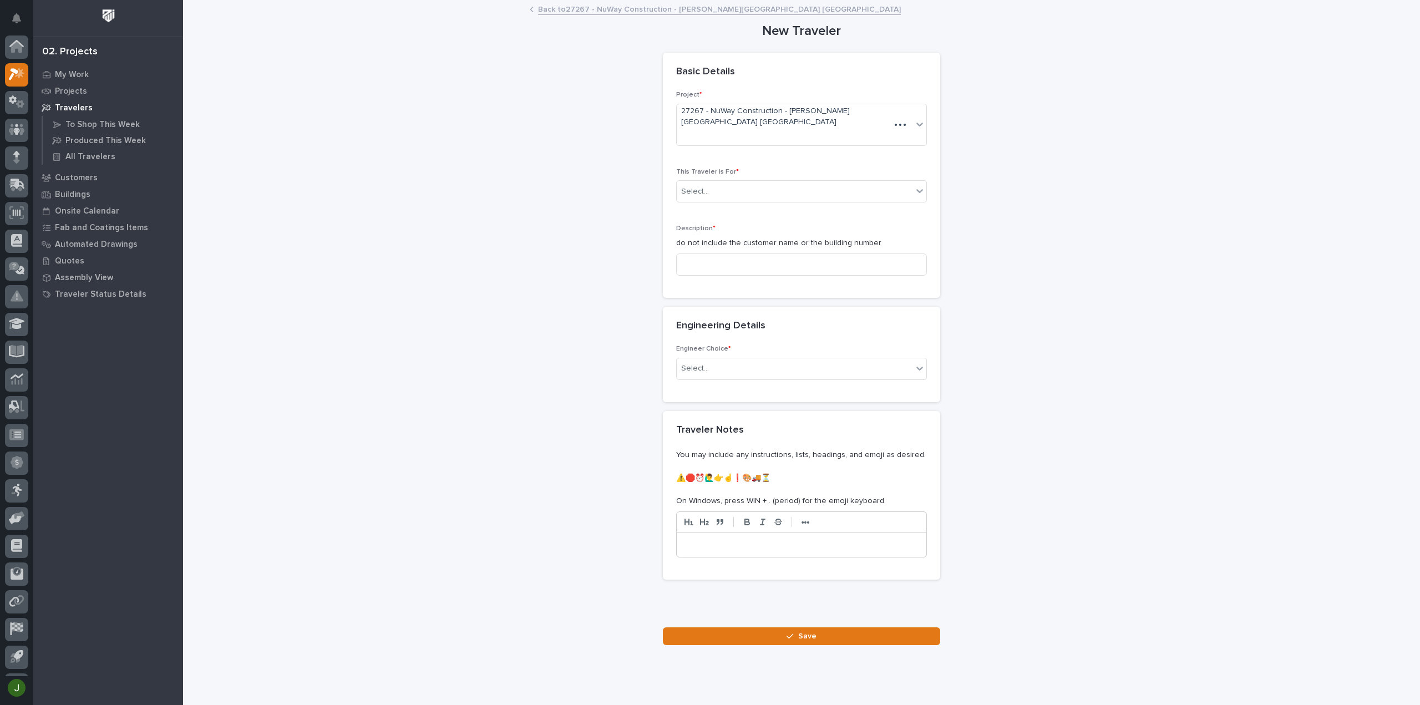
scroll to position [24, 0]
click at [724, 182] on div "Select..." at bounding box center [795, 191] width 236 height 18
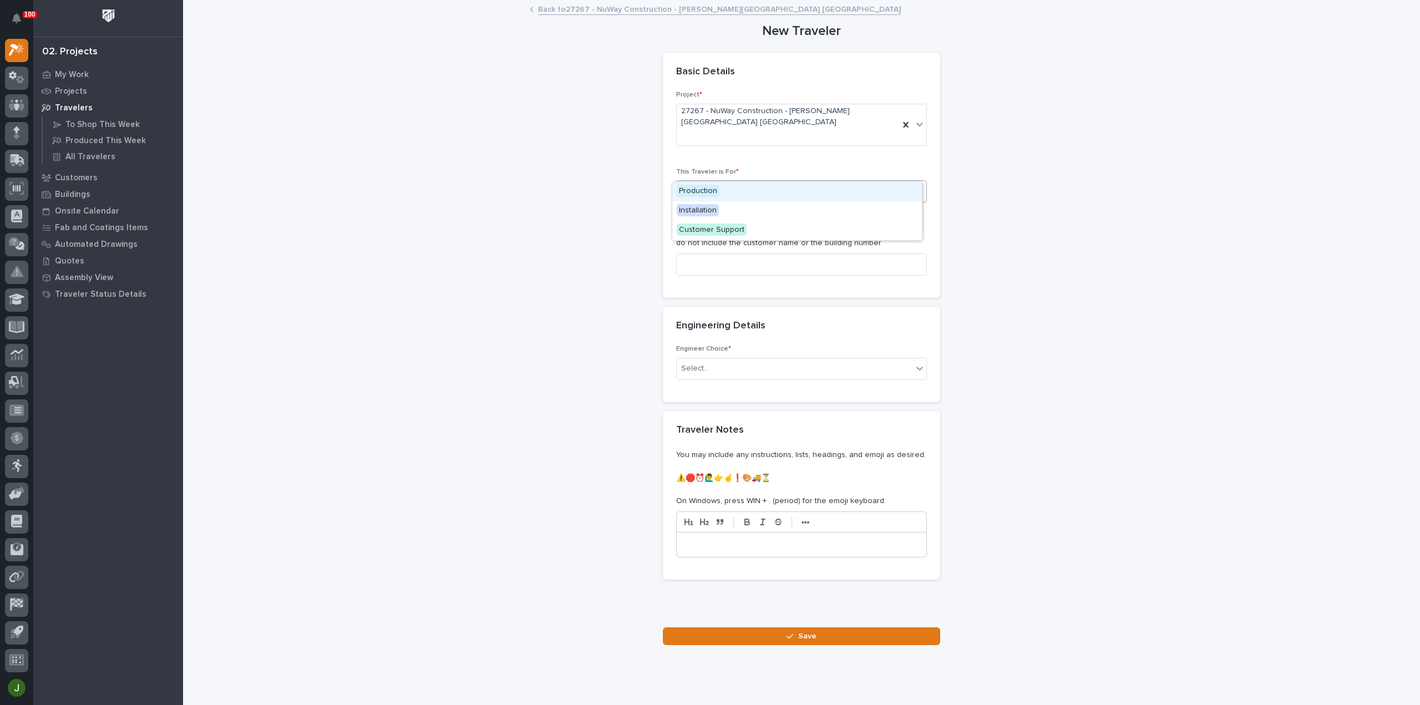
click at [703, 191] on span "Production" at bounding box center [698, 191] width 43 height 12
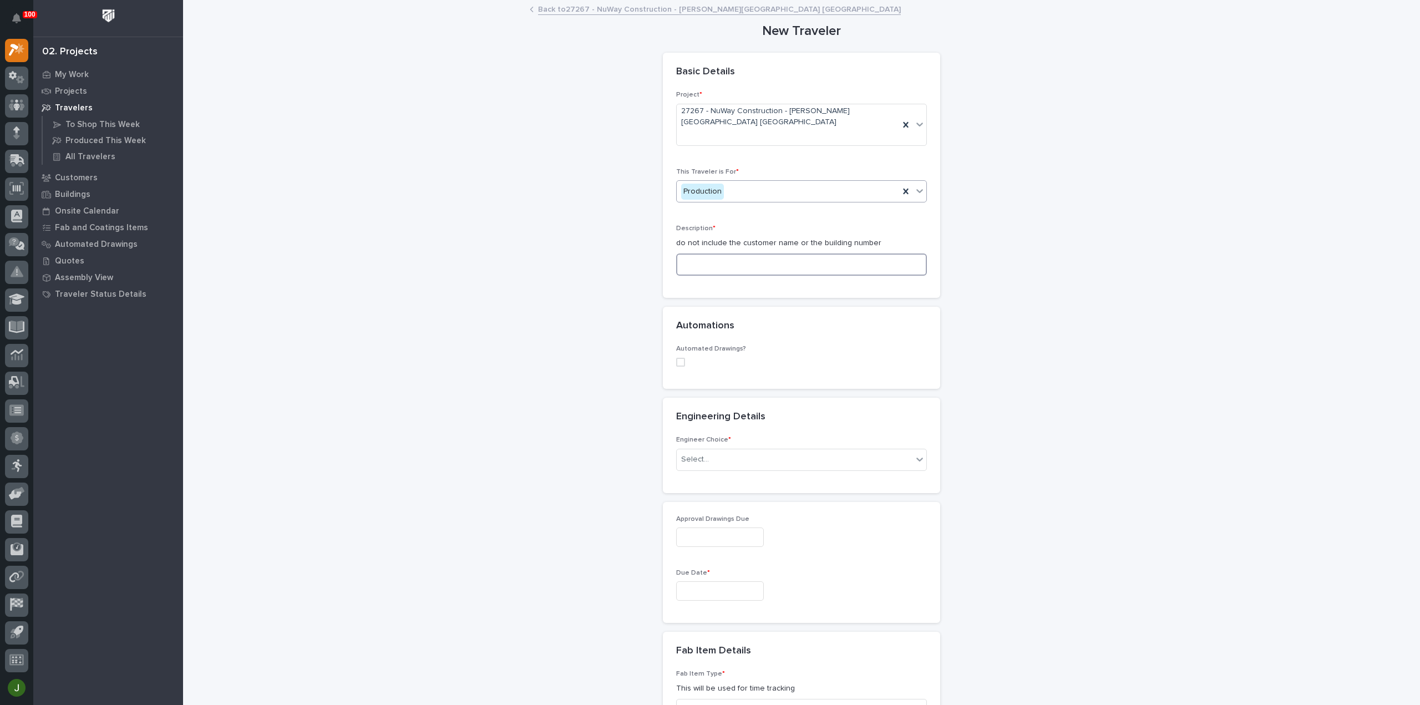
click at [694, 253] on input at bounding box center [801, 264] width 251 height 22
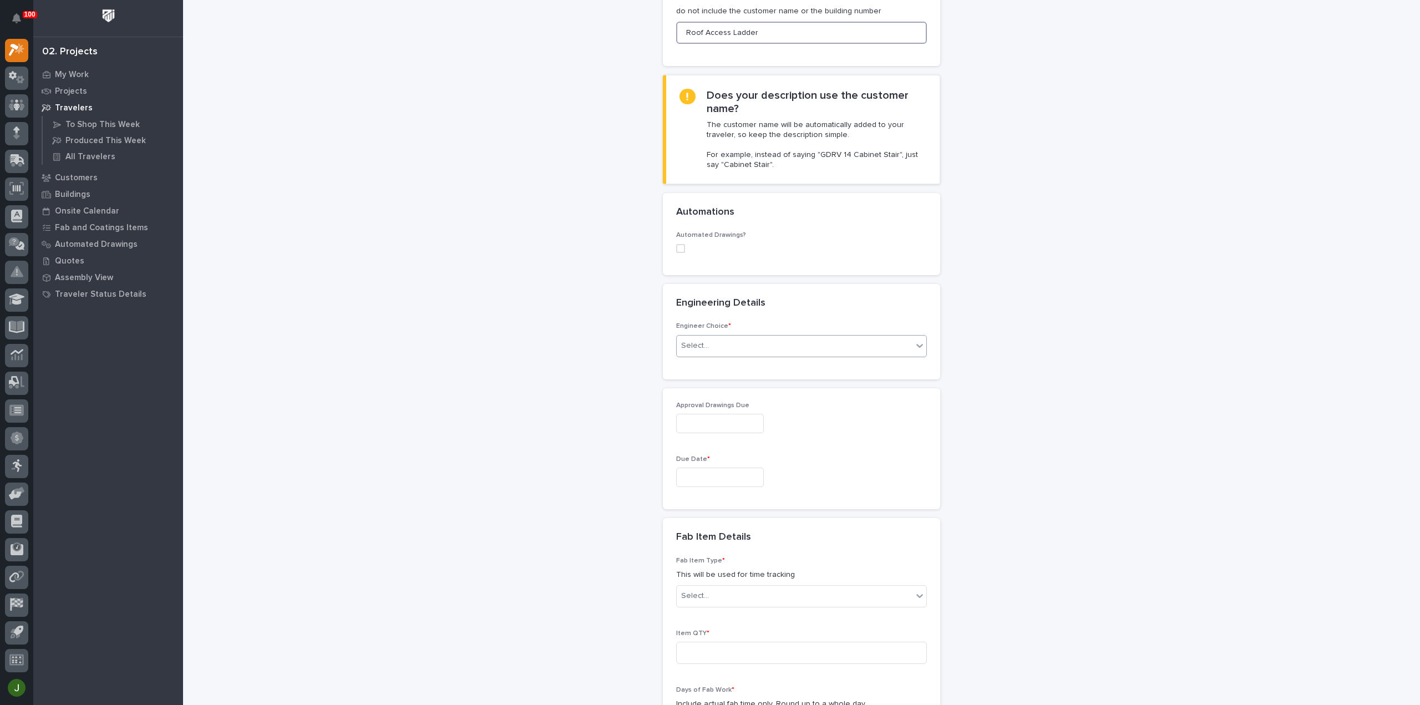
scroll to position [222, 0]
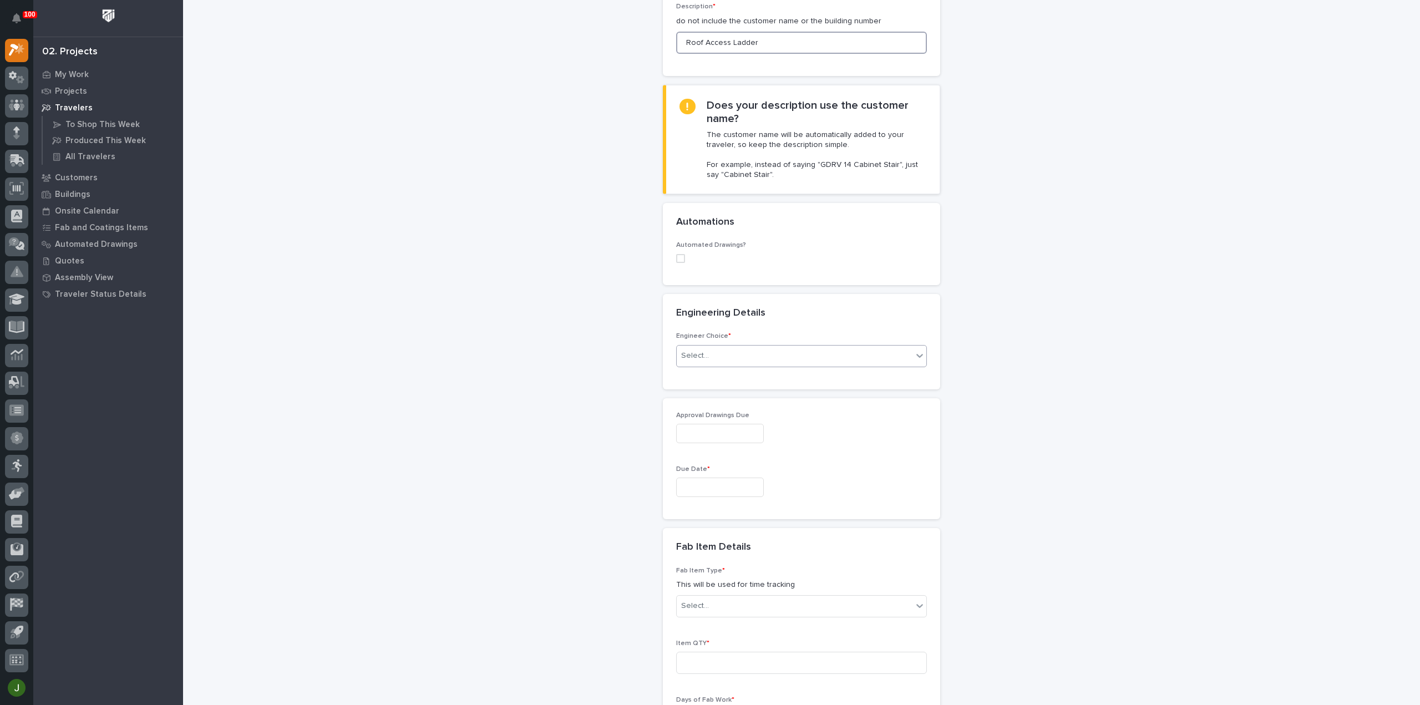
type input "Roof Access Ladder"
click at [697, 345] on div "Select..." at bounding box center [801, 356] width 251 height 22
click at [711, 372] on div "I want my coordinator to choose an engineer" at bounding box center [797, 374] width 250 height 19
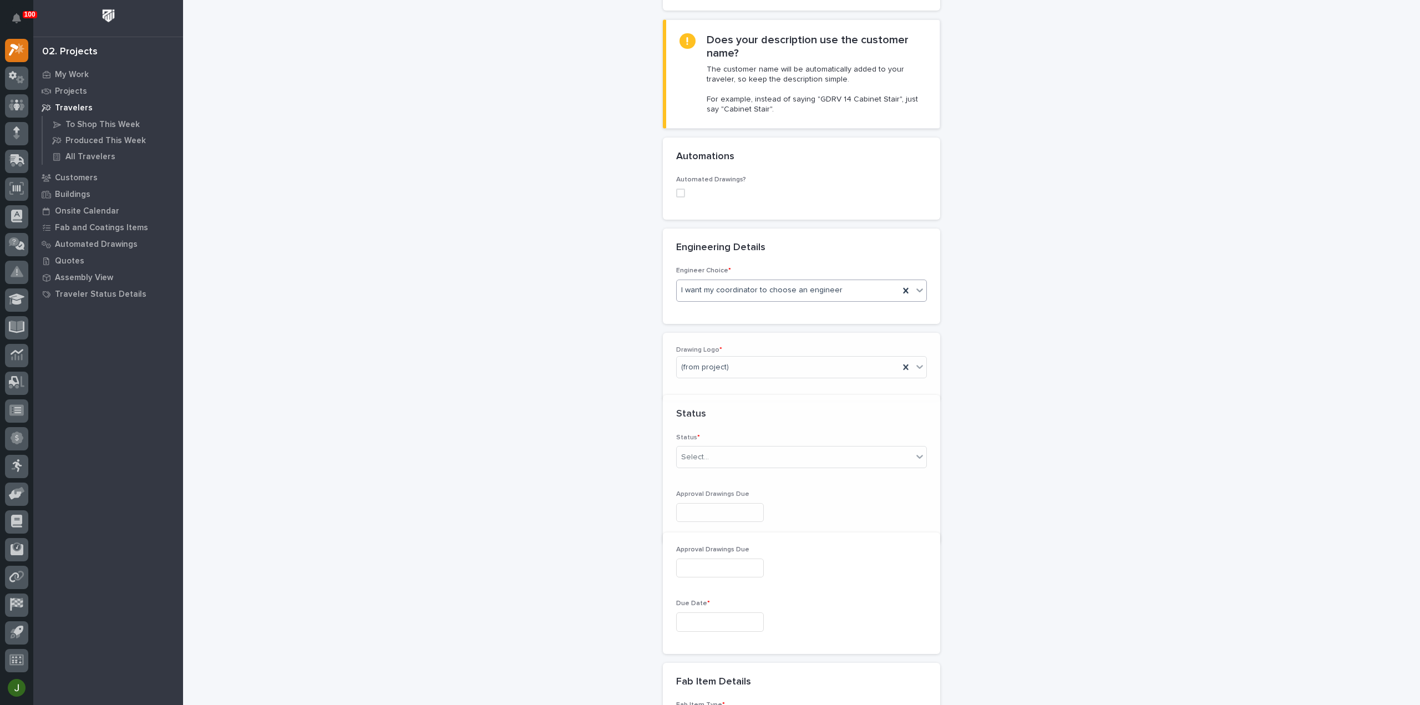
scroll to position [338, 0]
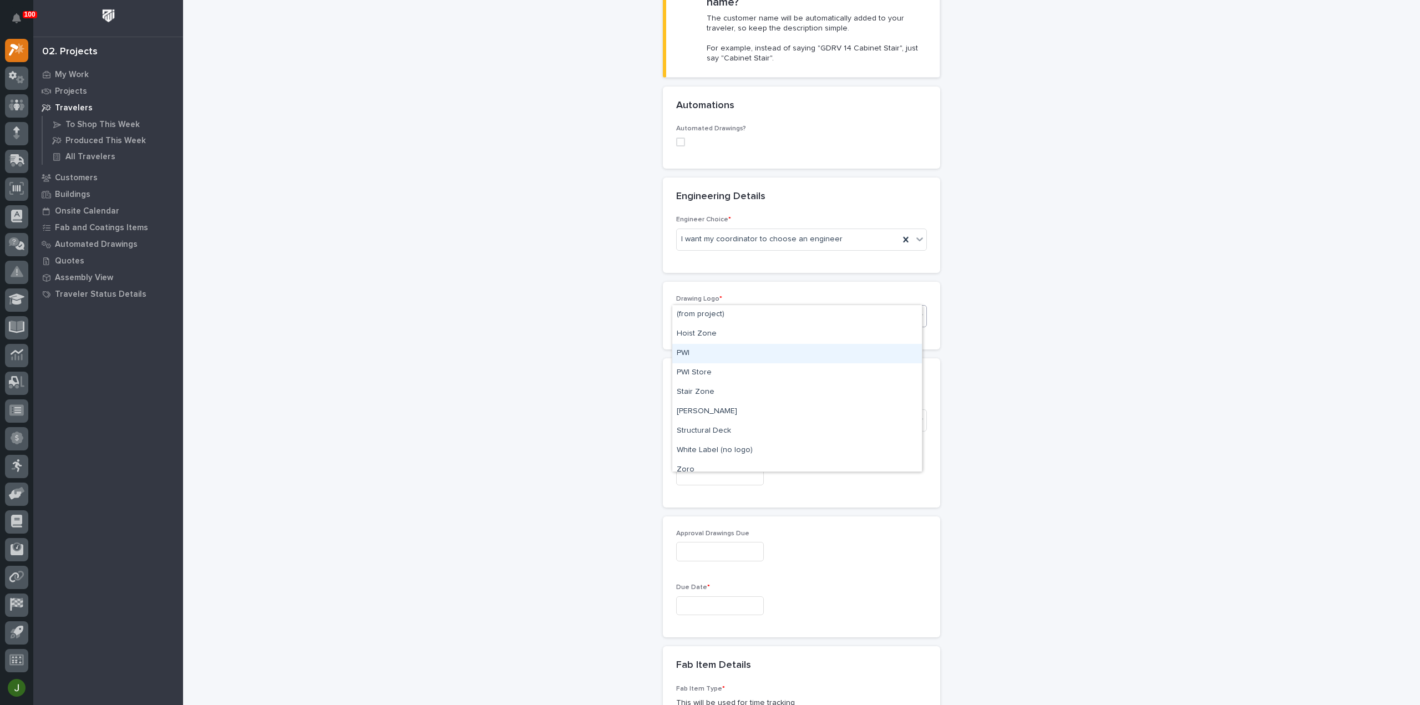
click at [692, 349] on div "PWI" at bounding box center [797, 353] width 250 height 19
click at [709, 412] on div "Select..." at bounding box center [795, 421] width 236 height 18
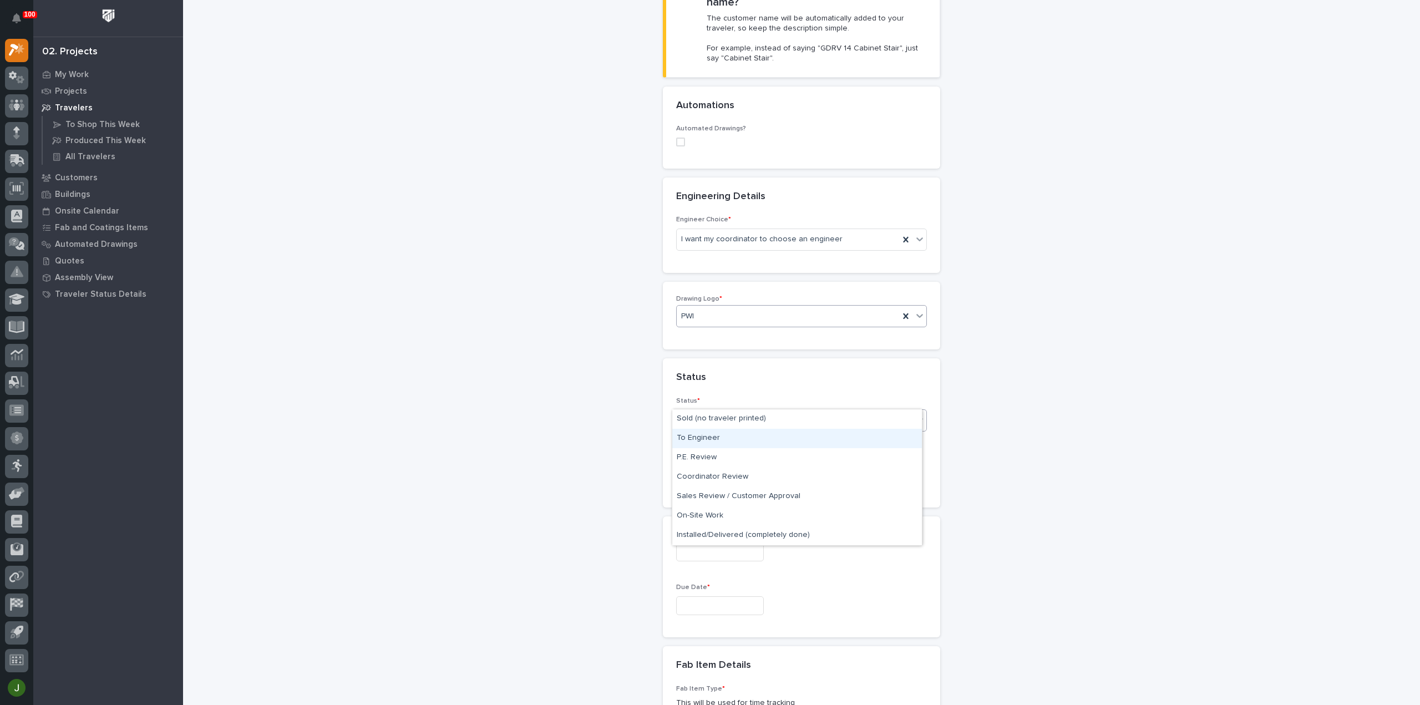
click at [709, 438] on div "To Engineer" at bounding box center [797, 438] width 250 height 19
click at [697, 466] on input "text" at bounding box center [720, 475] width 88 height 19
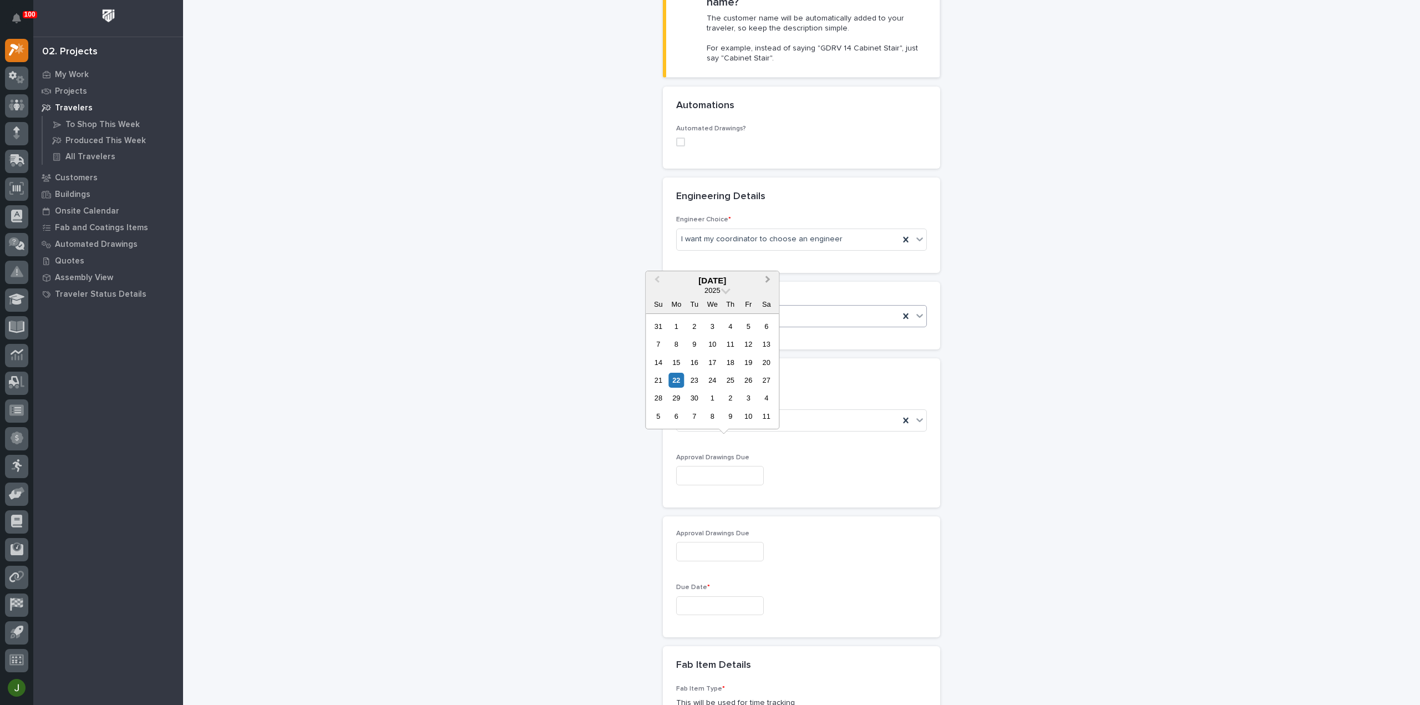
click at [768, 281] on span "Next Month" at bounding box center [768, 280] width 0 height 14
click at [750, 360] on div "17" at bounding box center [748, 362] width 15 height 15
type input "**********"
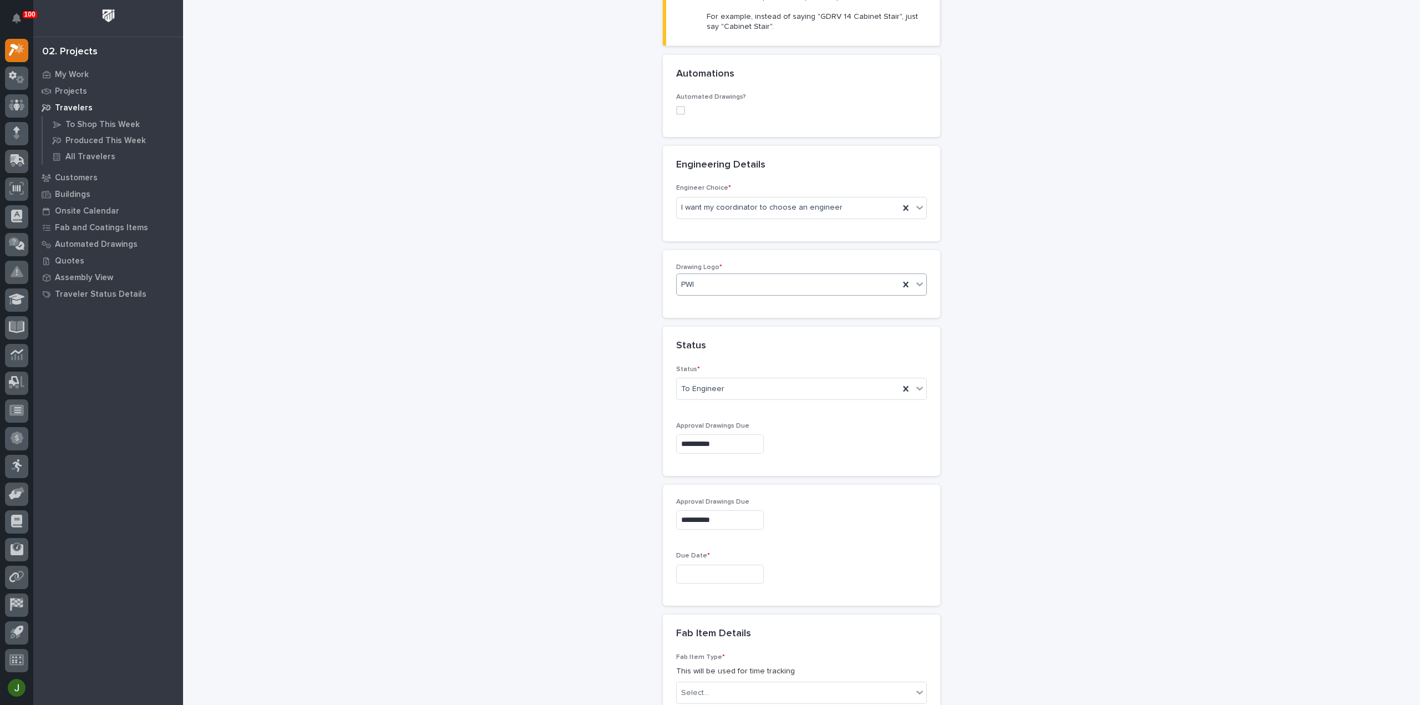
scroll to position [394, 0]
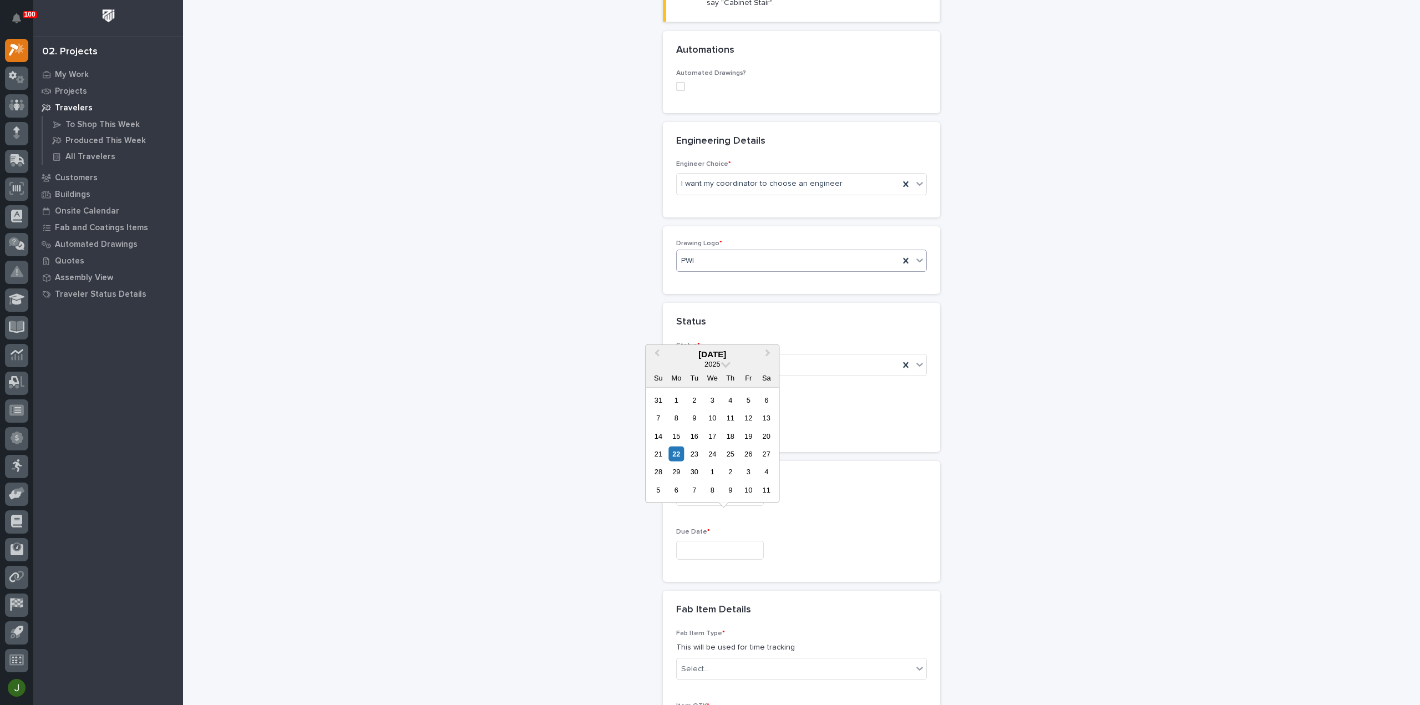
click at [689, 541] on input "text" at bounding box center [720, 550] width 88 height 19
click at [771, 354] on button "Next Month" at bounding box center [769, 355] width 18 height 18
click at [748, 488] on div "7" at bounding box center [748, 490] width 15 height 15
type input "**********"
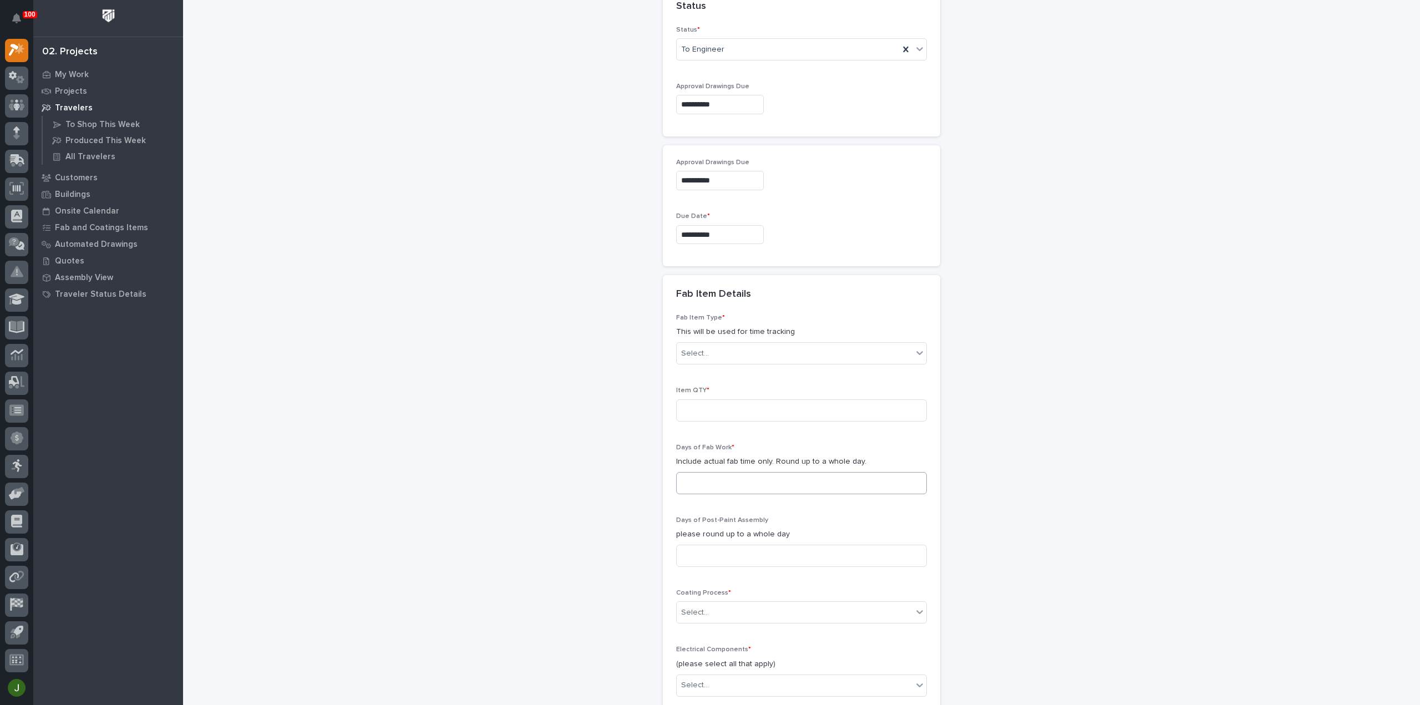
scroll to position [727, 0]
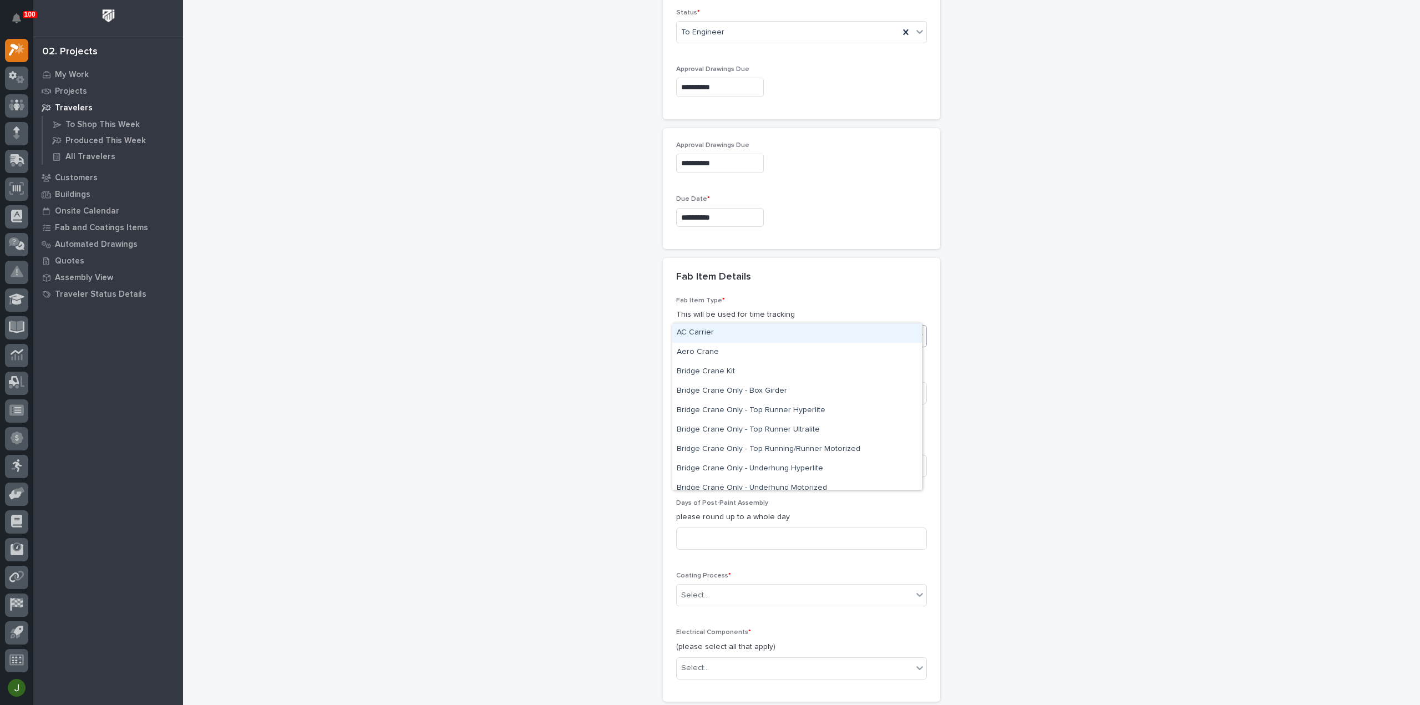
click at [720, 327] on div "Select..." at bounding box center [795, 336] width 236 height 18
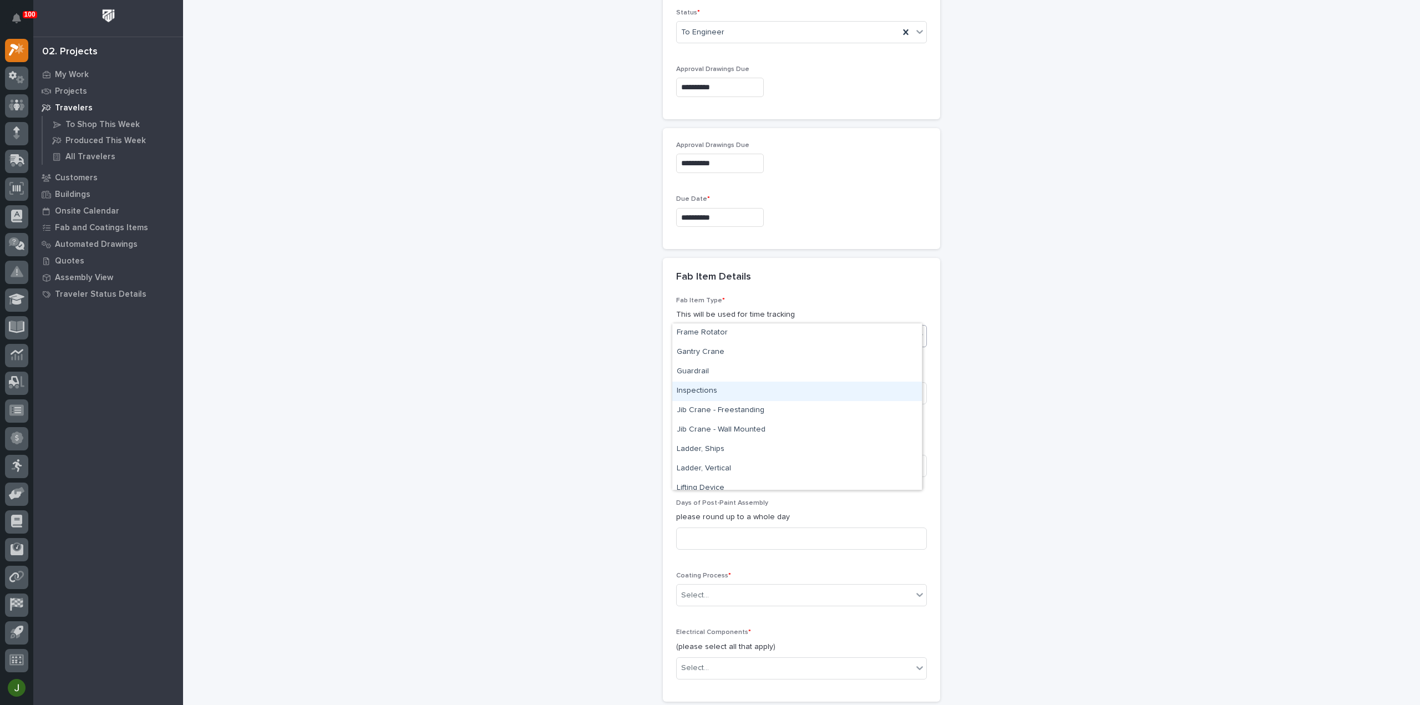
scroll to position [444, 0]
click at [713, 410] on div "Ladder, Vertical" at bounding box center [797, 413] width 250 height 19
click at [695, 455] on input at bounding box center [801, 466] width 251 height 22
type input "8"
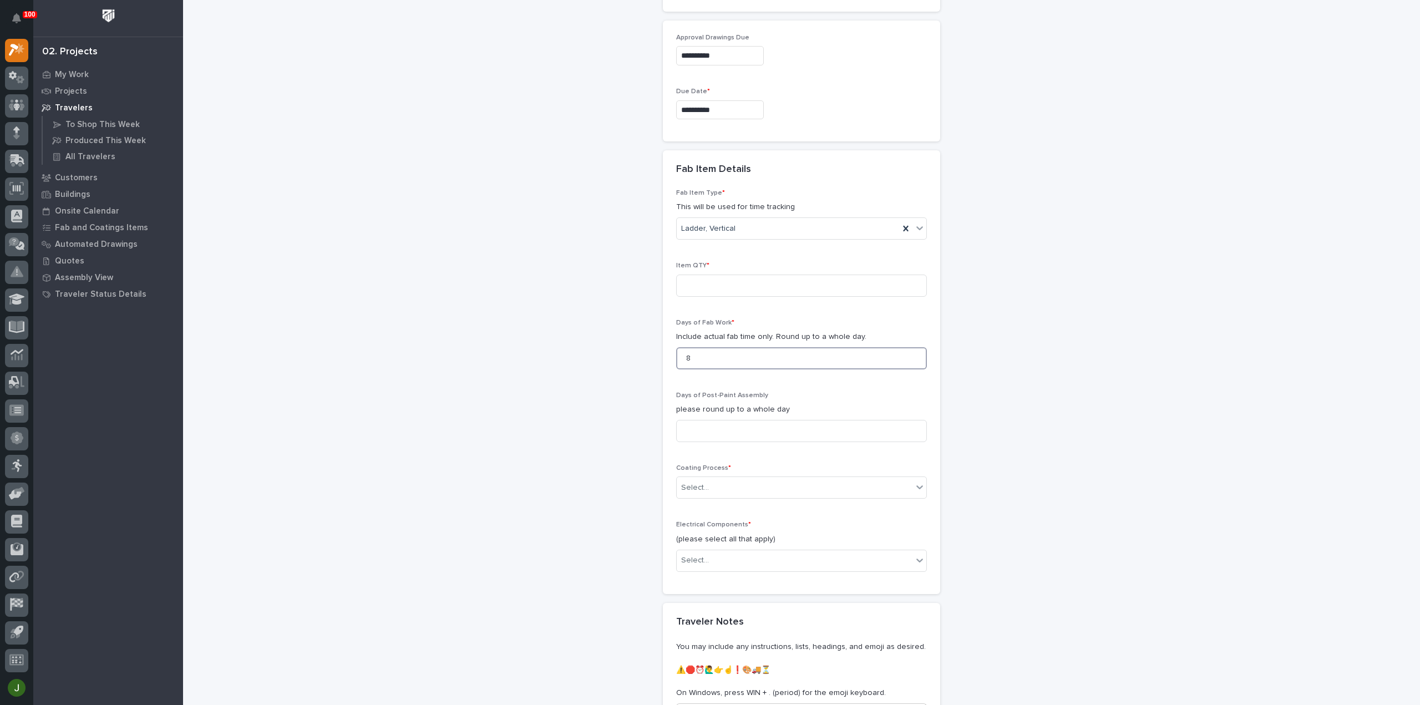
scroll to position [837, 0]
type input "2"
click at [704, 417] on input at bounding box center [801, 428] width 251 height 22
type input "1"
click at [710, 480] on input "text" at bounding box center [710, 484] width 1 height 9
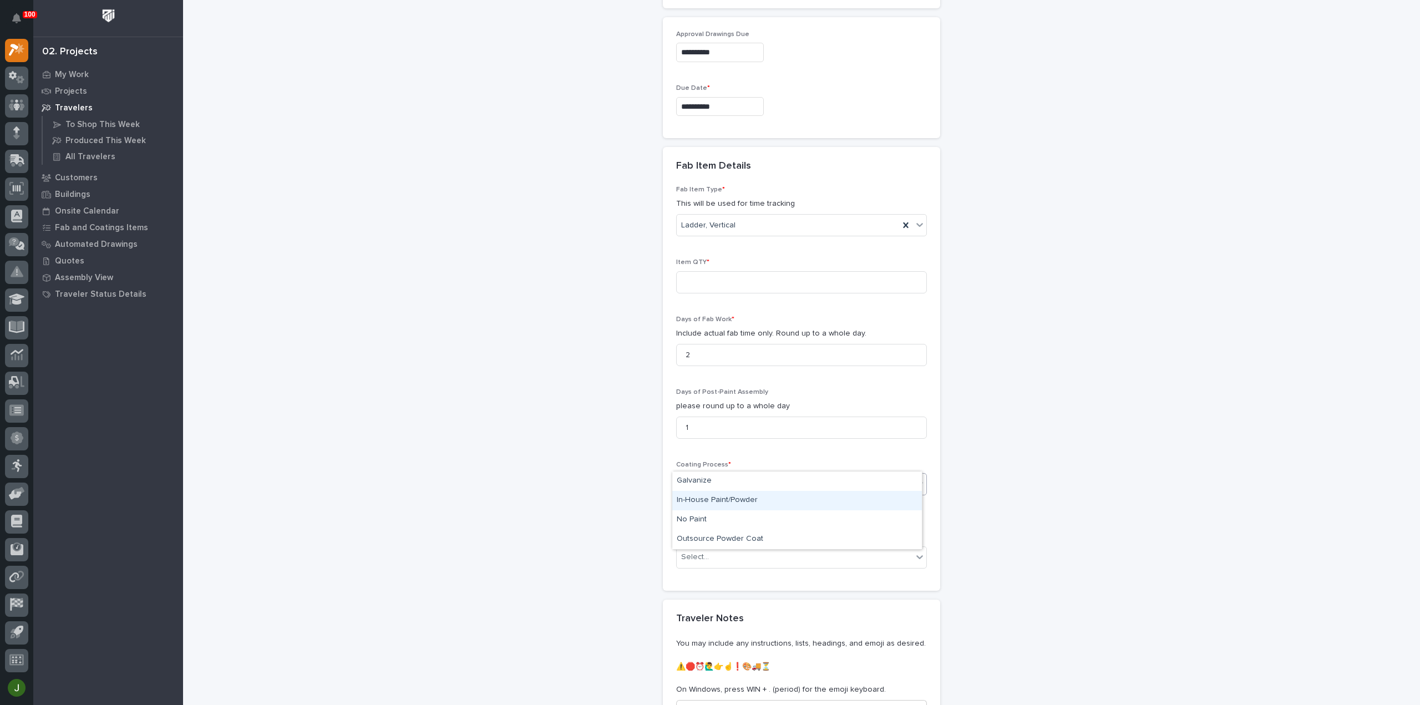
click at [708, 500] on div "In-House Paint/Powder" at bounding box center [797, 500] width 250 height 19
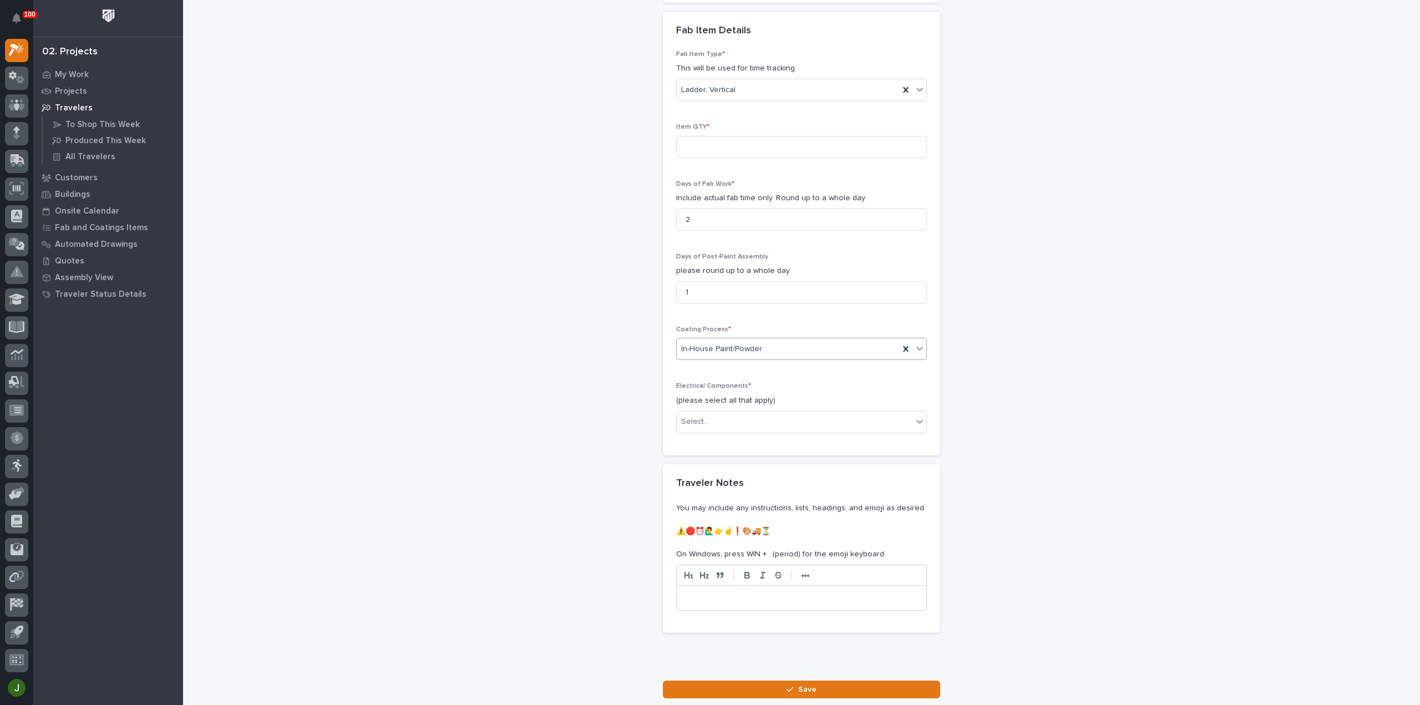
scroll to position [1004, 0]
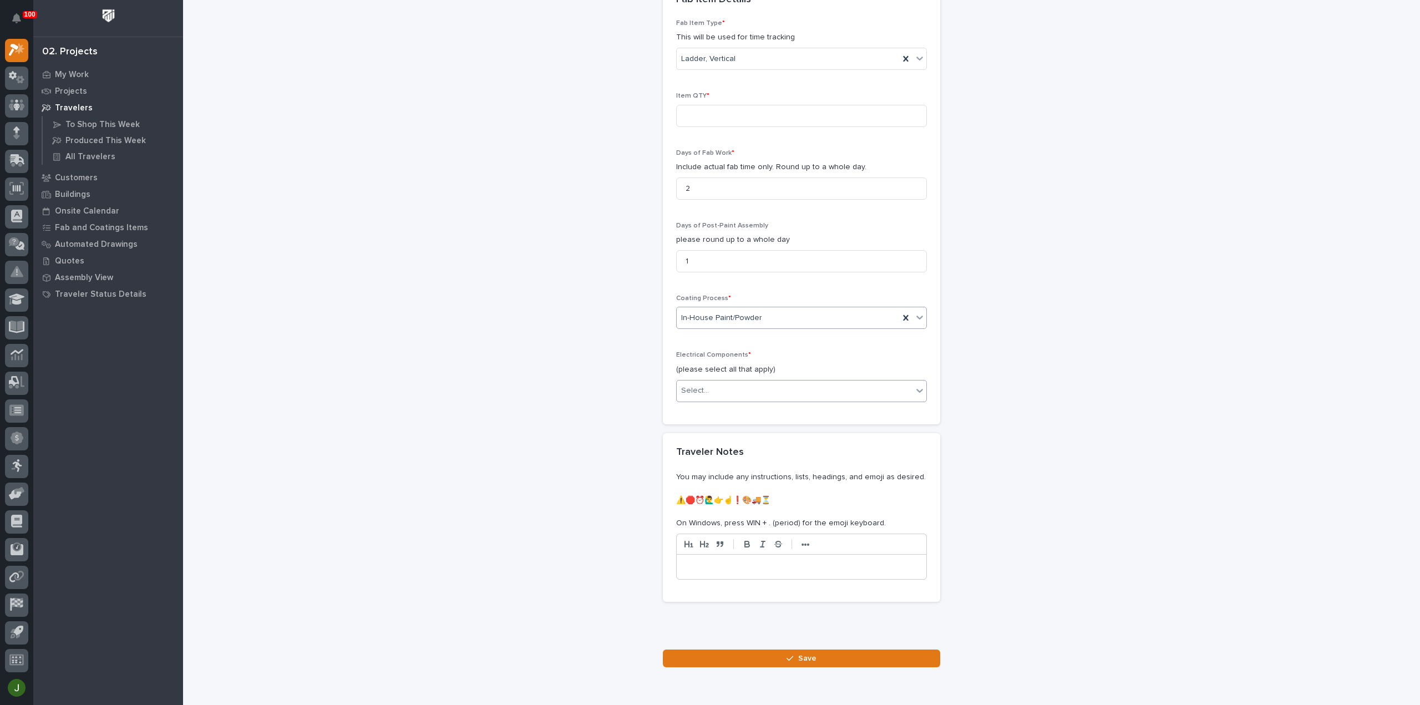
click at [697, 385] on div "Select..." at bounding box center [695, 391] width 28 height 12
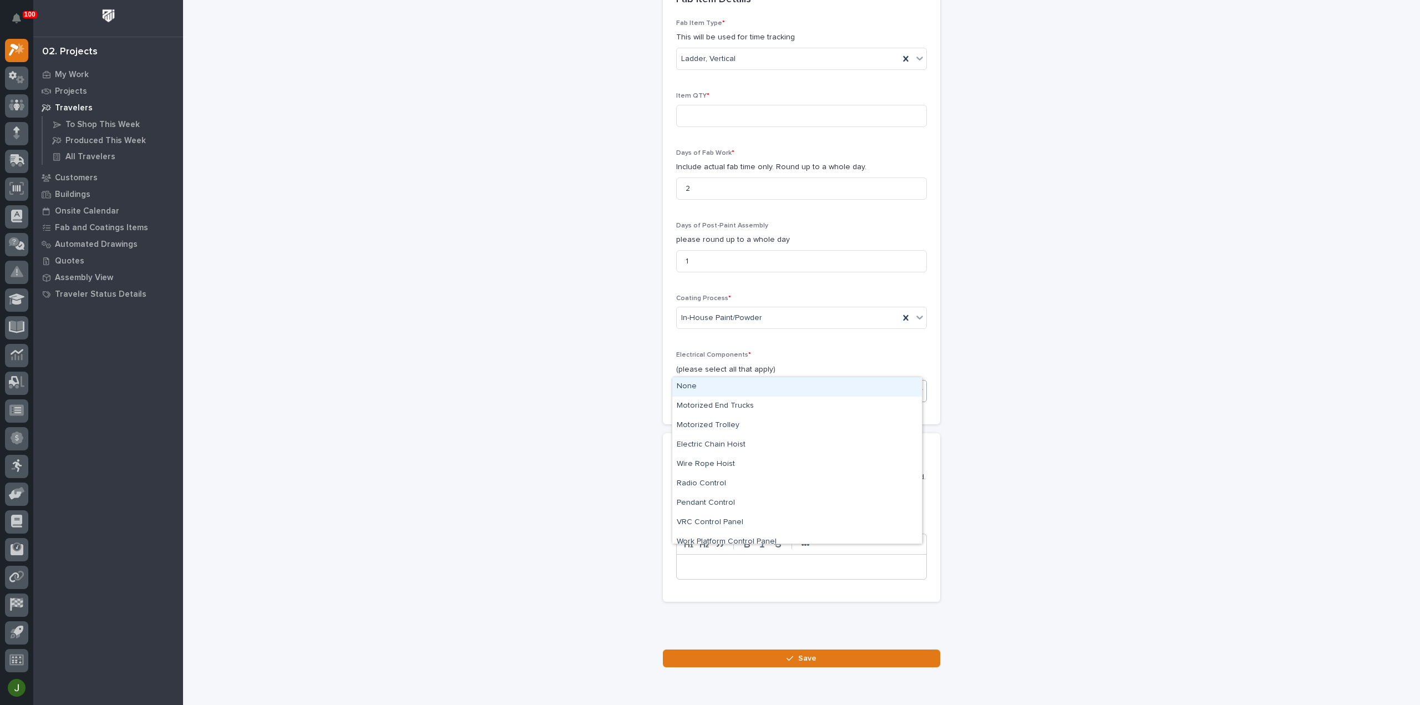
click at [695, 380] on div "None" at bounding box center [797, 386] width 250 height 19
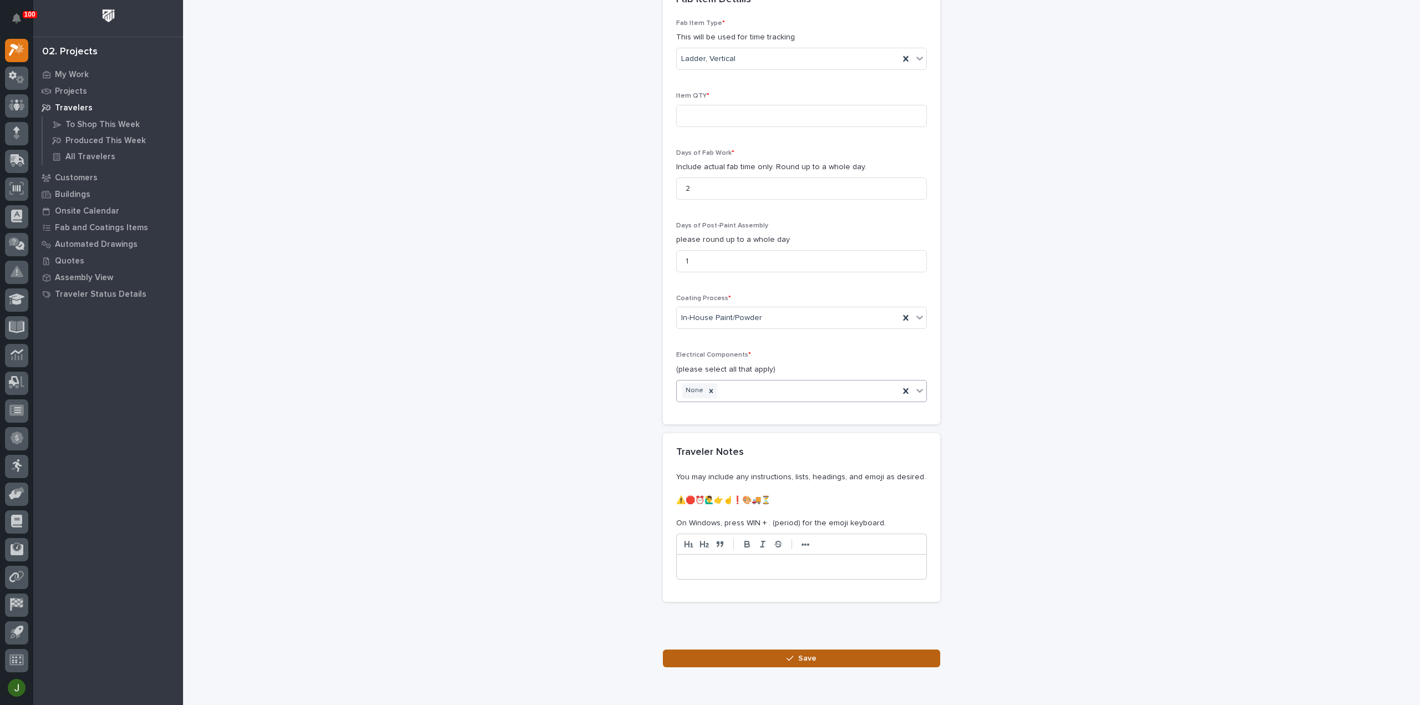
click at [798, 653] on span "Save" at bounding box center [807, 658] width 18 height 10
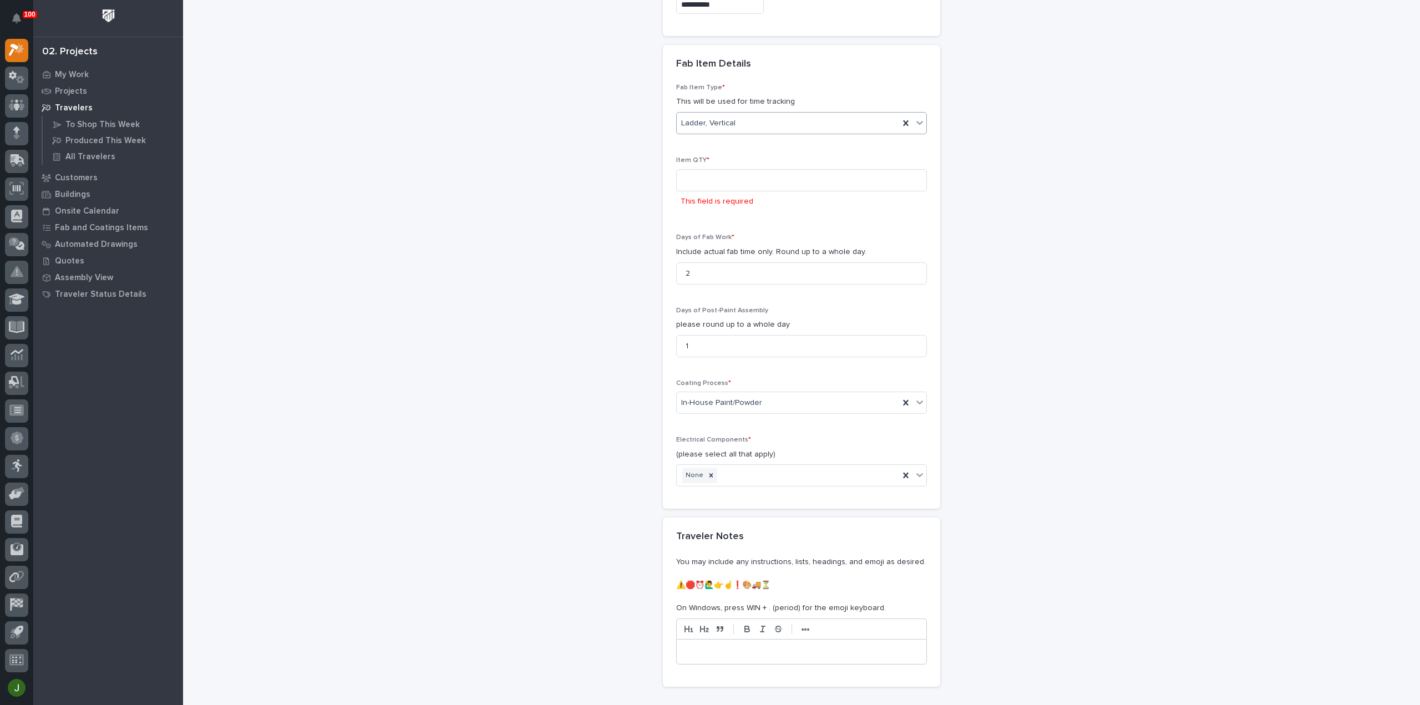
scroll to position [937, 0]
click at [704, 171] on input at bounding box center [801, 182] width 251 height 22
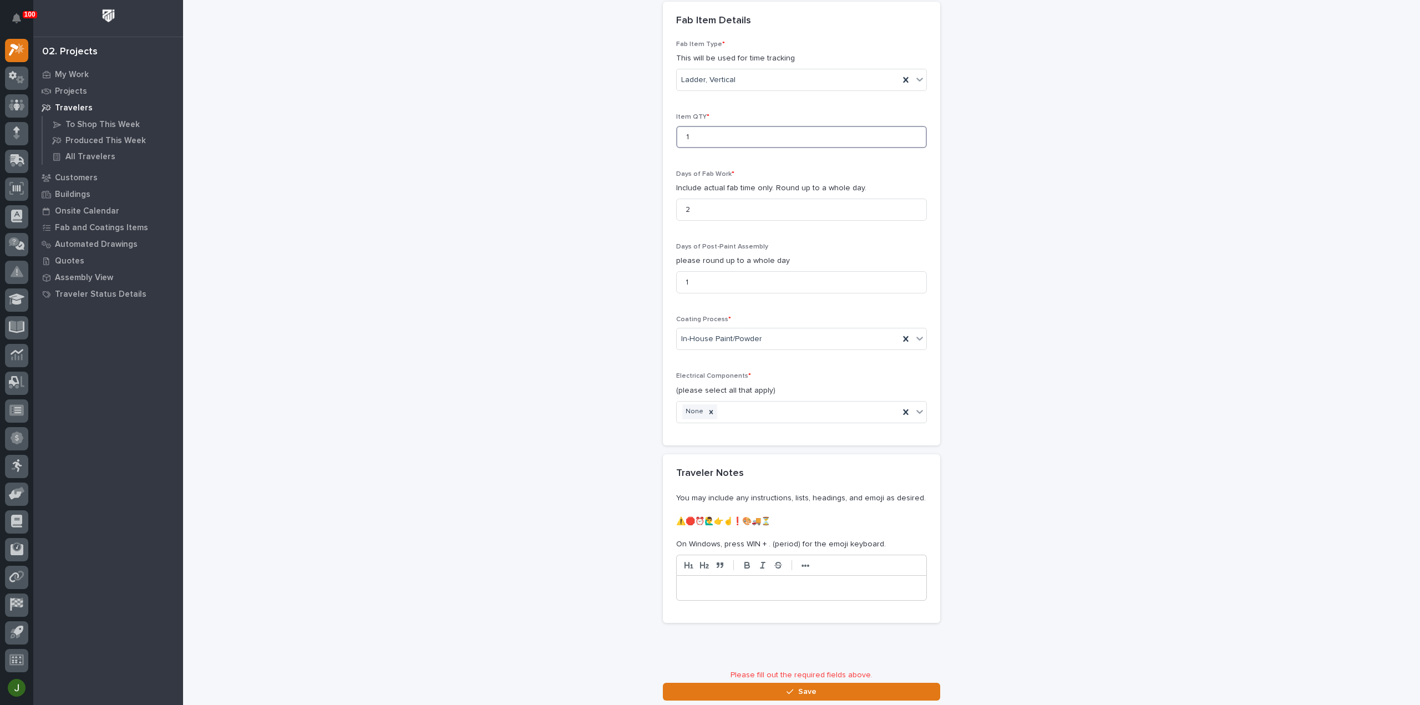
scroll to position [1027, 0]
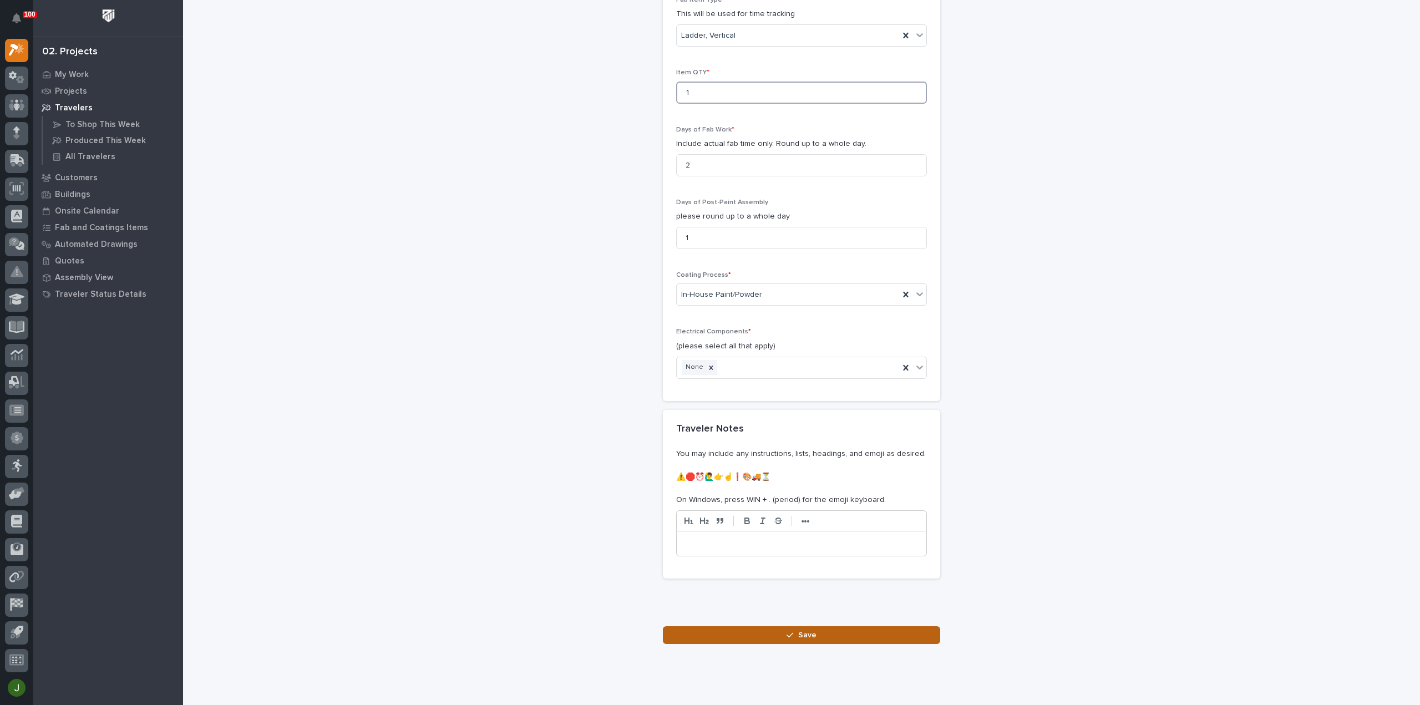
type input "1"
click at [820, 626] on button "Save" at bounding box center [801, 635] width 277 height 18
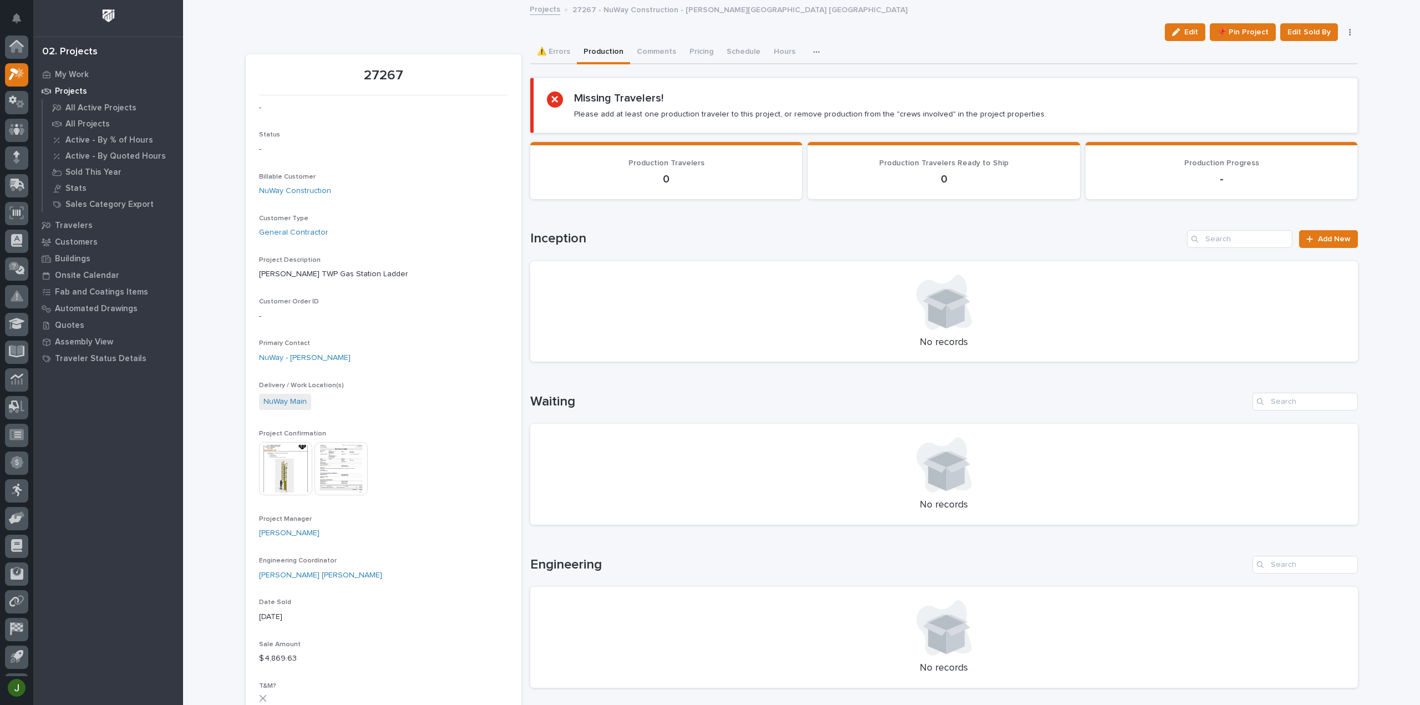
scroll to position [24, 0]
